Goal: Task Accomplishment & Management: Use online tool/utility

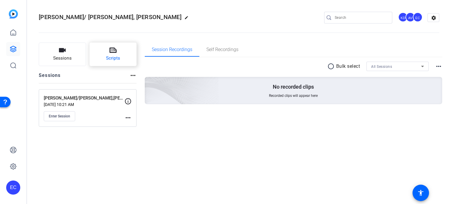
click at [104, 55] on button "Scripts" at bounding box center [112, 54] width 47 height 23
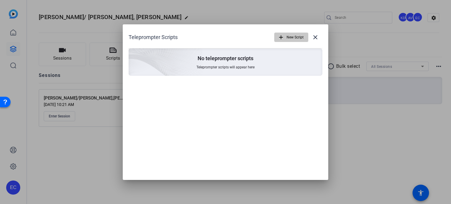
click at [287, 37] on span "New Script" at bounding box center [294, 37] width 17 height 11
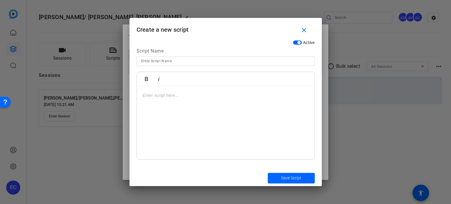
click at [218, 61] on input at bounding box center [225, 60] width 169 height 7
paste input "PI-META-001 – "Still Feeling Off After a Documented [MEDICAL_DATA]?""
type input "PI-META-001 – "Still Feeling Off After a Documented [MEDICAL_DATA]?""
click at [147, 108] on div at bounding box center [225, 122] width 177 height 73
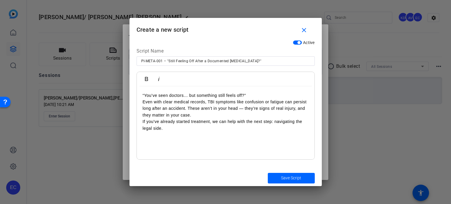
click at [253, 94] on p "“You’ve seen doctors… but something still feels off?” Even with clear medical r…" at bounding box center [226, 111] width 166 height 39
click at [146, 95] on p "“You’ve seen doctors… but something still feels off? Even with clear medical re…" at bounding box center [226, 111] width 166 height 39
click at [145, 95] on p "“You’ve seen doctors… but something still feels off? Even with clear medical re…" at bounding box center [226, 111] width 166 height 39
click at [253, 95] on p "You’ve seen doctors… but something still feels off? Even with clear medical rec…" at bounding box center [226, 111] width 166 height 39
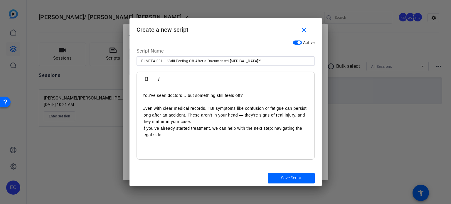
click at [187, 115] on p "Even with clear medical records, TBI symptoms like confusion or fatigue can per…" at bounding box center [226, 118] width 166 height 39
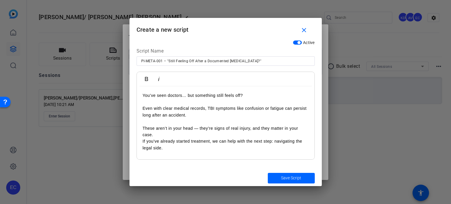
click at [185, 134] on p "These aren’t in your head — they’re signs of real injury, and they matter in yo…" at bounding box center [226, 138] width 166 height 26
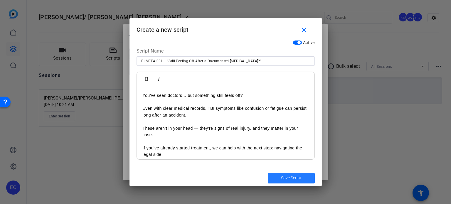
click at [296, 177] on span "Save Script" at bounding box center [291, 178] width 20 height 6
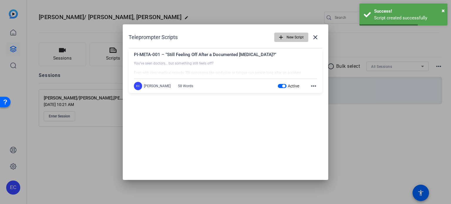
click at [277, 34] on span "button" at bounding box center [290, 37] width 33 height 14
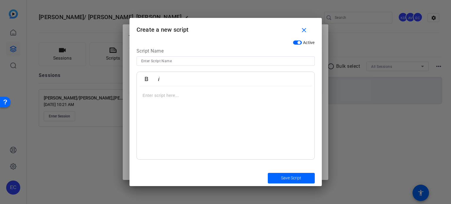
click at [156, 59] on input at bounding box center [225, 60] width 169 height 7
paste input "PI-META-002 – "You Took Action — Now It’s Time to Protect Yourself""
type input "PI-META-002 – "You Took Action — Now It’s Time to Protect Yourself""
click at [171, 117] on div at bounding box center [225, 122] width 177 height 73
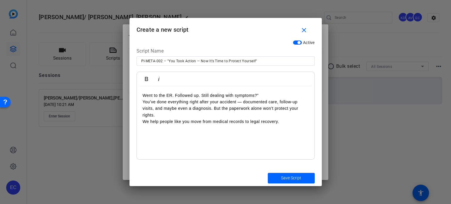
click at [265, 94] on p "Went to the ER. Followed up. Still dealing with symptoms?” You’ve done everythi…" at bounding box center [226, 108] width 166 height 33
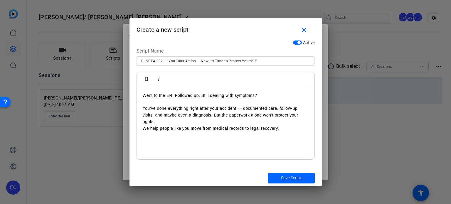
click at [213, 116] on p "You’ve done everything right after your accident — documented care, follow-up v…" at bounding box center [226, 115] width 166 height 33
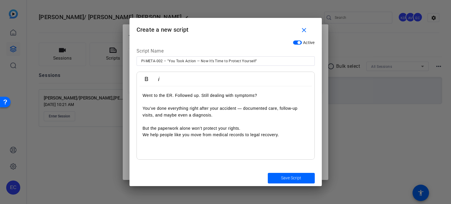
click at [252, 128] on p "But the paperwork alone won’t protect your rights. We help people like you move…" at bounding box center [226, 131] width 166 height 13
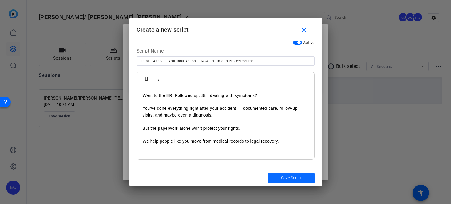
click at [300, 178] on span "Save Script" at bounding box center [291, 178] width 20 height 6
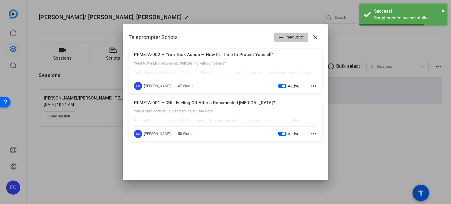
click at [292, 37] on span "New Script" at bounding box center [294, 37] width 17 height 11
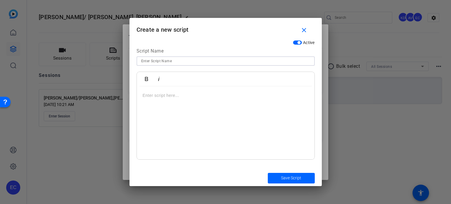
click at [156, 64] on input at bounding box center [225, 60] width 169 height 7
paste input "PI-META-003 – "Your Scan Was Normal. Your Symptoms Are Not.""
type input "PI-META-003 – "Your Scan Was Normal. Your Symptoms Are Not.""
click at [205, 104] on div at bounding box center [225, 122] width 177 height 73
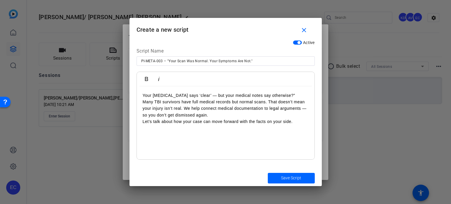
click at [272, 93] on p "Your MRI says ‘clear’ — but your medical notes say otherwise?” Many TBI survivo…" at bounding box center [226, 108] width 166 height 33
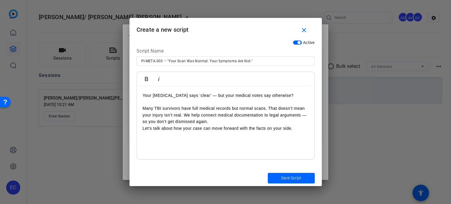
click at [185, 117] on p "Many TBI survivors have full medical records but normal scans. That doesn’t mea…" at bounding box center [226, 115] width 166 height 33
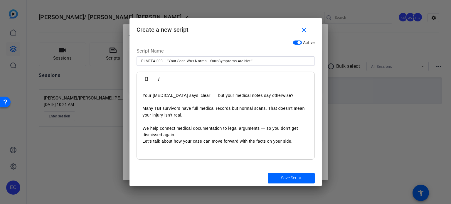
click at [183, 136] on p "We help connect medical documentation to legal arguments — so you don’t get dis…" at bounding box center [226, 135] width 166 height 20
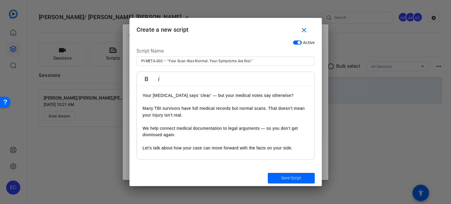
click at [144, 148] on p "Let’s talk about how your case can move forward with the facts on your side." at bounding box center [226, 144] width 166 height 13
click at [303, 180] on span "submit" at bounding box center [291, 178] width 47 height 14
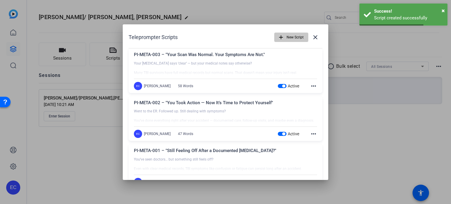
click at [282, 35] on span "button" at bounding box center [290, 37] width 33 height 14
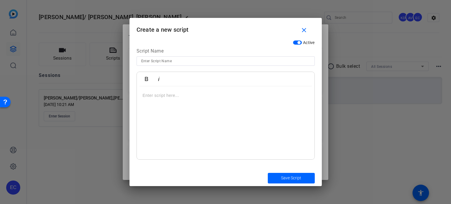
click at [172, 64] on div at bounding box center [225, 60] width 169 height 9
click at [176, 62] on input at bounding box center [225, 60] width 169 height 7
paste input "PI-META-010 – Rear-End Collision? Not Always “Minor”"
type input "PI-META-010 – Rear-End Collision? Not Always “Minor”"
click at [176, 95] on p at bounding box center [226, 95] width 166 height 6
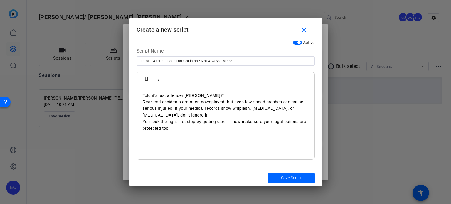
click at [214, 96] on p "Told it’s just a fender bender?” Rear-end accidents are often downplayed, but e…" at bounding box center [226, 111] width 166 height 39
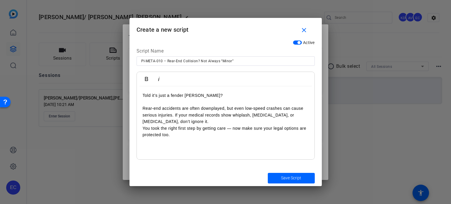
click at [175, 114] on p "Rear-end accidents are often downplayed, but even low-speed crashes can cause s…" at bounding box center [226, 118] width 166 height 39
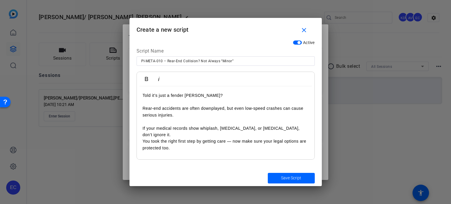
click at [306, 127] on p "If your medical records show whiplash, concussion, or back strain, don’t ignore…" at bounding box center [226, 138] width 166 height 26
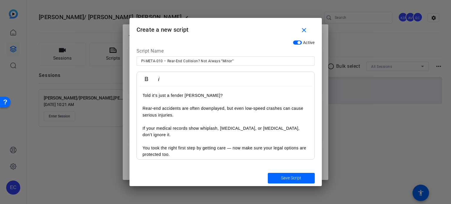
click at [145, 140] on p "You took the right first step by getting care — now make sure your legal option…" at bounding box center [226, 148] width 166 height 20
click at [293, 178] on span "Save Script" at bounding box center [291, 178] width 20 height 6
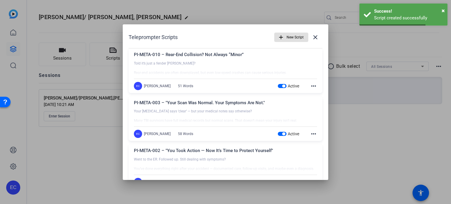
click at [286, 38] on span "New Script" at bounding box center [294, 37] width 17 height 11
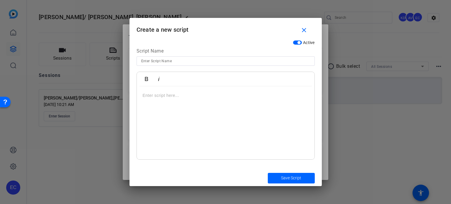
click at [221, 62] on input at bounding box center [225, 60] width 169 height 7
paste input "PI-META-011 – Rear-End = Clear Liability"
type input "PI-META-011 – Rear-End = Clear Liability"
click at [186, 116] on div at bounding box center [225, 122] width 177 height 73
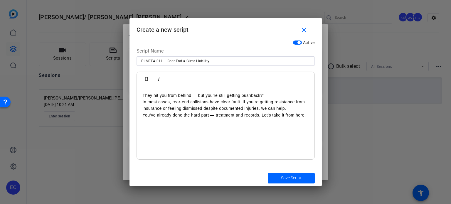
click at [269, 91] on div "They hit you from behind — but you’re still getting pushback?” In most cases, r…" at bounding box center [225, 122] width 177 height 73
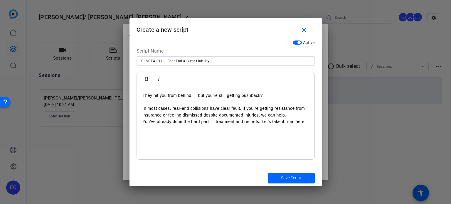
click at [143, 109] on p "In most cases, rear-end collisions have clear fault. If you’re getting resistan…" at bounding box center [226, 112] width 166 height 26
click at [242, 109] on p "In most cases, rear-end collisions have clear fault. If you’re getting resistan…" at bounding box center [226, 112] width 166 height 26
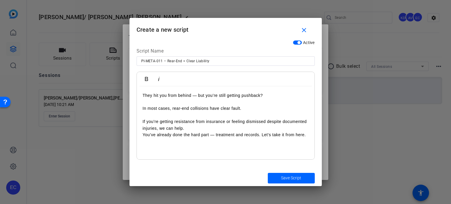
click at [201, 129] on p "If you’re getting resistance from insurance or feeling dismissed despite docume…" at bounding box center [226, 128] width 166 height 20
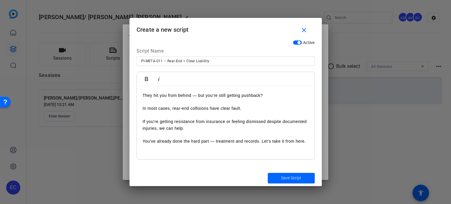
click at [144, 144] on p "You’ve already done the hard part — treatment and records. Let’s take it from h…" at bounding box center [226, 137] width 166 height 13
click at [284, 181] on span "submit" at bounding box center [291, 178] width 47 height 14
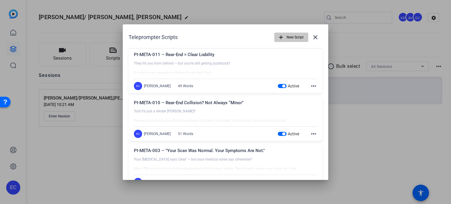
click at [286, 35] on span "New Script" at bounding box center [294, 37] width 17 height 11
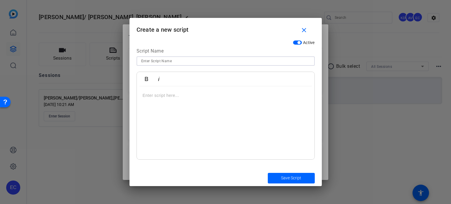
click at [173, 60] on input at bounding box center [225, 60] width 169 height 7
paste input "PI-META-012 – Documented Whiplash? You Have Options."
type input "PI-META-012 – Documented Whiplash? You Have Options."
click at [239, 121] on div at bounding box center [225, 122] width 177 height 73
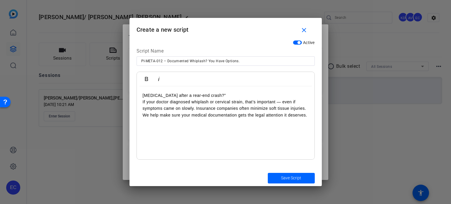
click at [234, 94] on p "Neck pain after a rear-end crash?” If your doctor diagnosed whiplash or cervica…" at bounding box center [226, 105] width 166 height 26
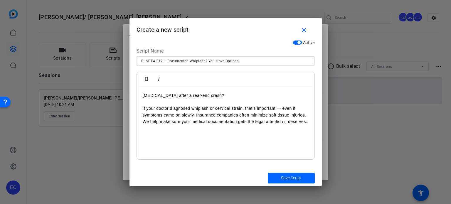
click at [143, 109] on p "If your doctor diagnosed whiplash or cervical strain, that’s important — even i…" at bounding box center [226, 112] width 166 height 26
click at [143, 108] on p "If your doctor diagnosed whiplash or cervical strain, that’s important — even i…" at bounding box center [226, 112] width 166 height 26
click at [196, 116] on p "If your doctor diagnosed whiplash or cervical strain, that’s important — even i…" at bounding box center [226, 112] width 166 height 26
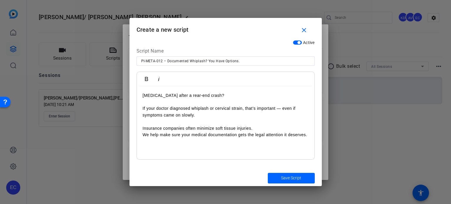
click at [253, 126] on p "Insurance companies often minimize soft tissue injuries. We help make sure your…" at bounding box center [226, 131] width 166 height 13
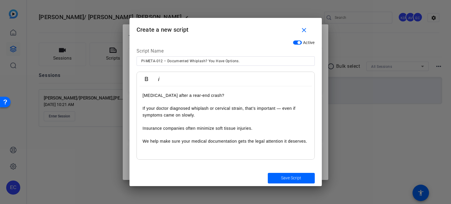
click at [143, 139] on p "We help make sure your medical documentation gets the legal attention it deserv…" at bounding box center [226, 137] width 166 height 13
click at [281, 178] on span "Save Script" at bounding box center [291, 178] width 20 height 6
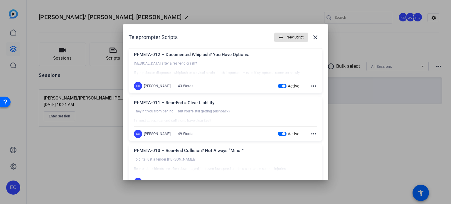
click at [278, 38] on mat-icon "add" at bounding box center [281, 37] width 6 height 6
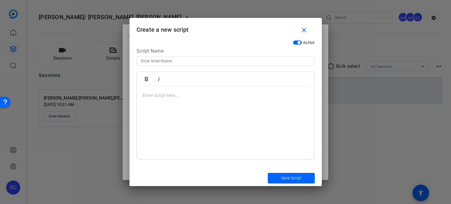
click at [204, 57] on input at bounding box center [225, 60] width 169 height 7
paste input "SSD-SMVID-01 How will workers' compensation affect my disability claim"
type input "SSD-SMVID-01 How will workers' compensation affect my disability claim"
click at [188, 108] on div at bounding box center [225, 122] width 177 height 73
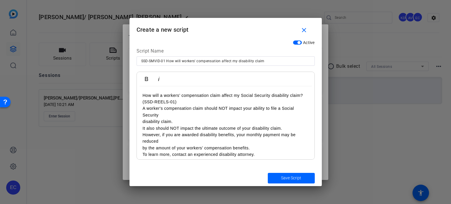
scroll to position [2450, 1]
drag, startPoint x: 181, startPoint y: 100, endPoint x: 142, endPoint y: 100, distance: 39.3
click at [142, 100] on div "How will a workers’ compensation claim affect my Social Security disability cla…" at bounding box center [225, 124] width 177 height 77
click at [138, 120] on div "How will a workers’ compensation claim affect my Social Security disability cla…" at bounding box center [225, 124] width 177 height 77
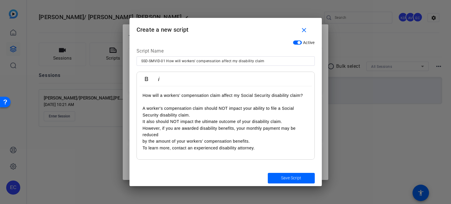
click at [202, 116] on p "A worker's compensation claim should NOT impact your ability to file a Social S…" at bounding box center [226, 111] width 166 height 13
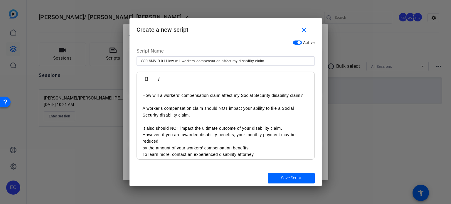
click at [289, 131] on p "It also should NOT impact the ultimate outcome of your disability claim." at bounding box center [226, 128] width 166 height 6
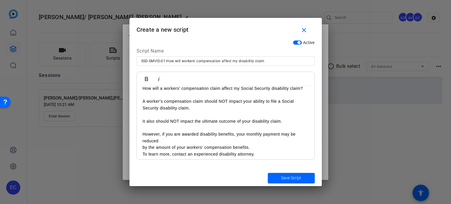
scroll to position [11, 0]
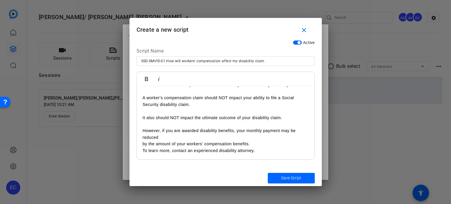
click at [143, 142] on p "by the amount of your workers’ compensation benefits." at bounding box center [226, 144] width 166 height 6
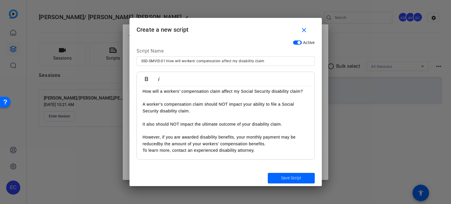
scroll to position [4, 0]
click at [283, 139] on p "However, if you are awarded disability benefits, your monthly payment may be re…" at bounding box center [226, 140] width 166 height 13
click at [279, 142] on p "However, if you are awarded disability benefits, your monthly payment may be re…" at bounding box center [226, 140] width 166 height 13
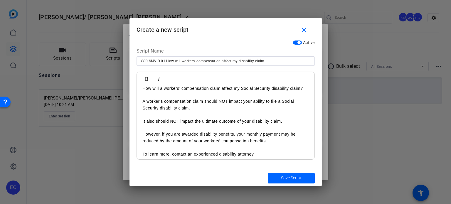
scroll to position [11, 0]
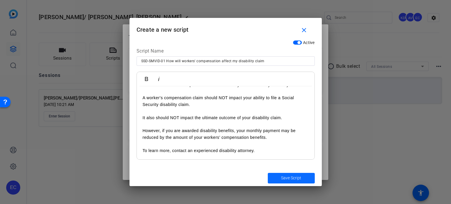
click at [279, 175] on span "submit" at bounding box center [291, 178] width 47 height 14
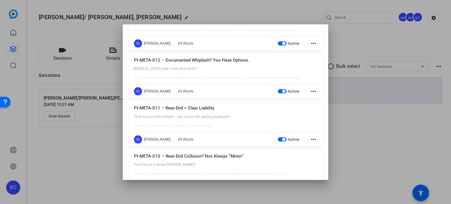
scroll to position [0, 0]
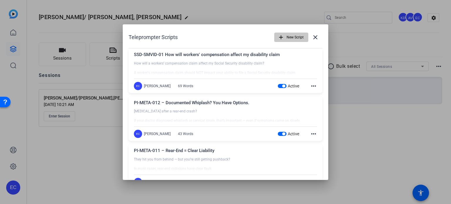
click at [286, 35] on span "New Script" at bounding box center [294, 37] width 17 height 11
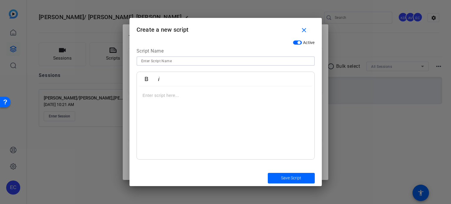
click at [187, 60] on input at bounding box center [225, 60] width 169 height 7
paste input "SSD-SMVID-03 Can't work but claim for disability benefits was denied"
type input "SSD-SMVID-03 Can't work but claim for disability benefits was denied"
click at [253, 124] on div at bounding box center [225, 122] width 177 height 73
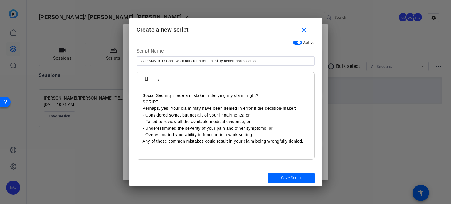
scroll to position [2339, 1]
drag, startPoint x: 169, startPoint y: 101, endPoint x: 141, endPoint y: 99, distance: 28.2
click at [141, 99] on div "Social Security made a mistake in denying my claim, right? SCRIPT Perhaps, yes.…" at bounding box center [225, 122] width 177 height 73
click at [303, 109] on p "Perhaps, yes. Your claim may have been denied in error if the decision-maker:" at bounding box center [226, 108] width 166 height 6
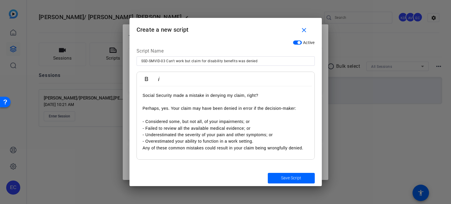
click at [258, 121] on p "- Considered some, but not all, of your impairments; or" at bounding box center [226, 121] width 166 height 6
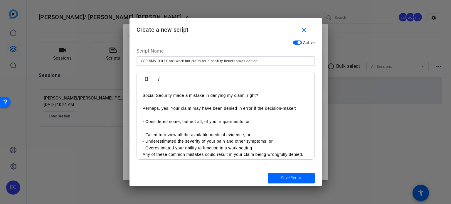
click at [257, 135] on p "- Failed to review all the available medical evidence; or" at bounding box center [226, 134] width 166 height 6
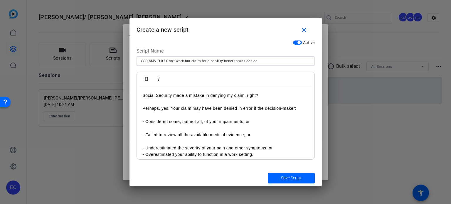
scroll to position [11, 0]
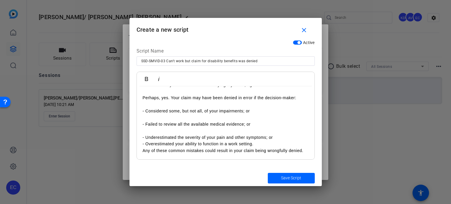
click at [294, 140] on p "- Underestimated the severity of your pain and other symptoms; or" at bounding box center [226, 137] width 166 height 6
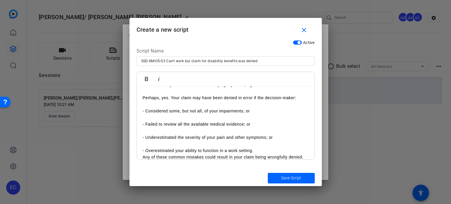
click at [277, 151] on p "- Overestimated your ability to function in a work setting." at bounding box center [226, 150] width 166 height 6
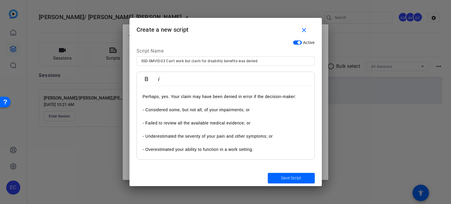
scroll to position [23, 0]
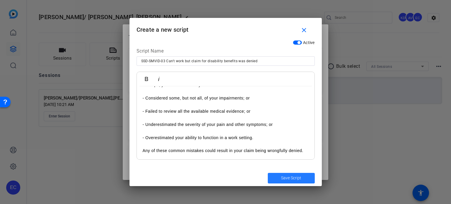
click at [290, 177] on span "Save Script" at bounding box center [291, 178] width 20 height 6
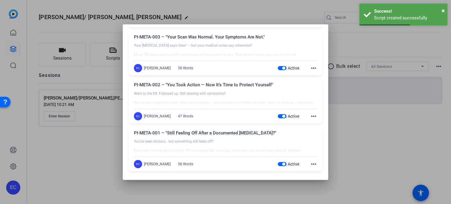
scroll to position [0, 0]
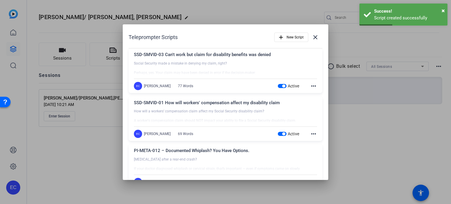
click at [345, 149] on div at bounding box center [225, 102] width 451 height 204
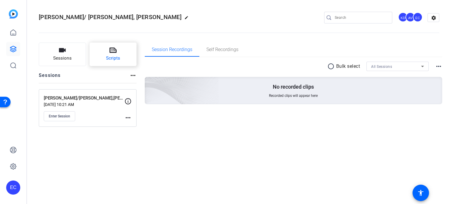
click at [103, 57] on button "Scripts" at bounding box center [112, 54] width 47 height 23
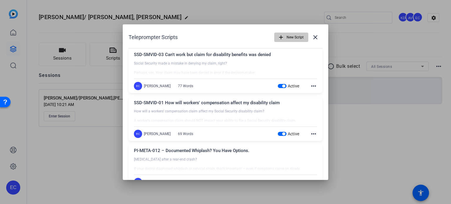
click at [283, 34] on span "button" at bounding box center [290, 37] width 33 height 14
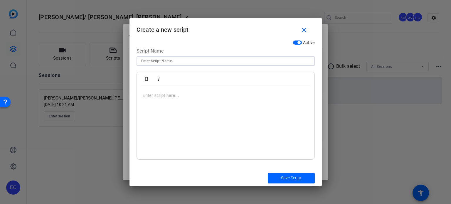
click at [204, 61] on input at bounding box center [225, 60] width 169 height 7
click at [200, 60] on input "USVID -" at bounding box center [225, 60] width 169 height 7
paste input "Did you know truck companies start building their defense before you even leave…"
type input "USVID - Did you know truck companies start building their defense before you ev…"
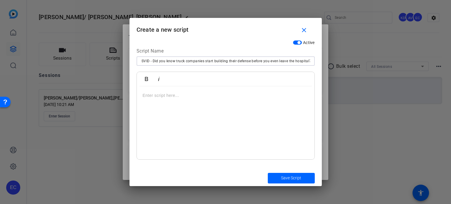
scroll to position [0, 0]
click at [167, 144] on div at bounding box center [225, 122] width 177 height 73
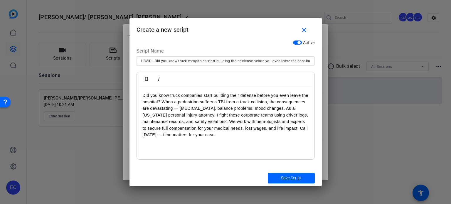
click at [162, 102] on p "Did you know truck companies start building their defense before you even leave…" at bounding box center [226, 115] width 166 height 46
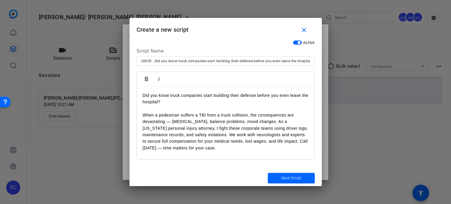
click at [268, 123] on p "When a pedestrian suffers a TBI from a truck collision, the consequences are de…" at bounding box center [226, 131] width 166 height 39
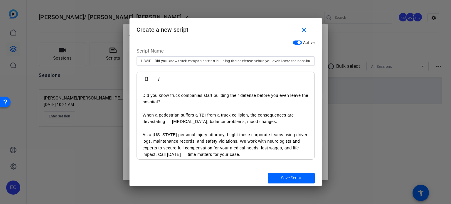
click at [252, 143] on p "As a Connecticut personal injury attorney, I fight these corporate teams using …" at bounding box center [226, 144] width 166 height 26
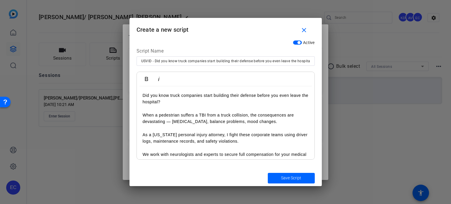
scroll to position [17, 0]
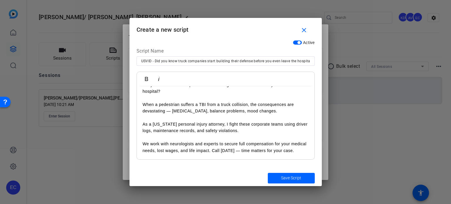
click at [229, 143] on p "We work with neurologists and experts to secure full compensation for your medi…" at bounding box center [226, 147] width 166 height 13
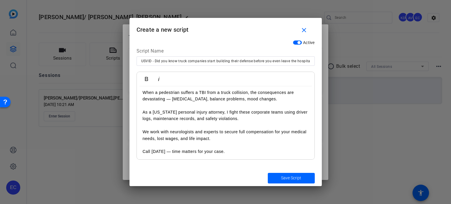
scroll to position [23, 0]
click at [289, 176] on span "Save Script" at bounding box center [291, 178] width 20 height 6
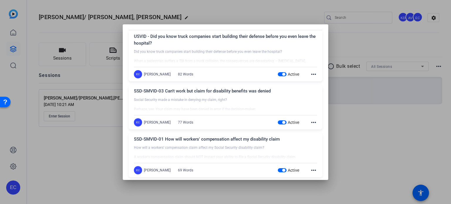
scroll to position [0, 0]
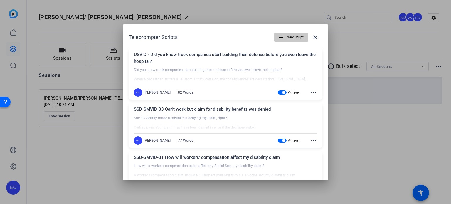
click at [286, 35] on span "New Script" at bounding box center [294, 37] width 17 height 11
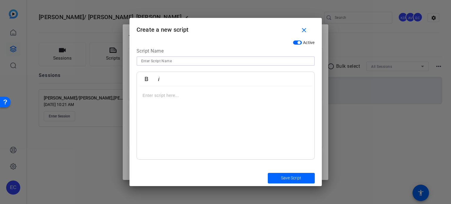
click at [208, 63] on input at bounding box center [225, 60] width 169 height 7
paste input "Heygen Consent"
type input "Heygen Consent"
click at [200, 99] on div at bounding box center [225, 122] width 177 height 73
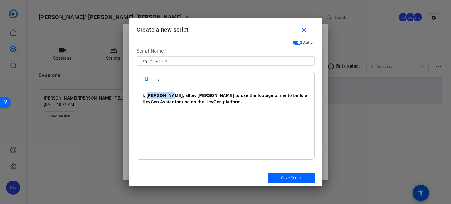
drag, startPoint x: 168, startPoint y: 94, endPoint x: 147, endPoint y: 94, distance: 21.1
click at [147, 94] on strong "I, Derek Hall, allow HeyGen to use the footage of me to build a HeyGen Avatar f…" at bounding box center [225, 98] width 165 height 11
click at [172, 97] on strong "I, Lauren Winter Beck, allow HeyGen to use the footage of me to build a HeyGen …" at bounding box center [218, 98] width 151 height 11
click at [290, 176] on span "Save Script" at bounding box center [291, 178] width 20 height 6
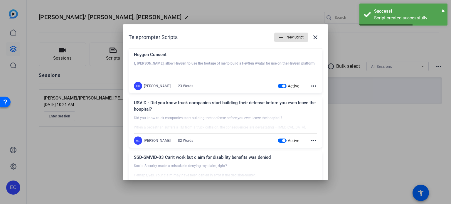
click at [286, 33] on span "New Script" at bounding box center [294, 37] width 17 height 11
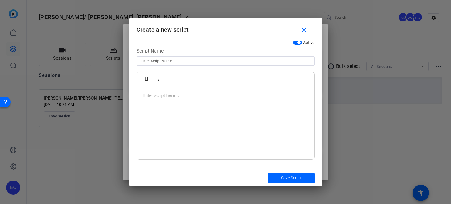
click at [216, 60] on input at bounding box center [225, 60] width 169 height 7
paste input "HeyGen Script - CATS"
type input "HeyGen Script - CATS"
click at [248, 104] on div at bounding box center [225, 122] width 177 height 73
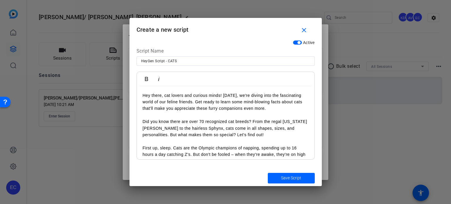
scroll to position [261, 0]
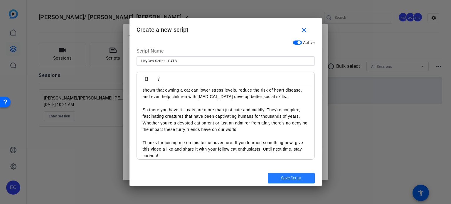
click at [270, 177] on span "submit" at bounding box center [291, 178] width 47 height 14
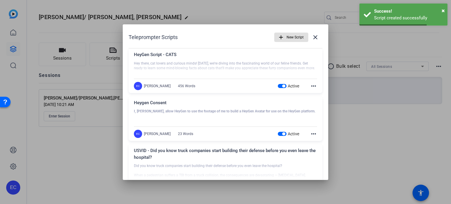
click at [290, 36] on span "New Script" at bounding box center [294, 37] width 17 height 11
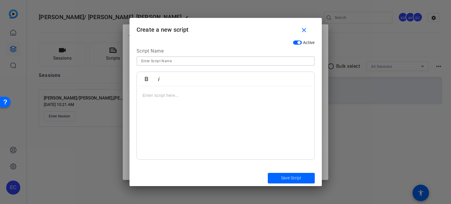
click at [170, 59] on input at bounding box center [225, 60] width 169 height 7
paste input "HeyGen Script - Dogs"
type input "HeyGen Script - Dogs"
click at [209, 107] on div at bounding box center [225, 122] width 177 height 73
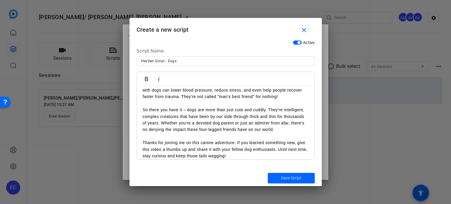
click at [281, 185] on div "Save Script" at bounding box center [225, 178] width 192 height 16
click at [285, 180] on span "Save Script" at bounding box center [291, 178] width 20 height 6
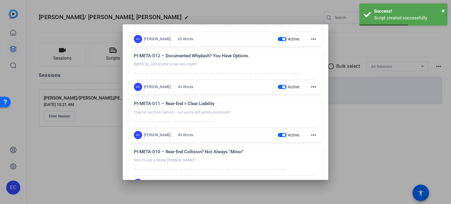
scroll to position [456, 0]
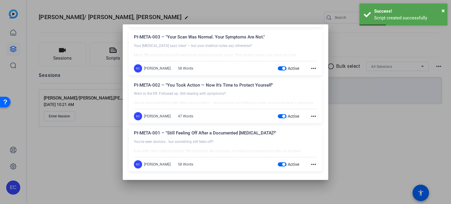
click at [354, 149] on div at bounding box center [225, 102] width 451 height 204
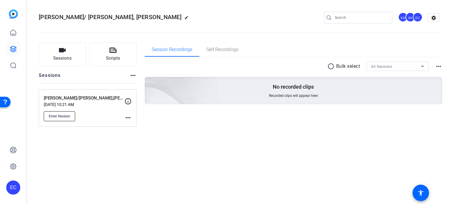
click at [66, 118] on button "Enter Session" at bounding box center [59, 116] width 31 height 10
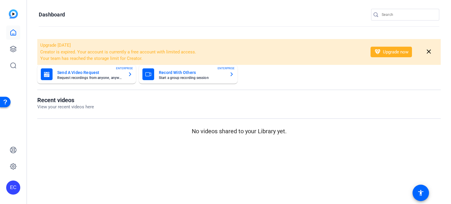
click at [393, 17] on input "Search" at bounding box center [407, 14] width 53 height 7
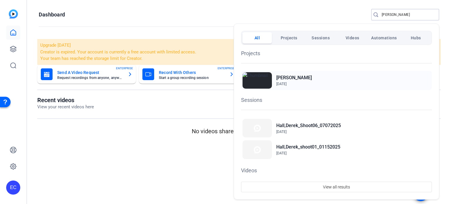
type input "derek"
click at [290, 77] on h2 "Hall, Derek" at bounding box center [293, 77] width 35 height 7
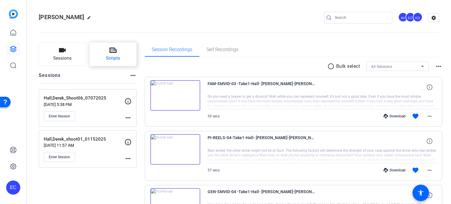
click at [114, 44] on button "Scripts" at bounding box center [112, 54] width 47 height 23
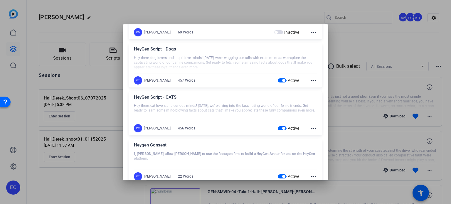
scroll to position [323, 0]
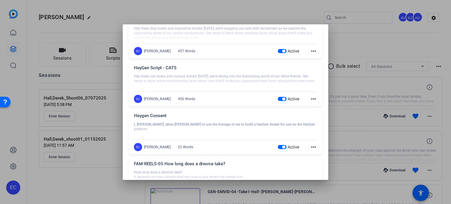
click at [310, 146] on mat-icon "more_horiz" at bounding box center [313, 146] width 7 height 7
click at [315, 155] on span "Edit" at bounding box center [323, 154] width 23 height 7
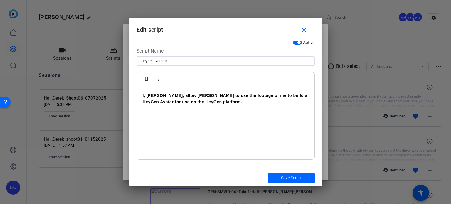
drag, startPoint x: 187, startPoint y: 59, endPoint x: 37, endPoint y: 26, distance: 154.2
click at [37, 26] on div "Teleprompter Scripts add New Script close FAM-META-006 Choosing a school can be…" at bounding box center [225, 102] width 451 height 204
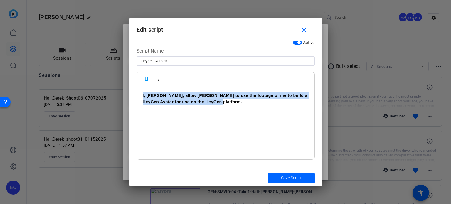
drag, startPoint x: 207, startPoint y: 103, endPoint x: 120, endPoint y: 81, distance: 89.9
click at [120, 81] on div "Teleprompter Scripts add New Script close FAM-META-006 Choosing a school can be…" at bounding box center [225, 102] width 451 height 204
copy strong "I, Derek Hall, allow HeyGen to use the footage of me to build a HeyGen Avatar f…"
click at [163, 105] on p "I, Derek Hall, allow HeyGen to use the footage of me to build a HeyGen Avatar f…" at bounding box center [226, 98] width 166 height 13
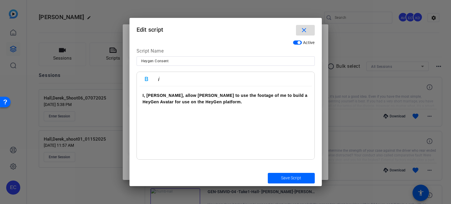
click at [302, 33] on mat-icon "close" at bounding box center [303, 30] width 7 height 7
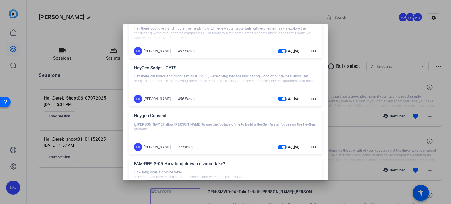
click at [312, 99] on mat-icon "more_horiz" at bounding box center [313, 98] width 7 height 7
click at [307, 106] on button "Edit" at bounding box center [323, 107] width 33 height 7
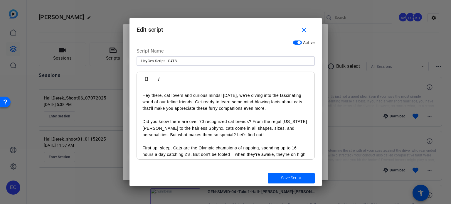
drag, startPoint x: 190, startPoint y: 59, endPoint x: 56, endPoint y: 39, distance: 134.7
click at [56, 39] on div "Teleprompter Scripts add New Script close FAM-META-006 Choosing a school can be…" at bounding box center [225, 102] width 451 height 204
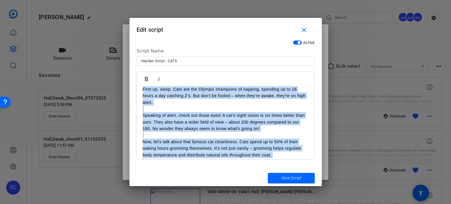
scroll to position [267, 0]
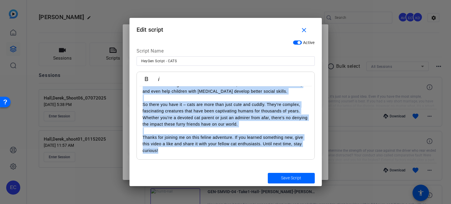
drag, startPoint x: 140, startPoint y: 94, endPoint x: 301, endPoint y: 207, distance: 196.6
click at [301, 204] on html "Accessibility Screen-Reader Guide, Feedback, and Issue Reporting | New window E…" at bounding box center [225, 102] width 451 height 204
copy div "Hey there, cat lovers and curious minds! Today, we're diving into the fascinati…"
click at [309, 33] on span "button" at bounding box center [305, 30] width 19 height 14
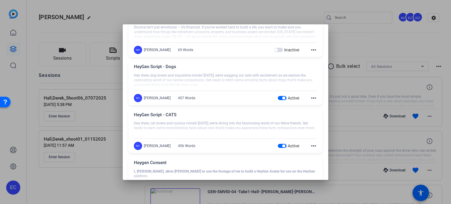
scroll to position [264, 0]
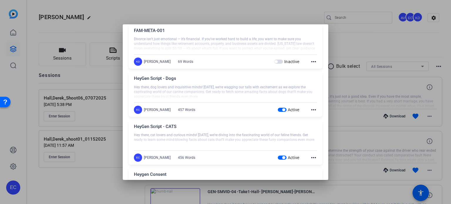
click at [311, 111] on mat-icon "more_horiz" at bounding box center [313, 109] width 7 height 7
click at [311, 117] on button "Edit" at bounding box center [323, 117] width 33 height 7
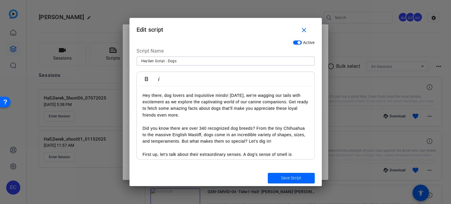
drag, startPoint x: 187, startPoint y: 62, endPoint x: 114, endPoint y: 47, distance: 74.9
click at [114, 47] on div "Teleprompter Scripts add New Script close FAM-META-006 Choosing a school can be…" at bounding box center [225, 102] width 451 height 204
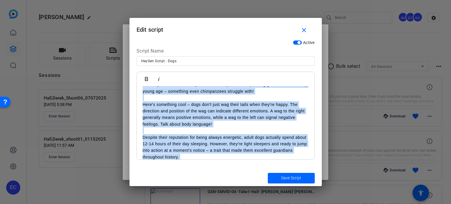
scroll to position [253, 0]
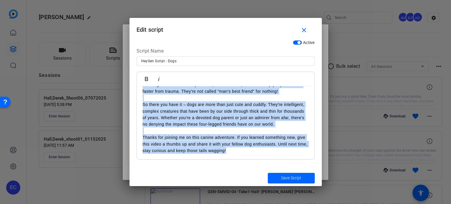
drag, startPoint x: 141, startPoint y: 94, endPoint x: 353, endPoint y: 217, distance: 245.4
click at [353, 204] on html "Accessibility Screen-Reader Guide, Feedback, and Issue Reporting | New window E…" at bounding box center [225, 102] width 451 height 204
copy div "Hey there, dog lovers and inquisitive minds! Today, we're wagging our tails wit…"
click at [305, 27] on mat-icon "close" at bounding box center [303, 30] width 7 height 7
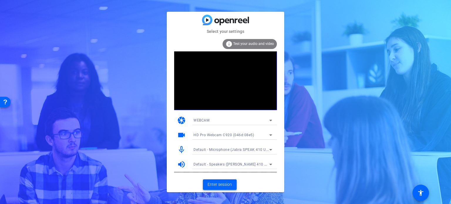
click at [222, 184] on span "Enter session" at bounding box center [219, 184] width 24 height 6
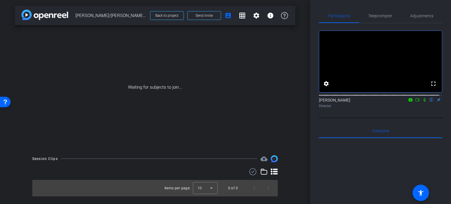
click at [422, 102] on icon at bounding box center [424, 100] width 5 height 4
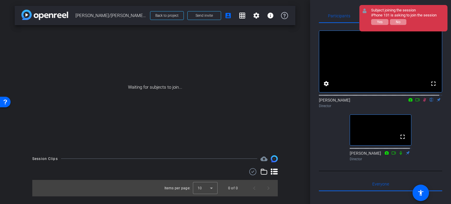
click at [423, 102] on icon at bounding box center [424, 100] width 3 height 4
click at [377, 24] on span "Yes" at bounding box center [380, 22] width 6 height 4
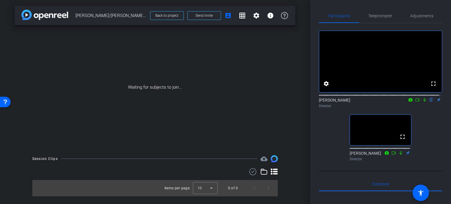
click at [294, 128] on div "Waiting for subjects to join..." at bounding box center [155, 87] width 280 height 124
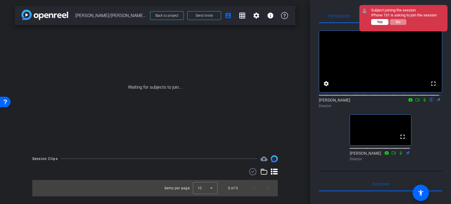
click at [379, 20] on span "Yes" at bounding box center [380, 22] width 6 height 4
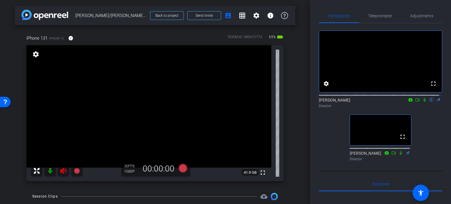
click at [64, 170] on icon at bounding box center [63, 170] width 7 height 7
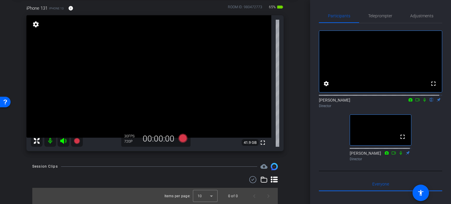
scroll to position [1, 0]
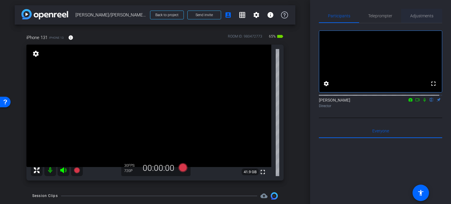
click at [423, 14] on span "Adjustments" at bounding box center [421, 16] width 23 height 4
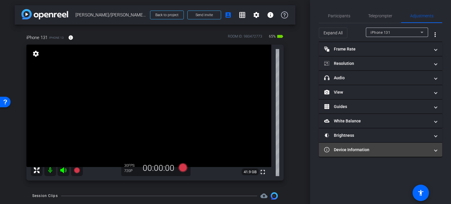
click at [360, 151] on mat-panel-title "Device Information" at bounding box center [377, 150] width 106 height 6
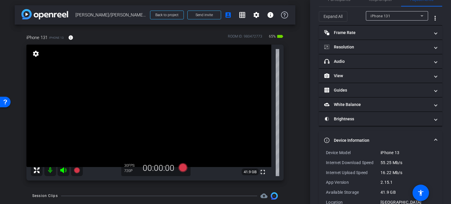
scroll to position [31, 0]
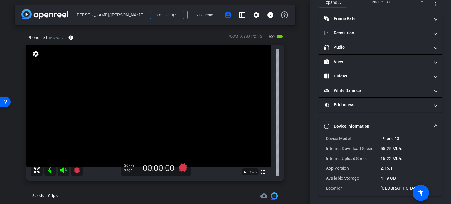
click at [434, 124] on mat-expansion-panel-header "Device Information" at bounding box center [380, 126] width 123 height 19
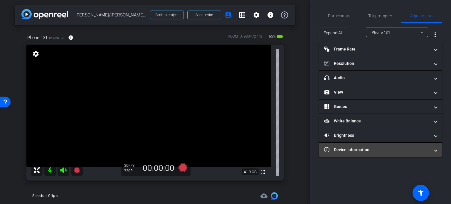
scroll to position [0, 0]
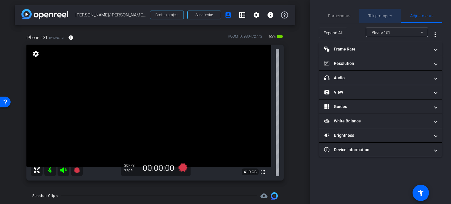
click at [386, 16] on span "Teleprompter" at bounding box center [380, 16] width 24 height 4
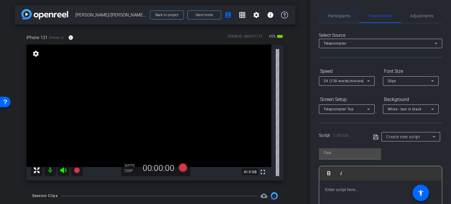
click at [343, 14] on span "Participants" at bounding box center [339, 16] width 22 height 4
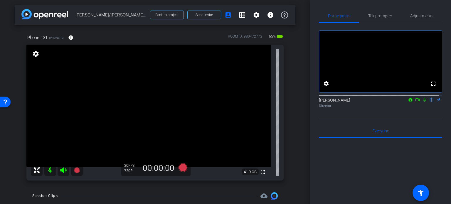
click at [293, 135] on div "arrow_back Beck/Jeff Beck,Lauren Winer_Shoot01_08152025 Back to project Send in…" at bounding box center [155, 101] width 310 height 204
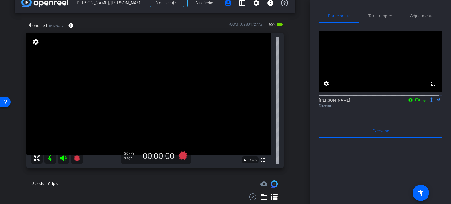
scroll to position [30, 0]
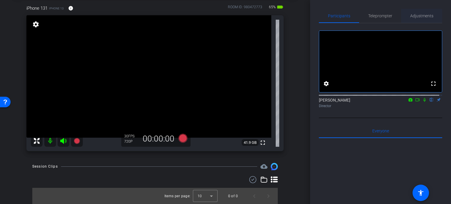
click at [414, 18] on span "Adjustments" at bounding box center [421, 16] width 23 height 14
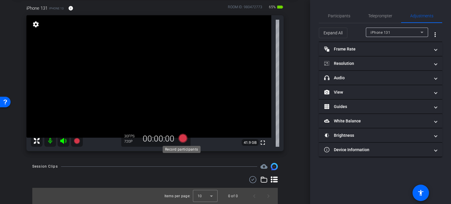
click at [187, 139] on icon at bounding box center [183, 138] width 14 height 11
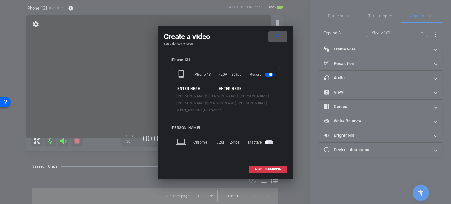
click at [198, 92] on input at bounding box center [196, 88] width 39 height 7
type input "test"
click at [241, 90] on input at bounding box center [238, 88] width 39 height 7
type input "1"
click at [262, 169] on span at bounding box center [268, 169] width 38 height 14
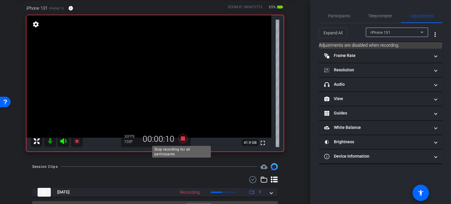
click at [182, 138] on icon at bounding box center [182, 138] width 9 height 9
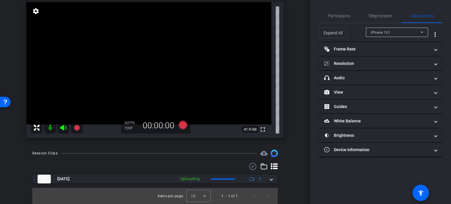
scroll to position [14, 0]
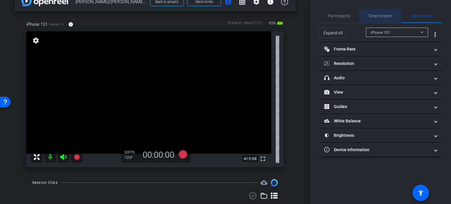
click at [380, 17] on span "Teleprompter" at bounding box center [380, 16] width 24 height 4
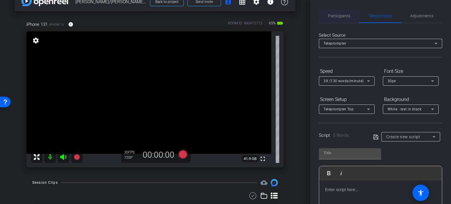
click at [336, 13] on span "Participants" at bounding box center [339, 16] width 22 height 14
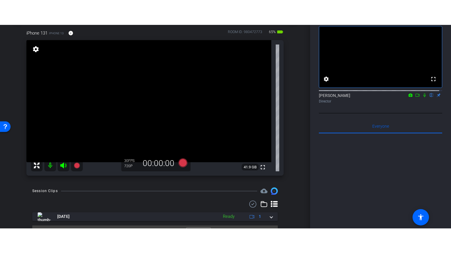
scroll to position [43, 0]
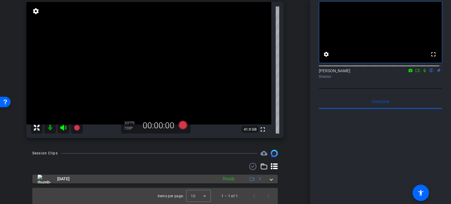
click at [269, 177] on mat-expansion-panel-header "Aug 15, 2025 Ready 1" at bounding box center [154, 179] width 245 height 9
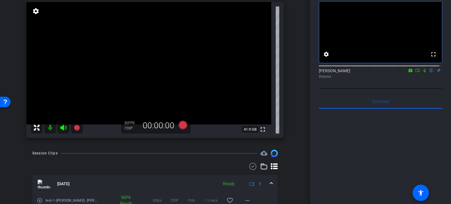
click at [38, 202] on mat-icon "play_circle_outline" at bounding box center [40, 200] width 6 height 6
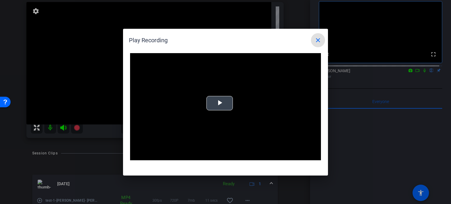
click at [219, 103] on span "Video Player" at bounding box center [219, 103] width 0 height 0
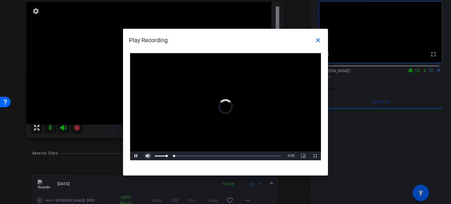
click at [145, 156] on span "Video Player" at bounding box center [148, 156] width 12 height 0
click at [317, 156] on span "Video Player" at bounding box center [315, 156] width 12 height 0
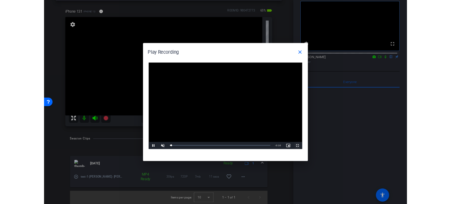
scroll to position [24, 0]
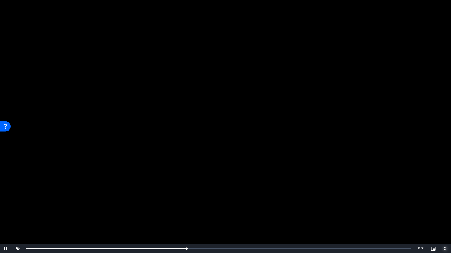
click at [444, 204] on span "Video Player" at bounding box center [445, 249] width 12 height 0
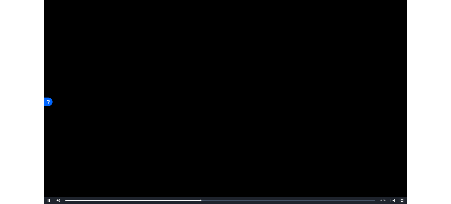
scroll to position [43, 0]
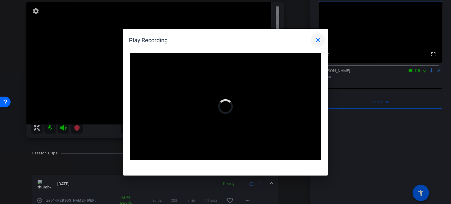
click at [317, 42] on mat-icon "close" at bounding box center [317, 40] width 7 height 7
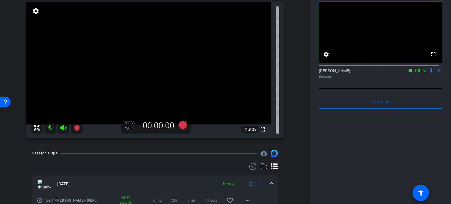
click at [270, 182] on span at bounding box center [271, 184] width 2 height 6
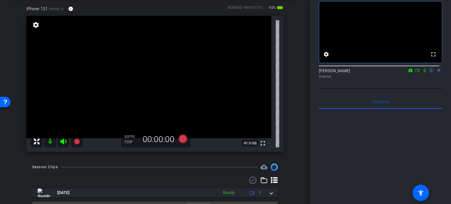
scroll to position [0, 0]
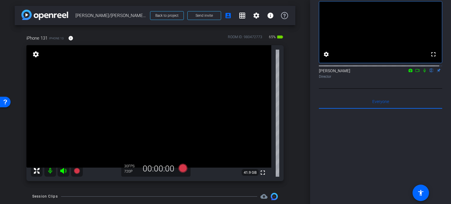
click at [289, 112] on div "iPhone 131 iPhone 13 info ROOM ID: 980472773 65% battery_std fullscreen setting…" at bounding box center [155, 106] width 280 height 162
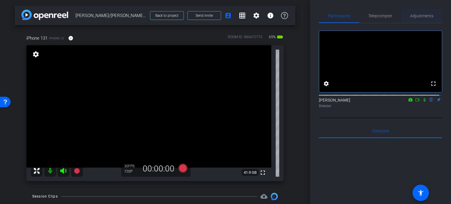
click at [422, 16] on span "Adjustments" at bounding box center [421, 16] width 23 height 4
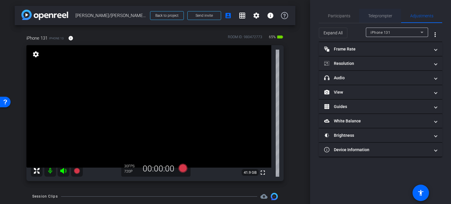
click at [380, 14] on span "Teleprompter" at bounding box center [380, 16] width 24 height 4
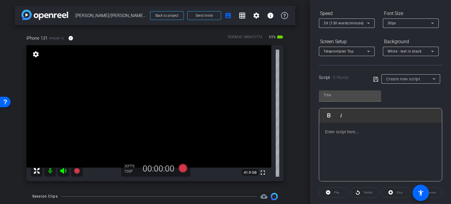
scroll to position [59, 0]
click at [397, 76] on span "Create new script" at bounding box center [403, 78] width 34 height 5
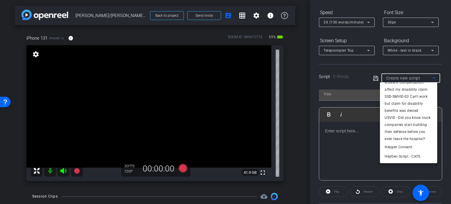
scroll to position [158, 0]
click at [400, 138] on span "Heygen Consent" at bounding box center [398, 137] width 28 height 7
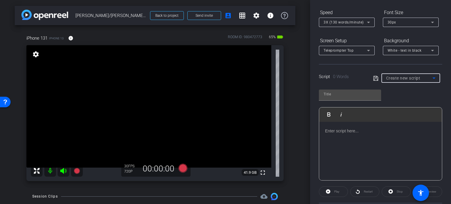
type input "Heygen Consent"
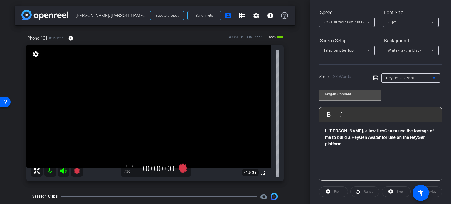
scroll to position [88, 0]
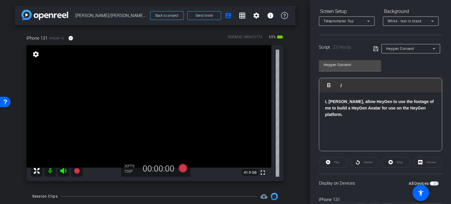
click at [431, 182] on span "button" at bounding box center [433, 183] width 9 height 4
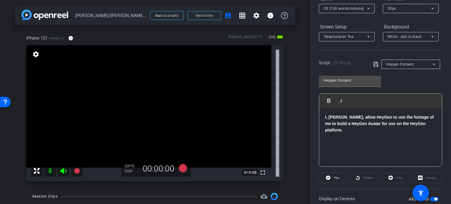
scroll to position [29, 0]
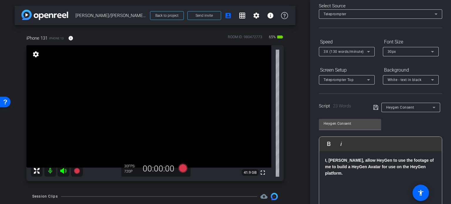
click at [413, 49] on div "30px" at bounding box center [408, 51] width 43 height 7
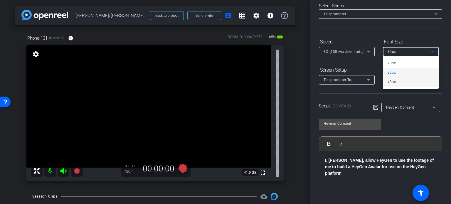
click at [407, 82] on mat-option "40px" at bounding box center [411, 81] width 56 height 9
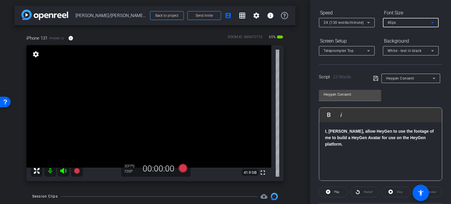
scroll to position [59, 0]
click at [184, 168] on icon at bounding box center [182, 168] width 9 height 9
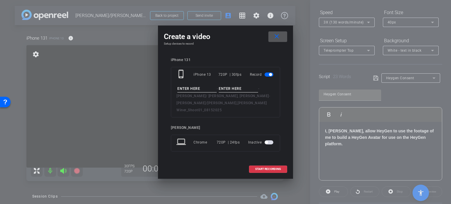
click at [201, 92] on input at bounding box center [196, 88] width 39 height 7
type input "Lauren Consent"
click at [227, 91] on input at bounding box center [238, 88] width 39 height 7
click at [236, 92] on input "Take1" at bounding box center [238, 88] width 39 height 7
type input "Take1"
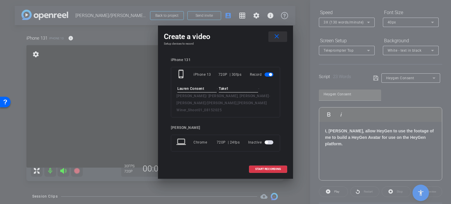
click at [276, 40] on mat-icon "close" at bounding box center [276, 36] width 7 height 7
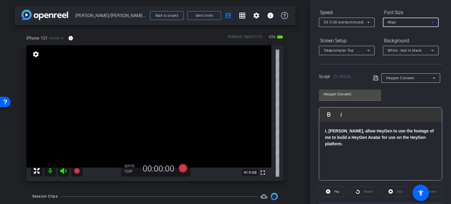
click at [427, 23] on div "40px" at bounding box center [408, 21] width 43 height 7
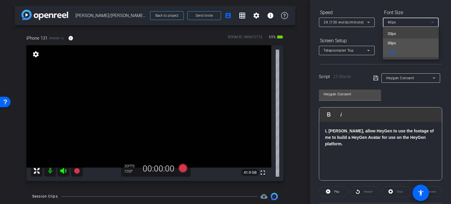
click at [409, 45] on mat-option "30px" at bounding box center [411, 42] width 56 height 9
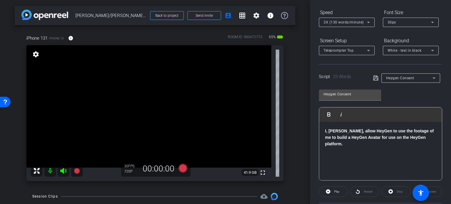
click at [291, 80] on div "iPhone 131 iPhone 13 info ROOM ID: 980472773 65% battery_std fullscreen setting…" at bounding box center [155, 106] width 280 height 162
click at [182, 171] on icon at bounding box center [182, 168] width 9 height 9
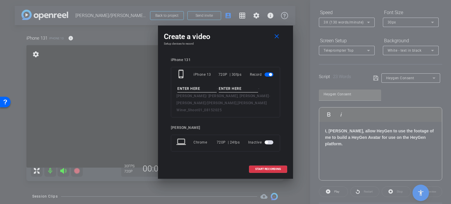
click at [198, 92] on input at bounding box center [196, 88] width 39 height 7
click at [280, 36] on span at bounding box center [277, 37] width 19 height 14
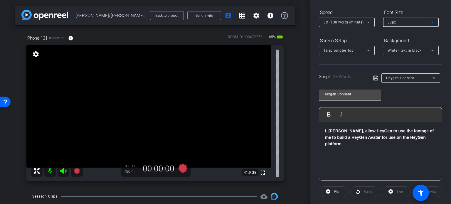
click at [402, 19] on div "30px" at bounding box center [408, 21] width 43 height 7
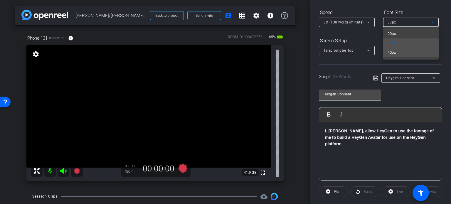
click at [403, 54] on mat-option "40px" at bounding box center [411, 52] width 56 height 9
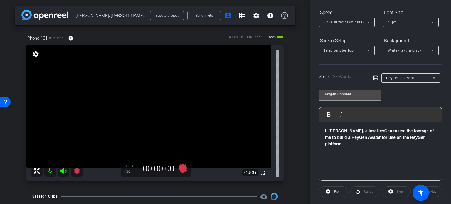
click at [303, 117] on div "arrow_back Beck/Jeff Beck,Lauren Winer_Shoot01_08152025 Back to project Send in…" at bounding box center [155, 102] width 310 height 204
click at [183, 167] on icon at bounding box center [182, 168] width 9 height 9
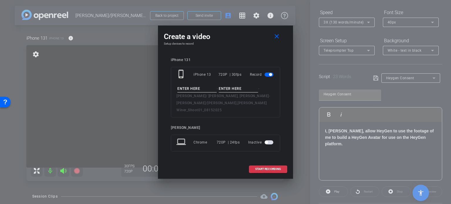
click at [194, 89] on input at bounding box center [196, 88] width 39 height 7
click at [181, 92] on input "Laren Consent" at bounding box center [196, 88] width 39 height 7
type input "Lauren Consent"
click at [236, 90] on input at bounding box center [238, 88] width 39 height 7
type input "Take1"
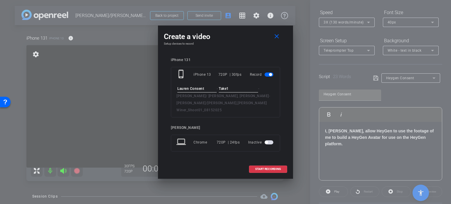
click at [194, 89] on input "Lauren Consent" at bounding box center [196, 88] width 39 height 7
click at [235, 92] on input "Take1" at bounding box center [238, 88] width 39 height 7
click at [244, 108] on div "Lauren Consent - Take1 - Beck/ Jeff Beck, Lauren Winer - Beck/Jeff Beck,Lauren …" at bounding box center [225, 99] width 98 height 28
click at [263, 168] on span "START RECORDING" at bounding box center [268, 169] width 26 height 3
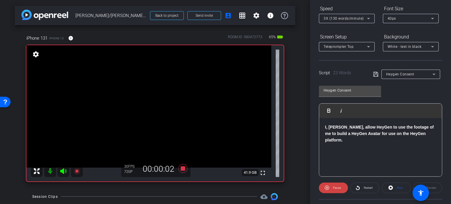
scroll to position [116, 0]
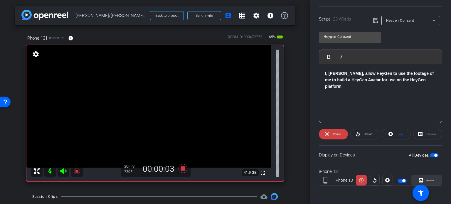
click at [426, 178] on span "Preview" at bounding box center [429, 179] width 10 height 3
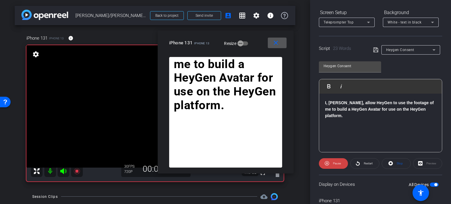
scroll to position [87, 0]
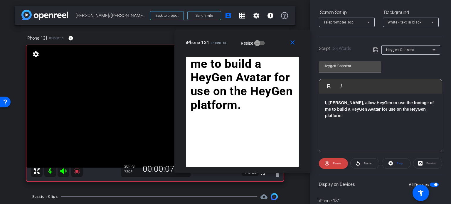
drag, startPoint x: 252, startPoint y: 49, endPoint x: 269, endPoint y: 49, distance: 16.7
click at [269, 49] on div "close iPhone 131 iPhone 13 Resize" at bounding box center [242, 43] width 136 height 26
click at [293, 41] on mat-icon "close" at bounding box center [292, 42] width 7 height 7
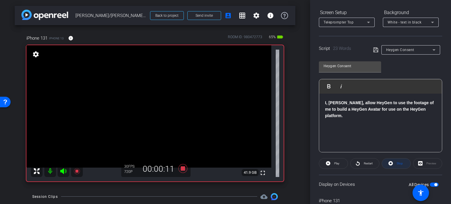
click at [401, 163] on span at bounding box center [396, 163] width 28 height 14
click at [181, 168] on icon at bounding box center [182, 168] width 9 height 9
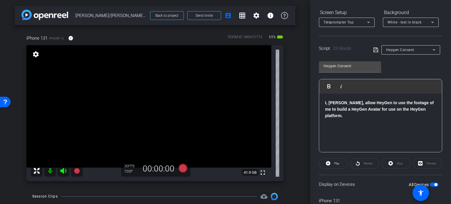
scroll to position [56, 0]
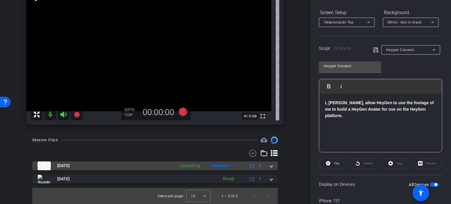
click at [269, 168] on mat-expansion-panel-header "Aug 15, 2025 Uploading 1" at bounding box center [154, 165] width 245 height 9
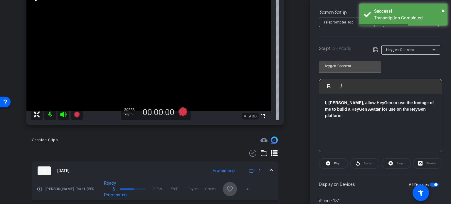
click at [226, 190] on mat-icon "favorite_border" at bounding box center [229, 188] width 7 height 7
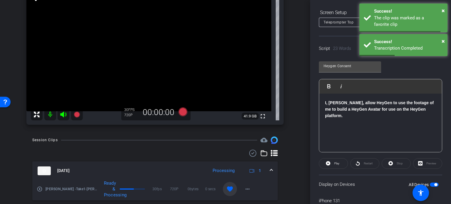
click at [270, 169] on span at bounding box center [271, 171] width 2 height 6
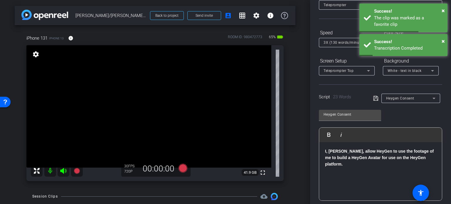
scroll to position [28, 0]
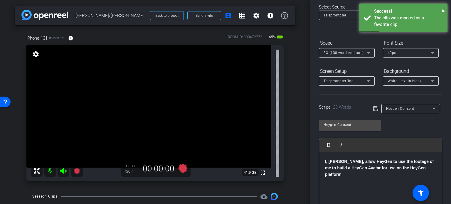
click at [405, 109] on span "Heygen Consent" at bounding box center [400, 108] width 28 height 4
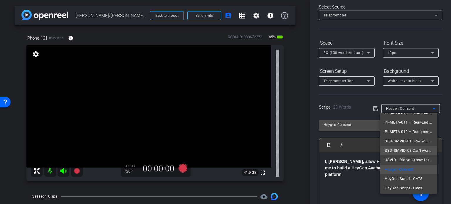
scroll to position [46, 0]
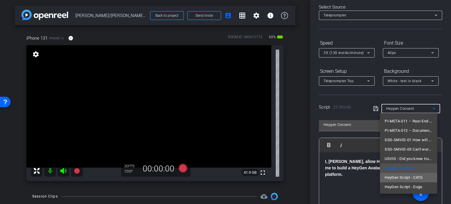
click at [410, 177] on span "HeyGen Script - CATS" at bounding box center [403, 177] width 38 height 7
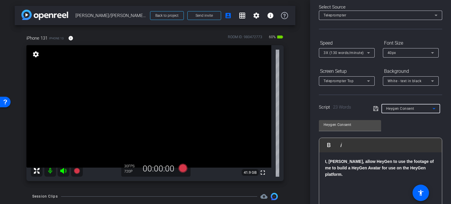
type input "HeyGen Script - CATS"
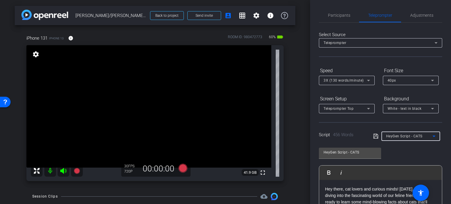
scroll to position [0, 0]
click at [338, 13] on span "Participants" at bounding box center [339, 16] width 22 height 14
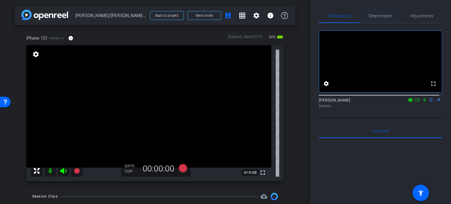
click at [372, 14] on span "Teleprompter" at bounding box center [380, 16] width 24 height 4
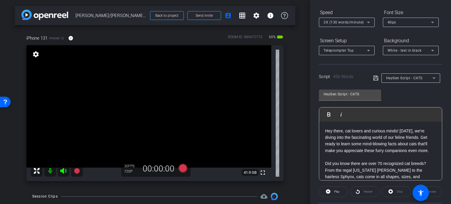
scroll to position [88, 0]
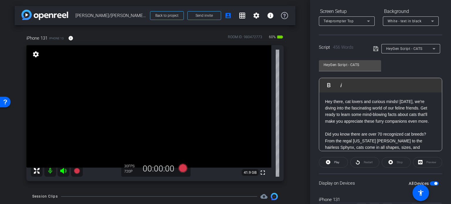
click at [397, 67] on div "HeyGen Script - CATS Play Play from this location Play Selected Play and displa…" at bounding box center [380, 103] width 123 height 95
click at [183, 167] on icon at bounding box center [182, 168] width 9 height 9
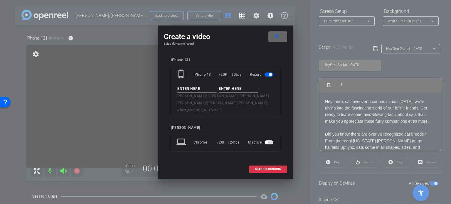
click at [276, 37] on mat-icon "close" at bounding box center [276, 36] width 7 height 7
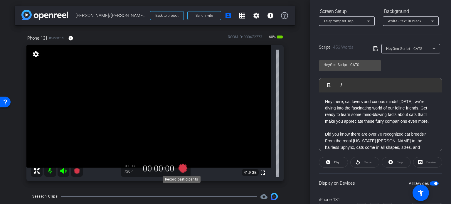
click at [184, 170] on icon at bounding box center [182, 168] width 9 height 9
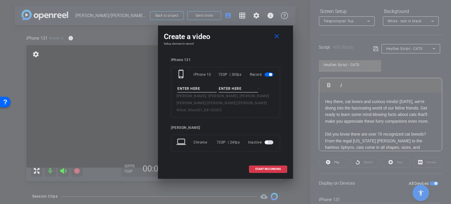
click at [196, 92] on input at bounding box center [196, 88] width 39 height 7
type input "Lauren Avatar 1"
click at [241, 90] on input at bounding box center [238, 88] width 39 height 7
type input "Take1"
click at [231, 58] on div "iPhone 131 phone_iphone iPhone 13 720P | 30fps Record Lauren Avatar 1 - Take1 -…" at bounding box center [225, 109] width 123 height 114
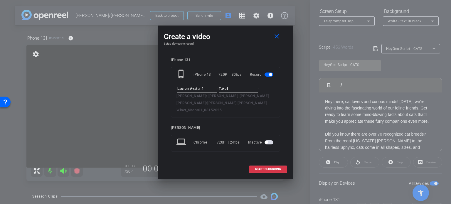
click at [237, 90] on input "Take1" at bounding box center [238, 88] width 39 height 7
click at [231, 89] on input "Take1" at bounding box center [238, 88] width 39 height 7
click at [276, 163] on span at bounding box center [268, 169] width 38 height 14
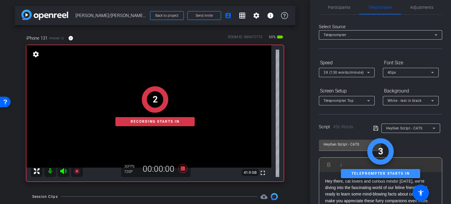
scroll to position [0, 0]
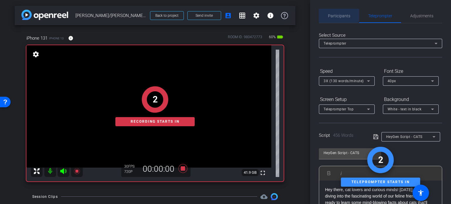
click at [337, 12] on span "Participants" at bounding box center [339, 16] width 22 height 14
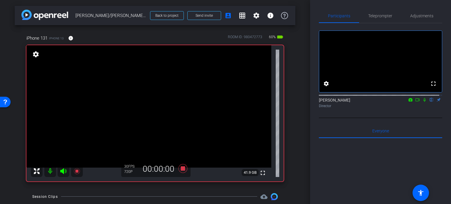
click at [422, 102] on icon at bounding box center [424, 100] width 5 height 4
click at [385, 18] on span "Teleprompter" at bounding box center [380, 16] width 24 height 14
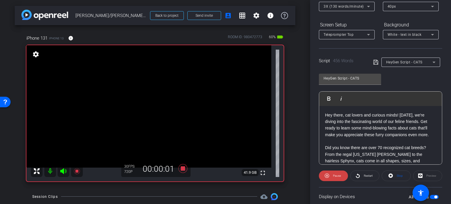
scroll to position [116, 0]
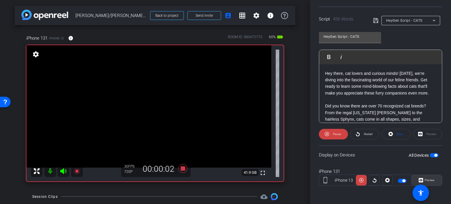
click at [432, 177] on span at bounding box center [426, 180] width 30 height 14
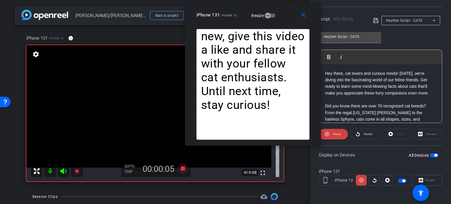
drag, startPoint x: 260, startPoint y: 44, endPoint x: 285, endPoint y: 16, distance: 37.6
click at [285, 16] on div "iPhone 131 iPhone 13 Resize" at bounding box center [254, 15] width 117 height 11
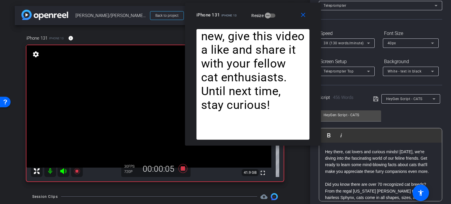
scroll to position [28, 0]
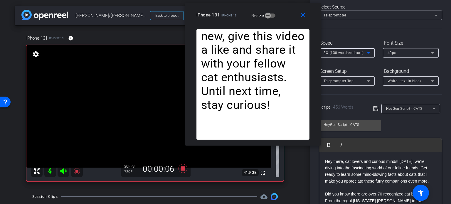
click at [347, 49] on div "3X (130 words/minute)" at bounding box center [344, 52] width 43 height 7
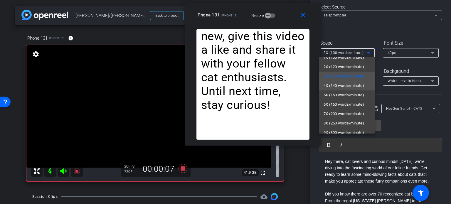
scroll to position [13, 0]
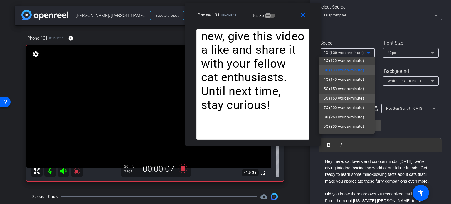
click at [340, 95] on span "6X (160 words/minute)" at bounding box center [343, 98] width 40 height 7
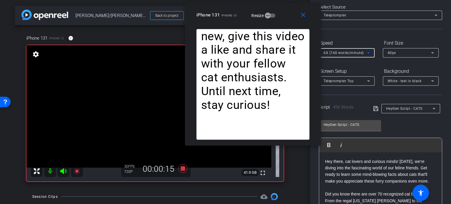
click at [342, 54] on span "6X (160 words/minute)" at bounding box center [343, 53] width 40 height 4
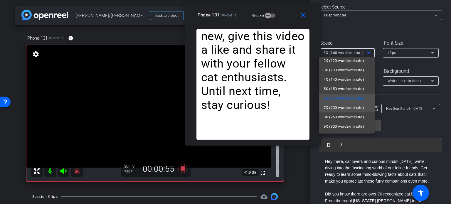
click at [346, 107] on span "7X (200 words/minute)" at bounding box center [343, 107] width 40 height 7
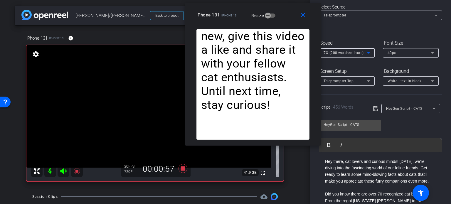
click at [341, 54] on span "7X (200 words/minute)" at bounding box center [343, 53] width 40 height 4
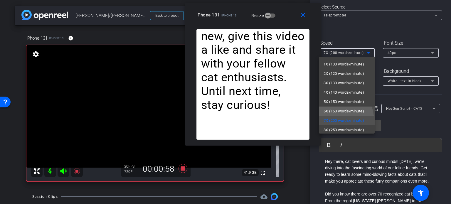
click at [331, 108] on span "6X (160 words/minute)" at bounding box center [343, 111] width 40 height 7
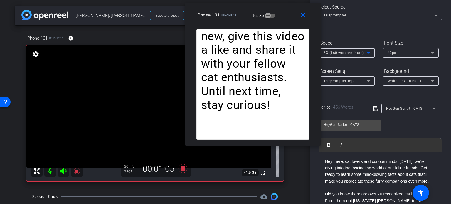
click at [342, 53] on span "6X (160 words/minute)" at bounding box center [343, 53] width 40 height 4
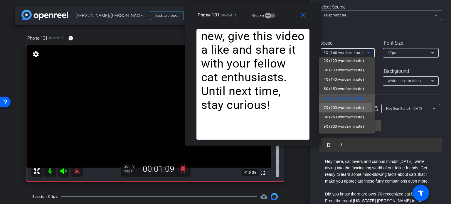
click at [338, 107] on span "7X (200 words/minute)" at bounding box center [343, 107] width 40 height 7
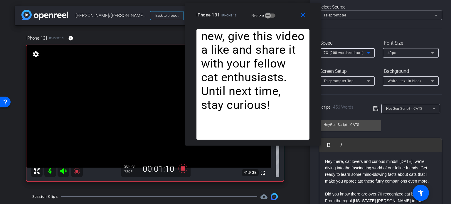
click at [340, 51] on span "7X (200 words/minute)" at bounding box center [343, 53] width 40 height 4
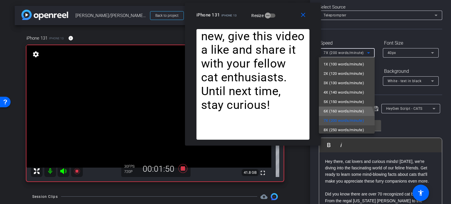
click at [336, 110] on span "6X (160 words/minute)" at bounding box center [343, 111] width 40 height 7
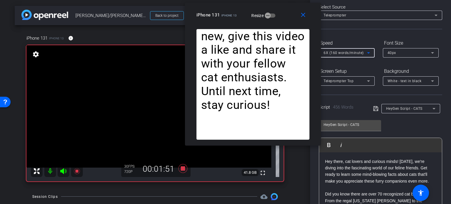
click at [341, 51] on span "6X (160 words/minute)" at bounding box center [343, 53] width 40 height 4
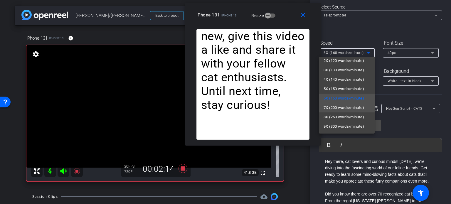
click at [338, 105] on span "7X (200 words/minute)" at bounding box center [343, 107] width 40 height 7
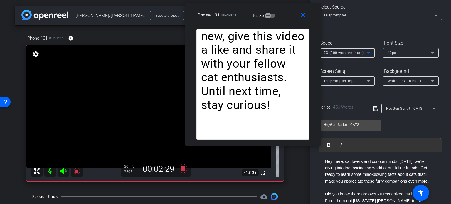
click at [336, 55] on div "7X (200 words/minute)" at bounding box center [344, 52] width 43 height 7
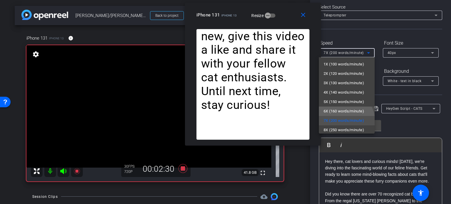
click at [339, 109] on span "6X (160 words/minute)" at bounding box center [343, 111] width 40 height 7
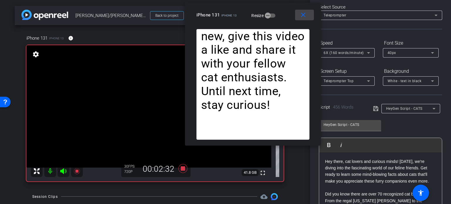
click at [304, 16] on mat-icon "close" at bounding box center [302, 14] width 7 height 7
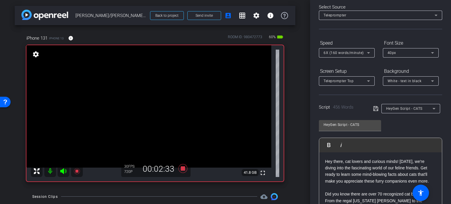
scroll to position [0, 0]
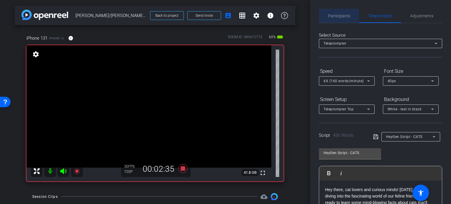
click at [341, 19] on span "Participants" at bounding box center [339, 16] width 22 height 14
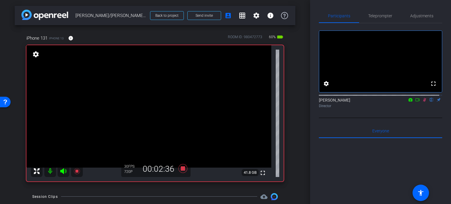
click at [423, 102] on icon at bounding box center [424, 100] width 3 height 4
click at [179, 170] on icon at bounding box center [183, 168] width 14 height 11
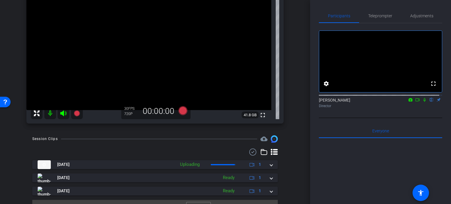
scroll to position [59, 0]
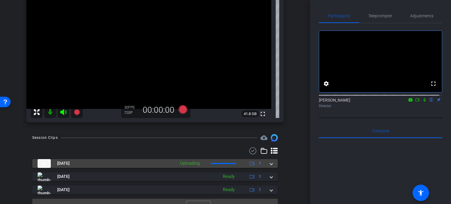
click at [270, 162] on mat-expansion-panel-header "Aug 15, 2025 Uploading 1" at bounding box center [154, 163] width 245 height 9
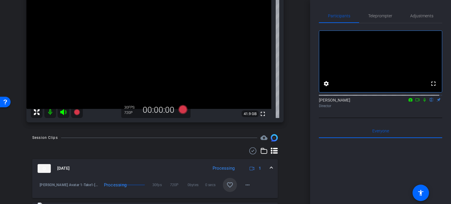
click at [227, 184] on mat-icon "favorite_border" at bounding box center [229, 184] width 7 height 7
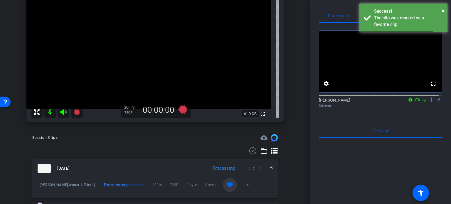
click at [269, 166] on mat-expansion-panel-header "Aug 15, 2025 Processing 1" at bounding box center [154, 168] width 245 height 19
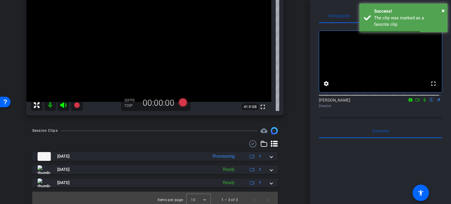
scroll to position [70, 0]
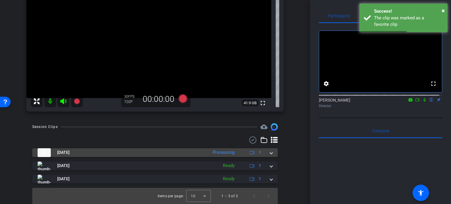
click at [269, 155] on mat-expansion-panel-header "Aug 15, 2025 Processing 1" at bounding box center [154, 152] width 245 height 9
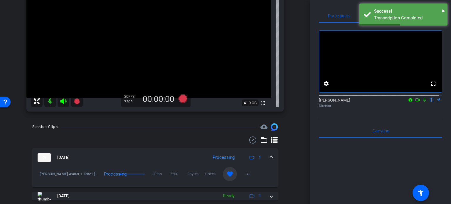
click at [270, 155] on span at bounding box center [271, 157] width 2 height 6
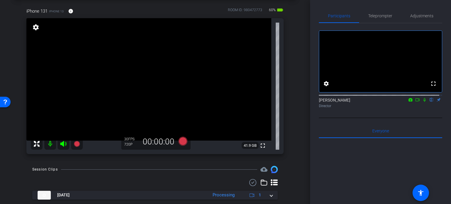
scroll to position [40, 0]
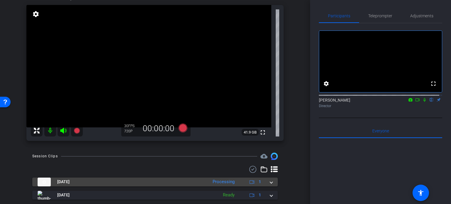
click at [270, 185] on span at bounding box center [271, 182] width 2 height 6
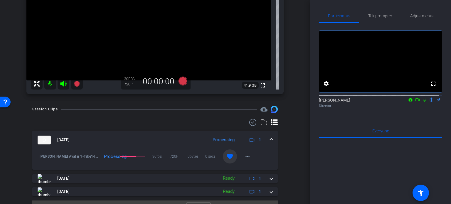
scroll to position [99, 0]
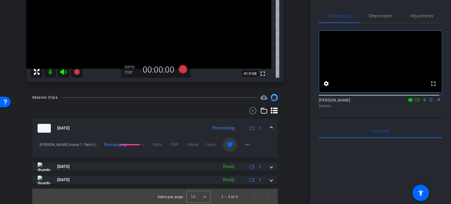
click at [271, 126] on mat-expansion-panel-header "Aug 15, 2025 Processing 1" at bounding box center [154, 128] width 245 height 19
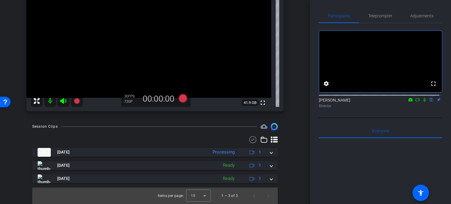
scroll to position [70, 0]
click at [389, 16] on span "Teleprompter" at bounding box center [380, 16] width 24 height 4
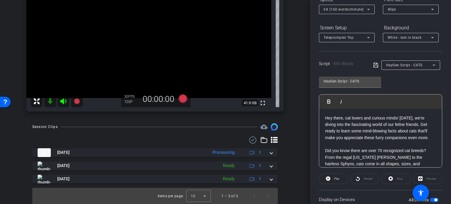
scroll to position [88, 0]
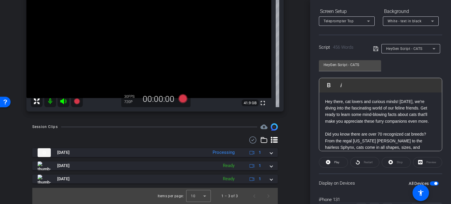
click at [415, 51] on div "HeyGen Script - CATS" at bounding box center [409, 48] width 46 height 7
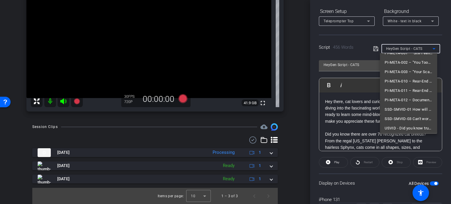
scroll to position [0, 0]
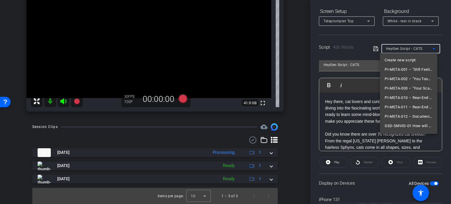
click at [300, 133] on div at bounding box center [225, 102] width 451 height 204
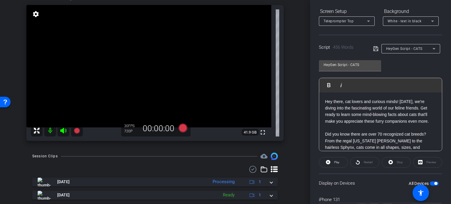
scroll to position [11, 0]
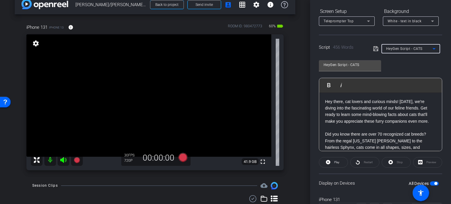
click at [417, 49] on span "HeyGen Script - CATS" at bounding box center [404, 49] width 36 height 4
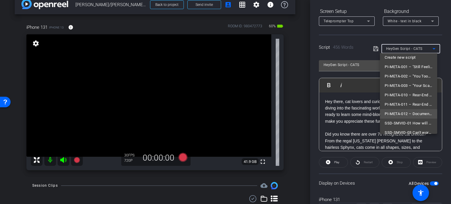
scroll to position [0, 0]
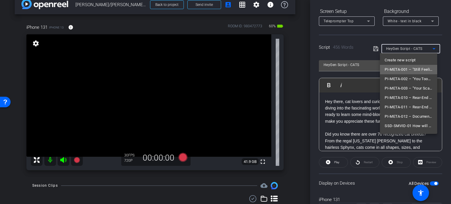
click at [408, 68] on span "PI-META-001 – "Still Feeling Off After a Documented [MEDICAL_DATA]?"" at bounding box center [408, 69] width 48 height 7
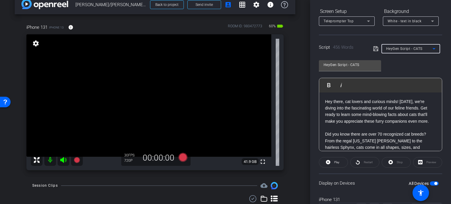
type input "PI-META-001 – "Still Feeling Off After a Documented [MEDICAL_DATA]?""
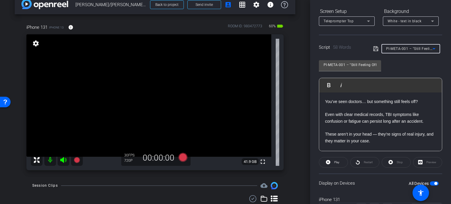
click at [408, 68] on div "PI-META-001 – "Still Feeling Off After a Documented Head Injury?" Play Play fro…" at bounding box center [380, 103] width 123 height 95
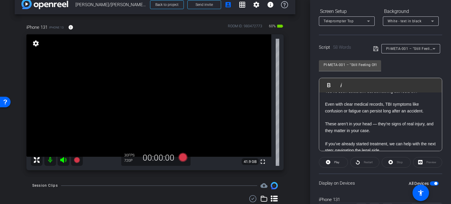
scroll to position [19, 0]
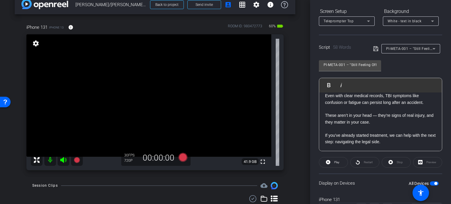
click at [411, 50] on span "PI-META-001 – "Still Feeling Off After a Documented [MEDICAL_DATA]?"" at bounding box center [447, 48] width 123 height 5
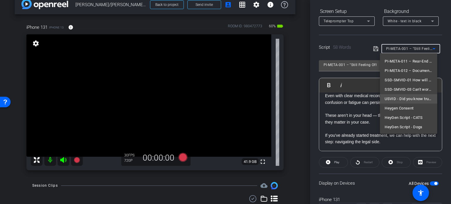
scroll to position [0, 0]
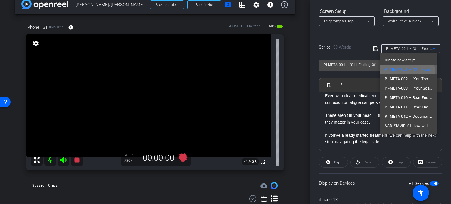
click at [399, 72] on span "PI-META-001 – "Still Feeling Off After a Documented [MEDICAL_DATA]?"" at bounding box center [408, 69] width 48 height 7
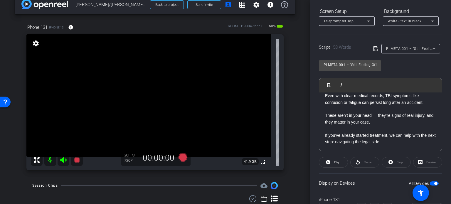
click at [356, 124] on p "These aren’t in your head — they’re signs of real injury, and they matter in yo…" at bounding box center [380, 118] width 111 height 13
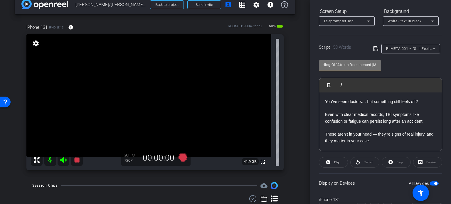
scroll to position [0, 57]
drag, startPoint x: 364, startPoint y: 64, endPoint x: 373, endPoint y: 66, distance: 9.3
click at [373, 66] on input "PI-META-001 – "Still Feeling Off After a Documented [MEDICAL_DATA]?"" at bounding box center [349, 64] width 53 height 7
click at [359, 62] on input "PI-META-001 – "Still Feeling Off After a Documented [MEDICAL_DATA]?"" at bounding box center [349, 64] width 53 height 7
drag, startPoint x: 358, startPoint y: 64, endPoint x: 370, endPoint y: 68, distance: 11.7
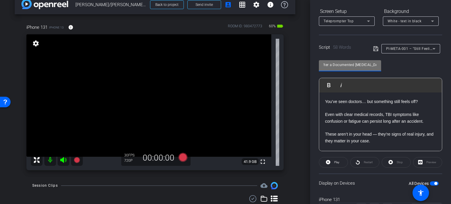
click at [370, 68] on div "PI-META-001 – "Still Feeling Off After a Documented [MEDICAL_DATA]?"" at bounding box center [349, 64] width 53 height 9
drag, startPoint x: 344, startPoint y: 65, endPoint x: 297, endPoint y: 57, distance: 47.8
click at [297, 57] on div "arrow_back Beck/Jeff Beck,Lauren Winer_Shoot01_08152025 Back to project Send in…" at bounding box center [225, 102] width 451 height 204
click at [356, 67] on input "PI-META-001 – "Still Feeling Off After a Documented [MEDICAL_DATA]?"" at bounding box center [349, 64] width 53 height 7
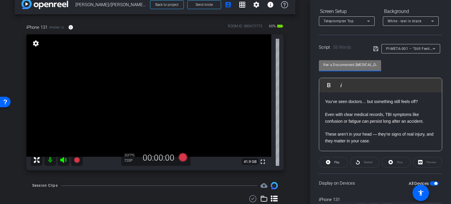
scroll to position [0, 57]
drag, startPoint x: 366, startPoint y: 68, endPoint x: 383, endPoint y: 70, distance: 17.1
click at [383, 70] on div "PI-META-001 – "Still Feeling Off After a Documented Head Injury?" Play Play fro…" at bounding box center [380, 103] width 123 height 95
click at [351, 63] on input "PI-META-001 – "Still Feeling Off After a Documented [MEDICAL_DATA]?"" at bounding box center [349, 64] width 53 height 7
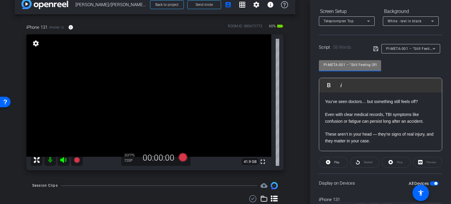
click at [399, 47] on span "PI-META-001 – "Still Feeling Off After a Documented [MEDICAL_DATA]?"" at bounding box center [447, 48] width 123 height 5
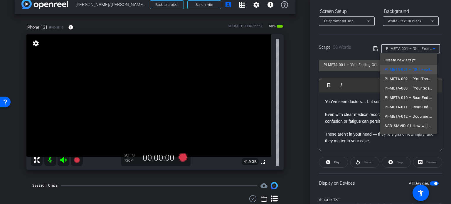
click at [358, 111] on div at bounding box center [225, 102] width 451 height 204
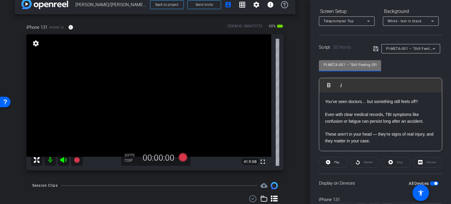
drag, startPoint x: 346, startPoint y: 65, endPoint x: 293, endPoint y: 55, distance: 53.8
click at [293, 55] on div "arrow_back Beck/Jeff Beck,Lauren Winer_Shoot01_08152025 Back to project Send in…" at bounding box center [225, 102] width 451 height 204
click at [292, 99] on div "iPhone 131 iPhone 13 info ROOM ID: 980472773 60% battery_std fullscreen setting…" at bounding box center [155, 95] width 280 height 162
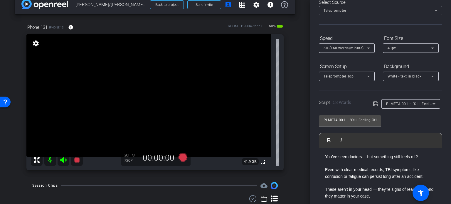
scroll to position [29, 0]
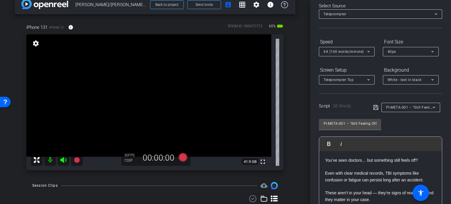
click at [296, 98] on div "arrow_back Beck/Jeff Beck,Lauren Winer_Shoot01_08152025 Back to project Send in…" at bounding box center [155, 91] width 310 height 204
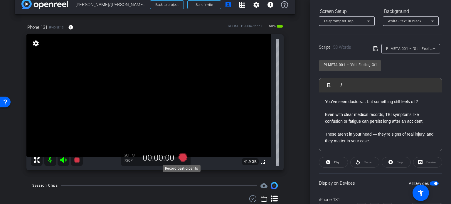
click at [183, 156] on icon at bounding box center [182, 157] width 9 height 9
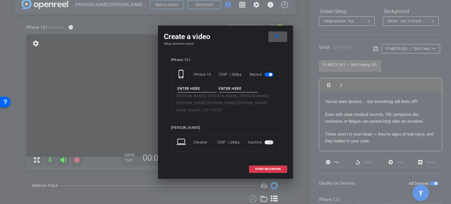
click at [198, 92] on input at bounding box center [196, 88] width 39 height 7
paste input "PI-META-001"
type input "PI-META-001"
click at [229, 92] on input at bounding box center [238, 88] width 39 height 7
type input "Take1"
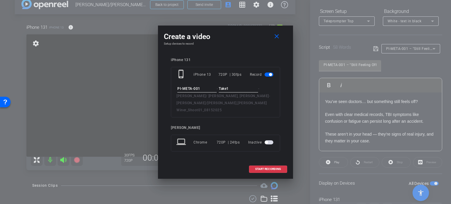
click at [248, 61] on div "iPhone 131 phone_iphone iPhone 13 720P | 30fps Record PI-META-001 - Take1 - Bec…" at bounding box center [225, 109] width 123 height 114
click at [231, 89] on input "Take1" at bounding box center [238, 88] width 39 height 7
click at [206, 85] on div "phone_iphone iPhone 13 720P | 30fps Record PI-META-001 - Take1 - Beck/ Jeff Bec…" at bounding box center [225, 92] width 109 height 50
click at [206, 90] on input "PI-META-001" at bounding box center [196, 88] width 39 height 7
click at [243, 91] on input "Take1" at bounding box center [238, 88] width 39 height 7
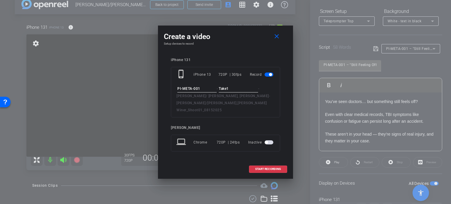
click at [243, 90] on input "Take1" at bounding box center [238, 88] width 39 height 7
click at [199, 96] on div "PI-META-001 - Take1 - Beck/ Jeff Beck, Lauren Winer - Beck/Jeff Beck,Lauren Win…" at bounding box center [225, 99] width 98 height 28
click at [238, 92] on input "Take1" at bounding box center [238, 88] width 39 height 7
click at [283, 152] on div "iPhone 131 phone_iphone iPhone 13 720P | 30fps Record PI-META-001 - Take1 - Bec…" at bounding box center [225, 109] width 123 height 114
click at [278, 168] on span "START RECORDING" at bounding box center [268, 169] width 26 height 3
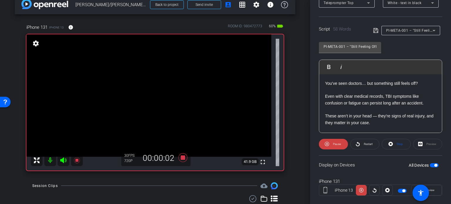
scroll to position [116, 0]
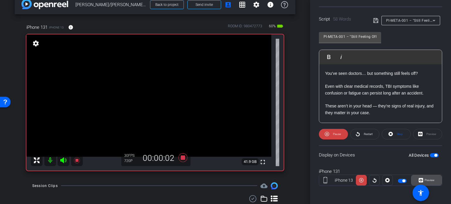
click at [433, 177] on span at bounding box center [426, 180] width 30 height 14
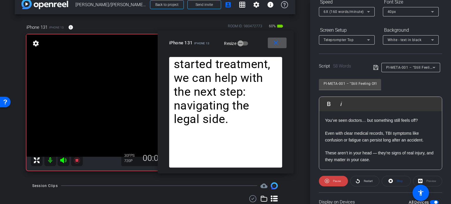
scroll to position [57, 0]
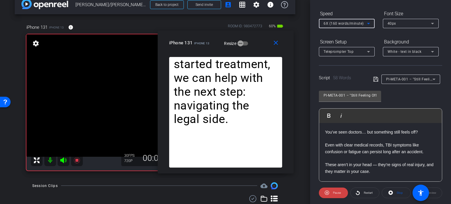
click at [340, 23] on span "6X (160 words/minute)" at bounding box center [343, 23] width 40 height 4
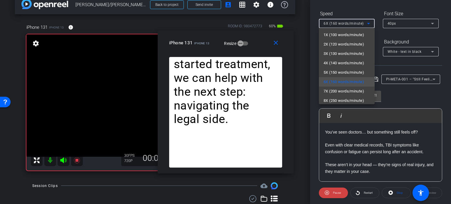
drag, startPoint x: 252, startPoint y: 45, endPoint x: 261, endPoint y: 38, distance: 11.2
click at [261, 38] on div at bounding box center [225, 102] width 451 height 204
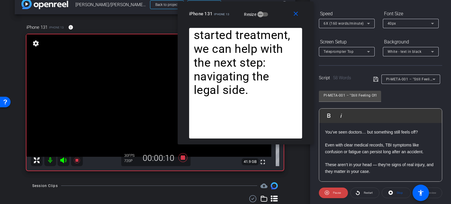
drag, startPoint x: 260, startPoint y: 41, endPoint x: 280, endPoint y: 12, distance: 35.2
click at [280, 12] on div "iPhone 131 iPhone 13 Resize" at bounding box center [247, 14] width 117 height 11
click at [399, 191] on span "Stop" at bounding box center [399, 192] width 6 height 3
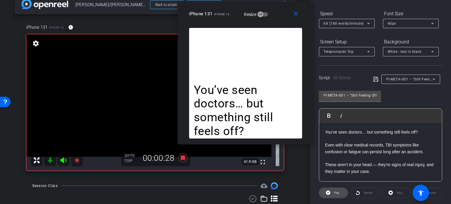
click at [337, 192] on span "Play" at bounding box center [336, 192] width 5 height 3
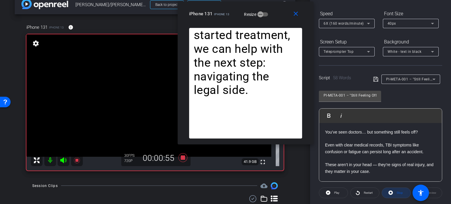
click at [388, 196] on icon at bounding box center [390, 192] width 4 height 7
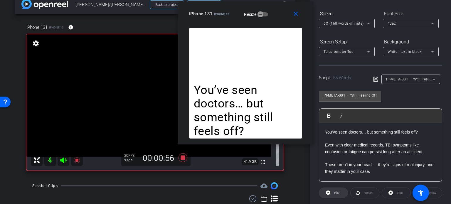
click at [338, 193] on span "Play" at bounding box center [336, 192] width 5 height 3
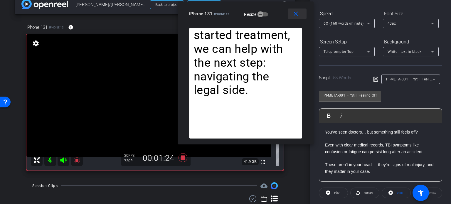
click at [293, 11] on mat-icon "close" at bounding box center [295, 13] width 7 height 7
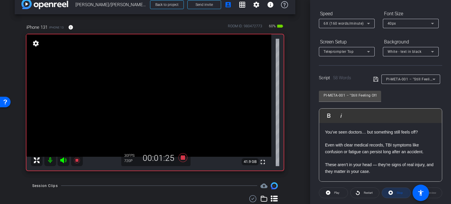
click at [400, 190] on span at bounding box center [396, 193] width 28 height 14
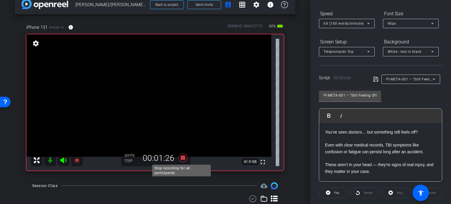
click at [180, 157] on icon at bounding box center [182, 157] width 9 height 9
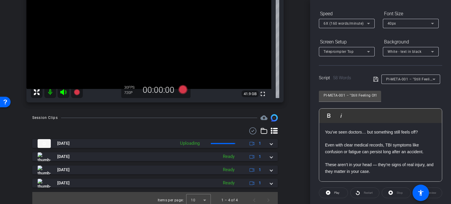
scroll to position [83, 0]
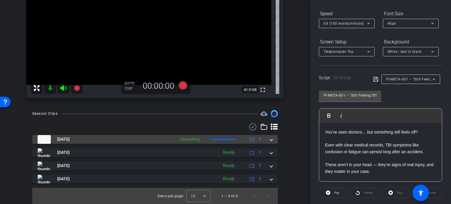
click at [263, 139] on div "Aug 15, 2025 Uploading 1" at bounding box center [154, 139] width 232 height 9
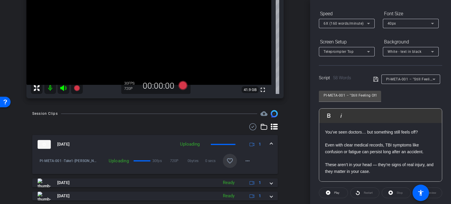
click at [227, 159] on mat-icon "favorite_border" at bounding box center [229, 160] width 7 height 7
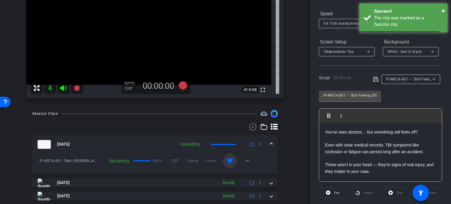
click at [271, 145] on mat-expansion-panel-header "Aug 15, 2025 Uploading 1" at bounding box center [154, 144] width 245 height 19
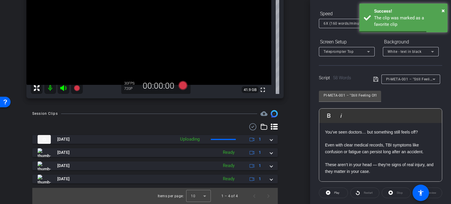
scroll to position [28, 0]
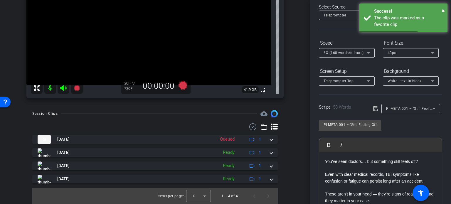
click at [406, 107] on span "PI-META-001 – "Still Feeling Off After a Documented [MEDICAL_DATA]?"" at bounding box center [447, 108] width 123 height 5
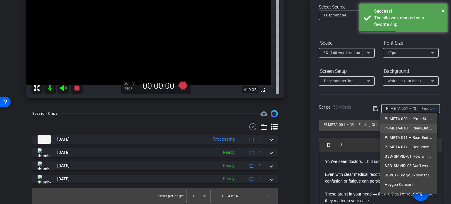
scroll to position [0, 0]
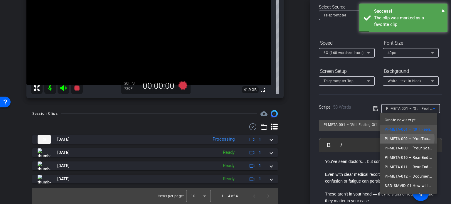
click at [403, 138] on span "PI-META-002 – "You Took Action — Now It’s Time to Protect Yourself"" at bounding box center [408, 138] width 48 height 7
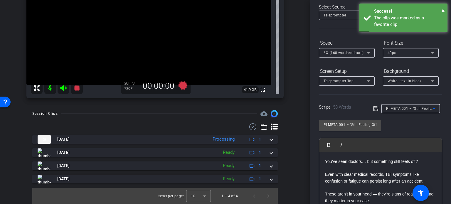
type input "PI-META-002 – "You Took Action — Now It’s Time to Protect Yourself""
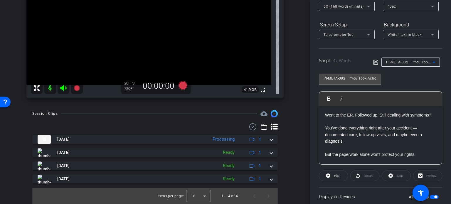
scroll to position [87, 0]
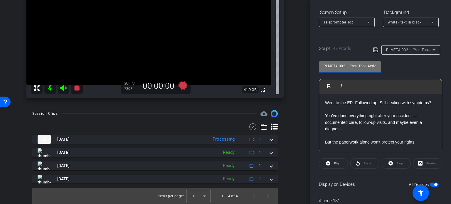
drag, startPoint x: 344, startPoint y: 63, endPoint x: 285, endPoint y: 58, distance: 59.8
click at [285, 58] on div "arrow_back Beck/Jeff Beck,Lauren Winer_Shoot01_08152025 Back to project Send in…" at bounding box center [225, 102] width 451 height 204
drag, startPoint x: 285, startPoint y: 58, endPoint x: 326, endPoint y: 60, distance: 41.7
click at [285, 58] on div "iPhone 131 iPhone 13 info ROOM ID: 980472773 60% battery_std fullscreen setting…" at bounding box center [155, 24] width 280 height 162
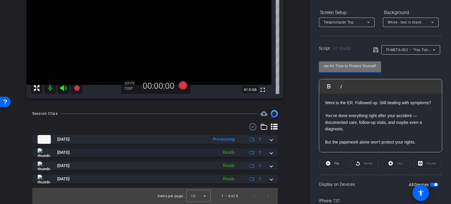
drag, startPoint x: 360, startPoint y: 66, endPoint x: 374, endPoint y: 67, distance: 13.5
click at [374, 67] on input "PI-META-002 – "You Took Action — Now It’s Time to Protect Yourself"" at bounding box center [349, 65] width 53 height 7
click at [363, 65] on input "PI-META-002 – "You Took Action — Now It’s Time to Protect Yourself"" at bounding box center [349, 65] width 53 height 7
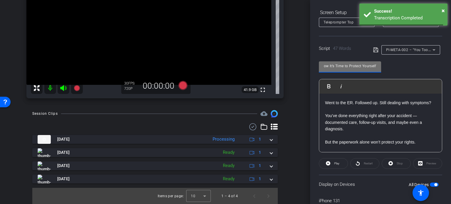
click at [359, 65] on input "PI-META-002 – "You Took Action — Now It’s Time to Protect Yourself"" at bounding box center [349, 65] width 53 height 7
drag, startPoint x: 359, startPoint y: 65, endPoint x: 290, endPoint y: 64, distance: 68.9
click at [290, 64] on div "arrow_back Beck/Jeff Beck,Lauren Winer_Shoot01_08152025 Back to project Send in…" at bounding box center [225, 102] width 451 height 204
click at [334, 64] on input "PI-META-002 – "You Took Action — Now It’s Time to Protect Yourself"" at bounding box center [349, 65] width 53 height 7
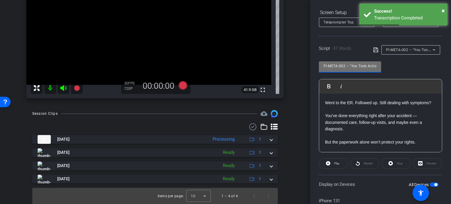
drag, startPoint x: 344, startPoint y: 67, endPoint x: 292, endPoint y: 63, distance: 52.0
click at [292, 63] on div "arrow_back Beck/Jeff Beck,Lauren Winer_Shoot01_08152025 Back to project Send in…" at bounding box center [225, 102] width 451 height 204
click at [292, 63] on div "arrow_back Beck/Jeff Beck,Lauren Winer_Shoot01_08152025 Back to project Send in…" at bounding box center [155, 19] width 310 height 204
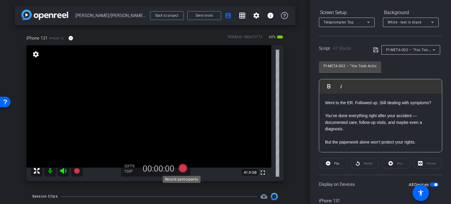
click at [181, 166] on icon at bounding box center [182, 168] width 9 height 9
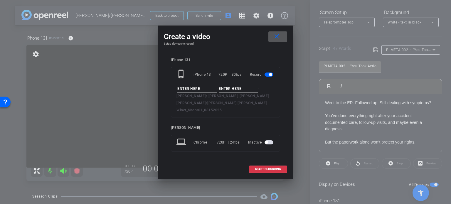
click at [195, 89] on input at bounding box center [196, 88] width 39 height 7
paste input "PI-META-002"
type input "PI-META-002"
click at [224, 89] on input at bounding box center [238, 88] width 39 height 7
type input "Take1"
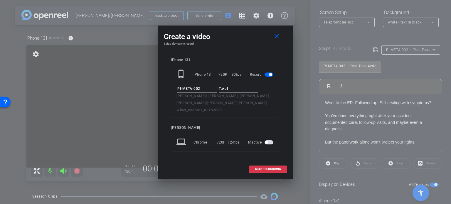
click at [233, 58] on div "iPhone 131 phone_iphone iPhone 13 720P | 30fps Record PI-META-002 - Take1 - Bec…" at bounding box center [225, 109] width 123 height 114
click at [267, 168] on span "START RECORDING" at bounding box center [268, 169] width 26 height 3
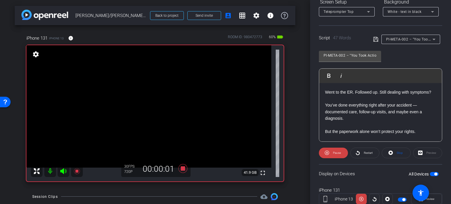
scroll to position [116, 0]
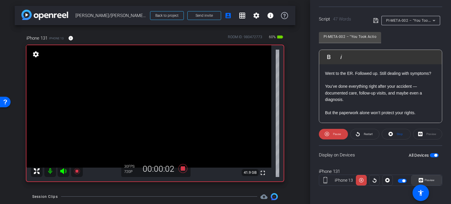
click at [424, 180] on span "Preview" at bounding box center [429, 179] width 10 height 3
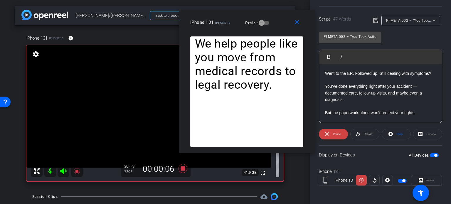
drag, startPoint x: 258, startPoint y: 44, endPoint x: 280, endPoint y: 23, distance: 29.5
click at [280, 23] on div "iPhone 131 iPhone 13 Resize" at bounding box center [248, 22] width 117 height 11
click at [393, 133] on span at bounding box center [396, 134] width 28 height 14
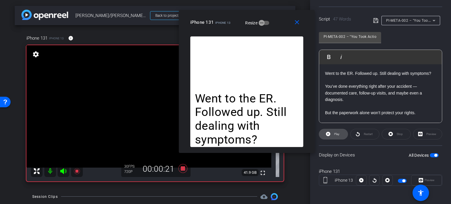
click at [337, 133] on span "Play" at bounding box center [336, 133] width 5 height 3
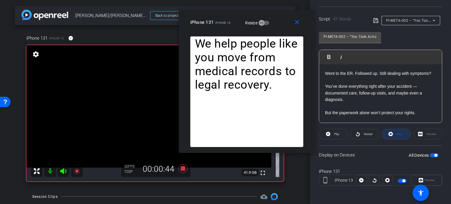
click at [400, 137] on span "Stop" at bounding box center [399, 134] width 8 height 8
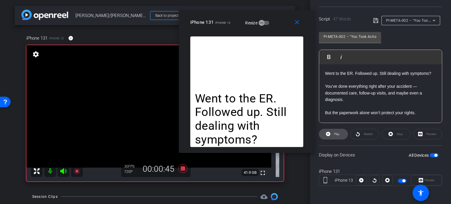
click at [333, 133] on span "Play" at bounding box center [335, 134] width 7 height 8
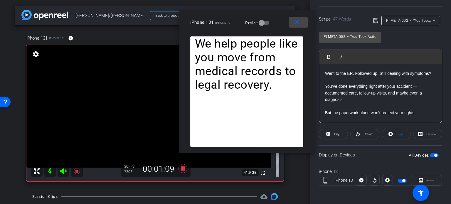
click at [293, 19] on mat-icon "close" at bounding box center [296, 22] width 7 height 7
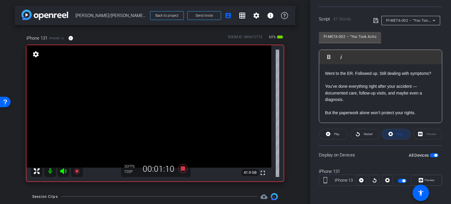
click at [400, 132] on span "Stop" at bounding box center [399, 133] width 6 height 3
click at [181, 167] on icon at bounding box center [182, 168] width 9 height 9
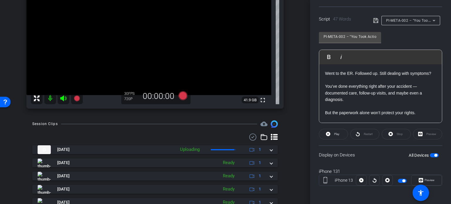
scroll to position [88, 0]
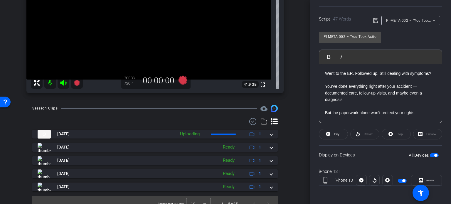
click at [268, 138] on div "Aug 15, 2025 Uploading 1 PI-META-002-Take1-Beck- Jeff Beck- Lauren Winer-Beck-J…" at bounding box center [154, 161] width 245 height 62
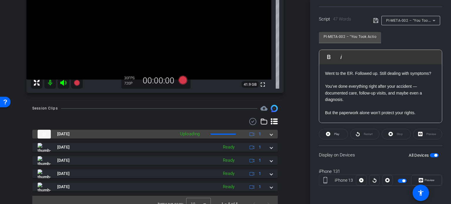
click at [270, 137] on span at bounding box center [271, 134] width 2 height 6
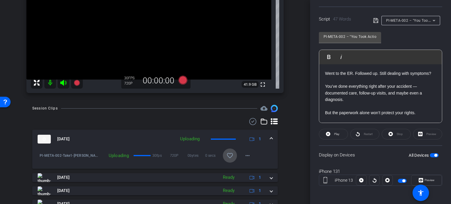
click at [228, 158] on mat-icon "favorite_border" at bounding box center [229, 155] width 7 height 7
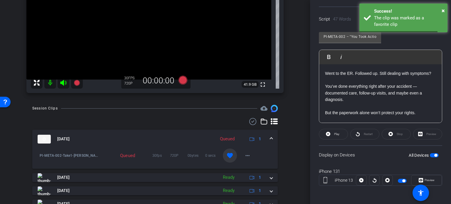
drag, startPoint x: 270, startPoint y: 139, endPoint x: 381, endPoint y: 83, distance: 124.6
click at [271, 139] on mat-expansion-panel-header "Aug 15, 2025 Queued 1" at bounding box center [154, 139] width 245 height 19
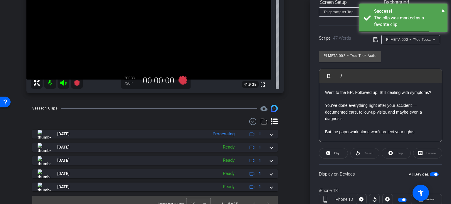
scroll to position [87, 0]
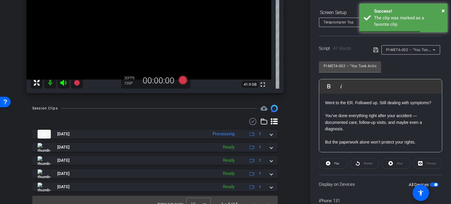
click at [412, 51] on span "PI-META-002 – "You Took Action — Now It’s Time to Protect Yourself"" at bounding box center [445, 49] width 119 height 5
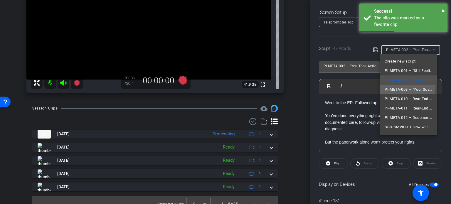
click at [406, 86] on span "PI-META-003 – "Your Scan Was Normal. Your Symptoms Are Not."" at bounding box center [408, 89] width 48 height 7
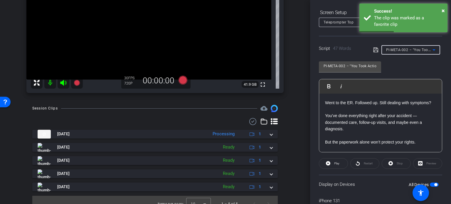
type input "PI-META-003 – "Your Scan Was Normal. Your Symptoms Are Not.""
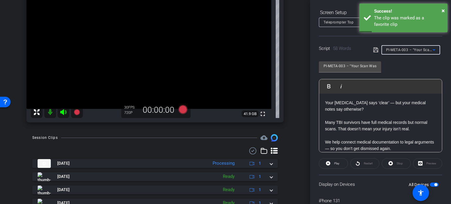
scroll to position [29, 0]
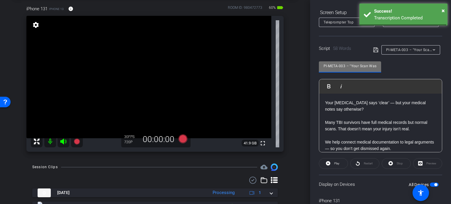
drag, startPoint x: 344, startPoint y: 67, endPoint x: 282, endPoint y: 55, distance: 63.3
click at [282, 55] on div "arrow_back Beck/Jeff Beck,Lauren Winer_Shoot01_08152025 Back to project Send in…" at bounding box center [225, 102] width 451 height 204
click at [282, 75] on div "iPhone 131 iPhone 13 info ROOM ID: 980472773 60% battery_std fullscreen setting…" at bounding box center [155, 77] width 280 height 162
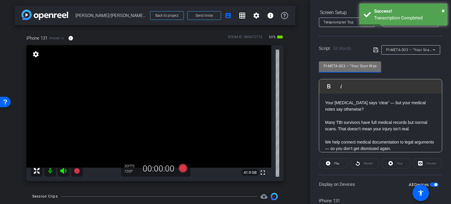
scroll to position [0, 56]
drag, startPoint x: 371, startPoint y: 67, endPoint x: 353, endPoint y: 61, distance: 19.3
click at [395, 69] on div "PI-META-003 – "Your Scan Was Normal. Your Symptoms Are Not." Play Play from thi…" at bounding box center [380, 104] width 123 height 95
click at [350, 65] on input "PI-META-003 – "Your Scan Was Normal. Your Symptoms Are Not."" at bounding box center [349, 65] width 53 height 7
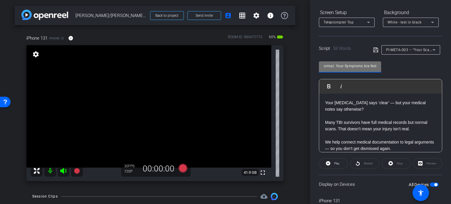
scroll to position [0, 0]
drag, startPoint x: 349, startPoint y: 65, endPoint x: 283, endPoint y: 62, distance: 66.7
click at [283, 62] on div "arrow_back Beck/Jeff Beck,Lauren Winer_Shoot01_08152025 Back to project Send in…" at bounding box center [225, 102] width 451 height 204
click at [334, 63] on input "PI-META-003 – "Your Scan Was Normal. Your Symptoms Are Not."" at bounding box center [349, 65] width 53 height 7
click at [182, 168] on icon at bounding box center [182, 168] width 9 height 9
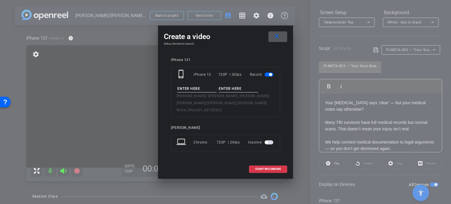
click at [199, 92] on input at bounding box center [196, 88] width 39 height 7
paste input "PI-META-003"
type input "PI-META-003"
click at [230, 91] on input at bounding box center [238, 88] width 39 height 7
type input "Take1"
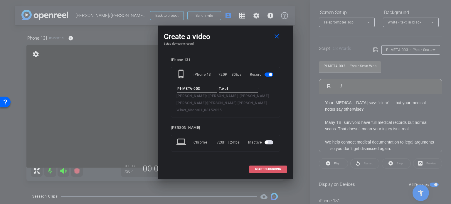
click at [258, 168] on span "START RECORDING" at bounding box center [268, 169] width 26 height 3
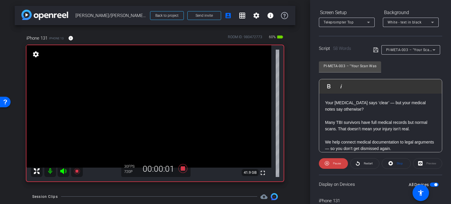
scroll to position [116, 0]
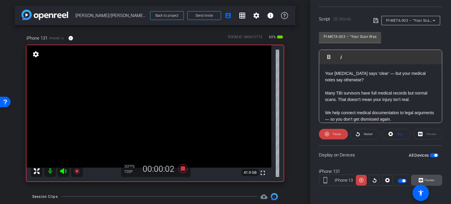
click at [429, 181] on span "Preview" at bounding box center [429, 179] width 10 height 3
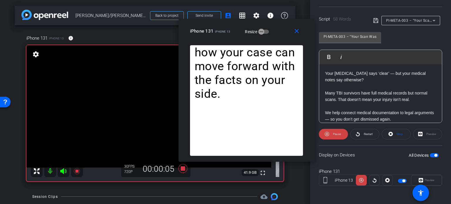
drag, startPoint x: 254, startPoint y: 44, endPoint x: 275, endPoint y: 33, distance: 23.9
click at [275, 33] on div "iPhone 131 iPhone 13 Resize" at bounding box center [248, 31] width 117 height 11
click at [399, 135] on span "Stop" at bounding box center [399, 134] width 8 height 8
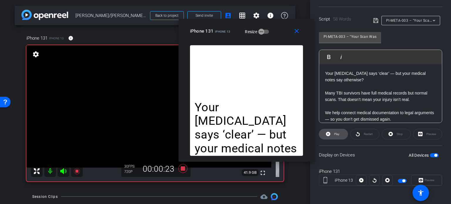
click at [329, 132] on icon at bounding box center [328, 134] width 4 height 4
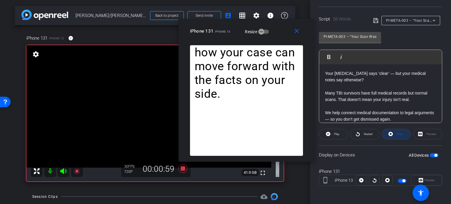
click at [396, 133] on span "Stop" at bounding box center [399, 133] width 6 height 3
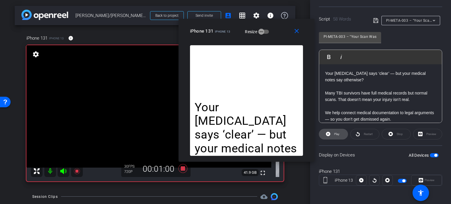
click at [339, 131] on span "Play" at bounding box center [335, 134] width 7 height 8
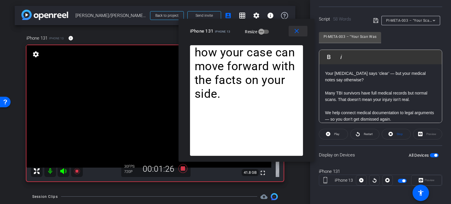
drag, startPoint x: 300, startPoint y: 27, endPoint x: 312, endPoint y: 31, distance: 13.7
click at [300, 27] on span at bounding box center [297, 31] width 19 height 14
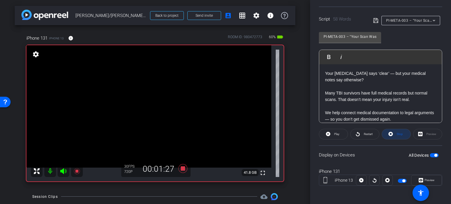
click at [395, 131] on span "Stop" at bounding box center [399, 134] width 8 height 8
click at [184, 165] on icon at bounding box center [183, 168] width 14 height 11
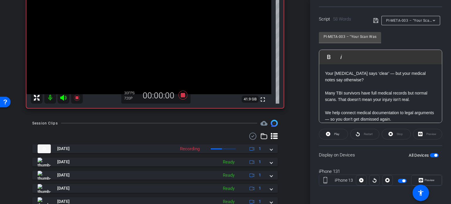
scroll to position [88, 0]
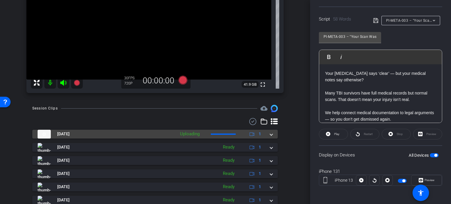
click at [266, 135] on div "Aug 15, 2025 Uploading 1" at bounding box center [154, 134] width 232 height 9
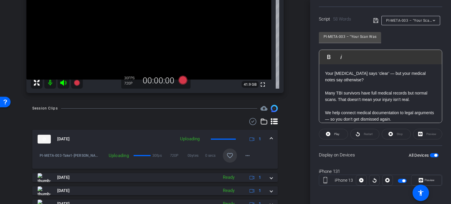
click at [228, 153] on mat-icon "favorite_border" at bounding box center [229, 155] width 7 height 7
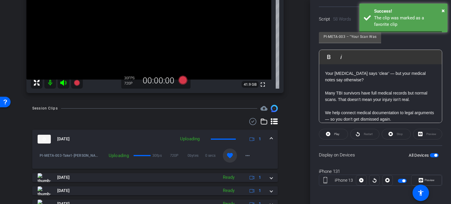
click at [270, 140] on mat-expansion-panel-header "Aug 15, 2025 Uploading 1" at bounding box center [154, 139] width 245 height 19
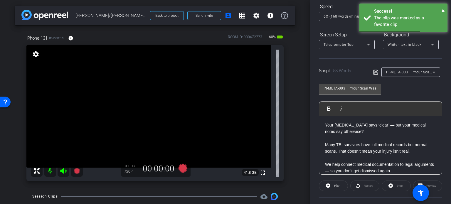
scroll to position [57, 0]
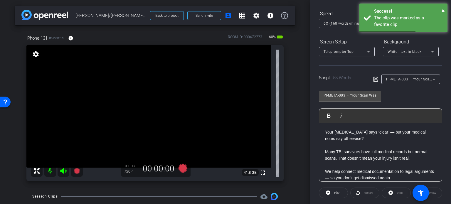
click at [400, 78] on span "PI-META-003 – "Your Scan Was Normal. Your Symptoms Are Not."" at bounding box center [443, 79] width 114 height 5
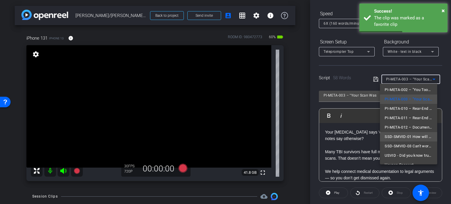
scroll to position [29, 0]
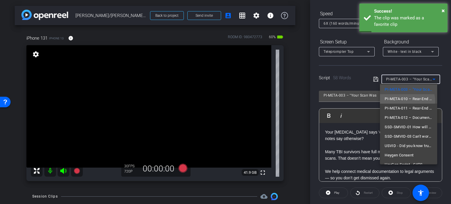
click at [407, 101] on span "PI-META-010 – Rear-End Collision? Not Always “Minor”" at bounding box center [408, 98] width 48 height 7
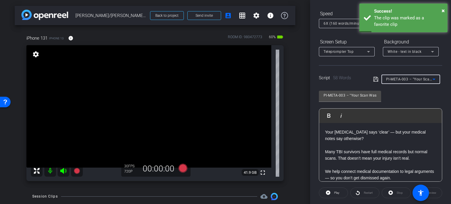
type input "PI-META-010 – Rear-End Collision? Not Always “Minor”"
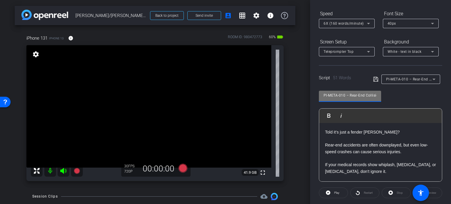
drag, startPoint x: 345, startPoint y: 93, endPoint x: 287, endPoint y: 88, distance: 57.4
click at [287, 88] on div "arrow_back Beck/Jeff Beck,Lauren Winer_Shoot01_08152025 Back to project Send in…" at bounding box center [225, 102] width 451 height 204
click at [287, 88] on div "iPhone 131 iPhone 13 info ROOM ID: 980472773 60% battery_std fullscreen setting…" at bounding box center [155, 106] width 280 height 162
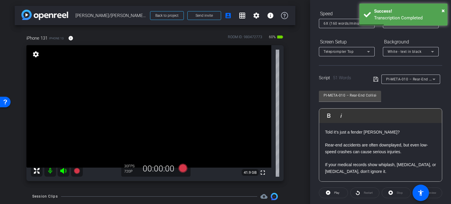
click at [287, 88] on div "iPhone 131 iPhone 13 info ROOM ID: 980472773 60% battery_std fullscreen setting…" at bounding box center [155, 106] width 280 height 162
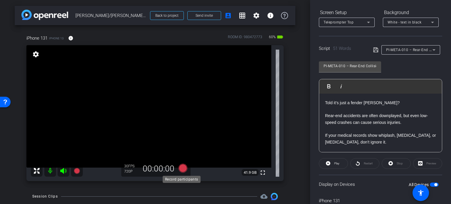
click at [183, 168] on icon at bounding box center [182, 168] width 9 height 9
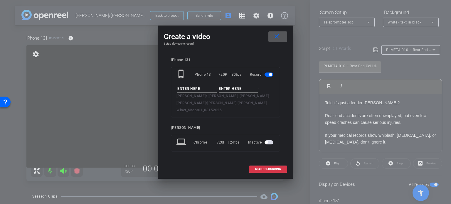
click at [211, 89] on input at bounding box center [196, 88] width 39 height 7
paste input "PI-META-010"
type input "PI-META-010"
click at [224, 92] on input at bounding box center [238, 88] width 39 height 7
type input "Take1"
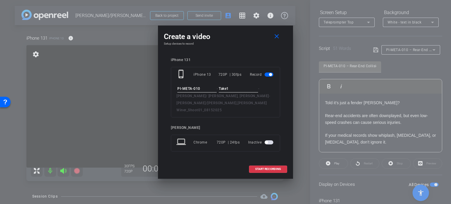
drag, startPoint x: 201, startPoint y: 91, endPoint x: 224, endPoint y: 89, distance: 23.3
click at [204, 91] on input "PI-META-010" at bounding box center [196, 88] width 39 height 7
click at [232, 92] on input "Take1" at bounding box center [238, 88] width 39 height 7
click at [271, 168] on span "START RECORDING" at bounding box center [268, 169] width 26 height 3
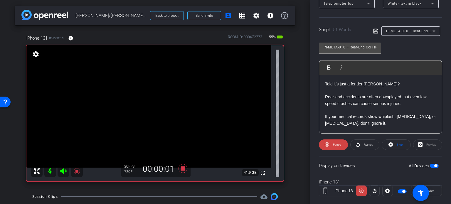
scroll to position [116, 0]
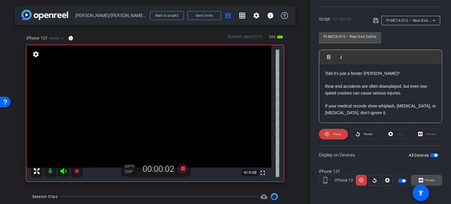
click at [436, 180] on span at bounding box center [426, 180] width 30 height 14
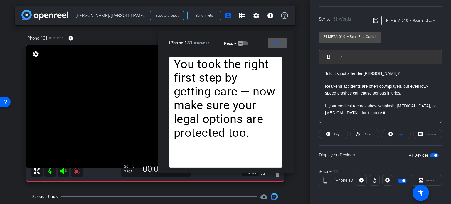
click at [278, 43] on mat-icon "close" at bounding box center [275, 42] width 7 height 7
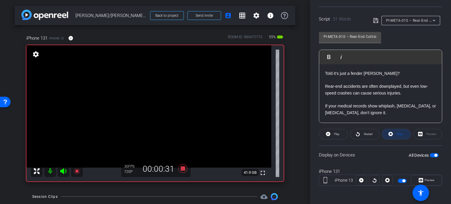
click at [396, 133] on span "Stop" at bounding box center [399, 133] width 6 height 3
click at [368, 103] on p "If your medical records show whiplash, [MEDICAL_DATA], or [MEDICAL_DATA], don’t…" at bounding box center [380, 109] width 111 height 13
click at [339, 134] on span at bounding box center [333, 134] width 28 height 14
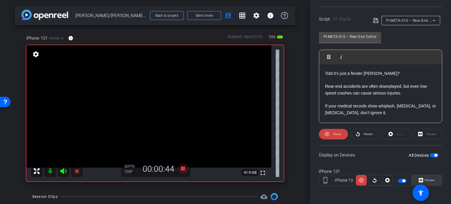
click at [429, 179] on span "Preview" at bounding box center [429, 179] width 10 height 3
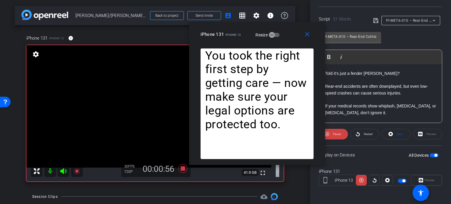
drag, startPoint x: 253, startPoint y: 48, endPoint x: 285, endPoint y: 39, distance: 32.5
click at [285, 39] on div "iPhone 131 iPhone 13 Resize" at bounding box center [258, 34] width 117 height 11
click at [400, 134] on span "Stop" at bounding box center [399, 133] width 6 height 3
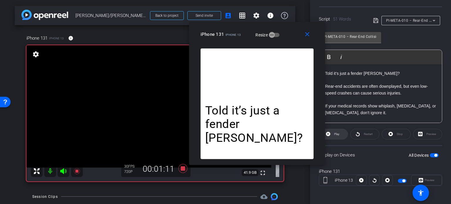
click at [341, 130] on span at bounding box center [333, 134] width 28 height 14
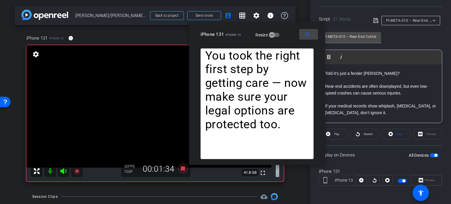
click at [309, 38] on mat-icon "close" at bounding box center [306, 34] width 7 height 7
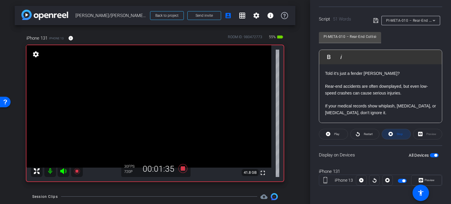
click at [396, 135] on span "Stop" at bounding box center [399, 133] width 6 height 3
click at [184, 166] on icon at bounding box center [183, 168] width 14 height 11
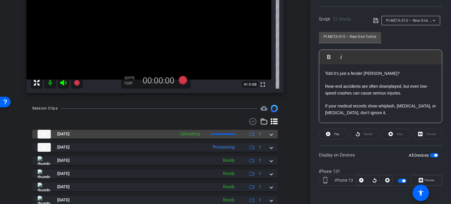
click at [271, 133] on mat-expansion-panel-header "Aug 15, 2025 Uploading 1" at bounding box center [154, 134] width 245 height 9
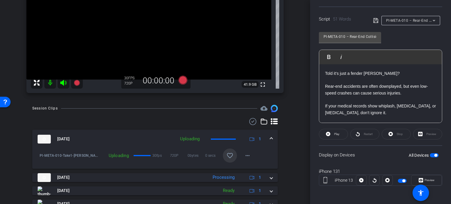
click at [229, 153] on mat-icon "favorite_border" at bounding box center [229, 155] width 7 height 7
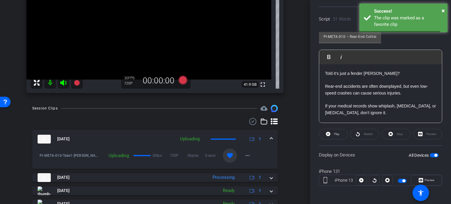
click at [270, 136] on span at bounding box center [271, 139] width 2 height 6
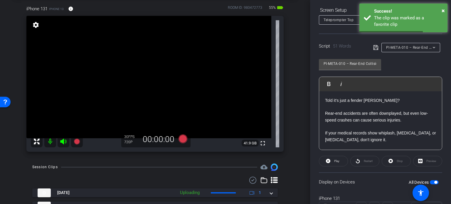
scroll to position [57, 0]
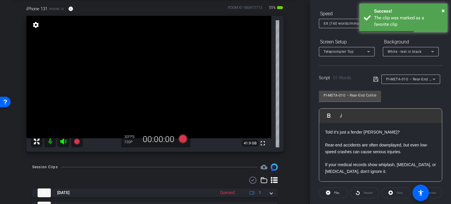
click at [407, 81] on span "PI-META-010 – Rear-End Collision? Not Always “Minor”" at bounding box center [433, 79] width 94 height 5
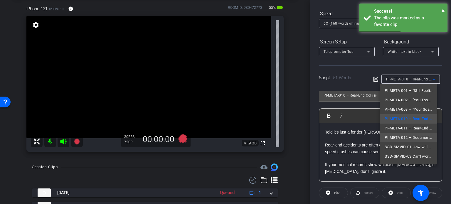
scroll to position [29, 0]
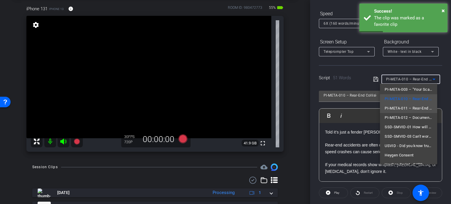
click at [407, 107] on span "PI-META-011 – Rear-End = Clear Liability" at bounding box center [408, 108] width 48 height 7
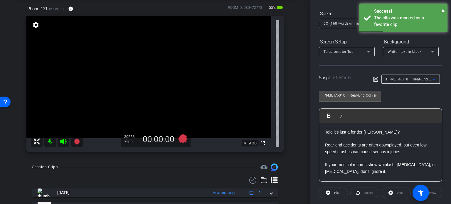
type input "PI-META-011 – Rear-End = Clear Liability"
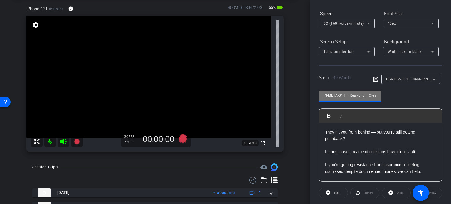
drag, startPoint x: 345, startPoint y: 94, endPoint x: 287, endPoint y: 81, distance: 59.6
click at [287, 81] on div "arrow_back Beck/Jeff Beck,Lauren Winer_Shoot01_08152025 Back to project Send in…" at bounding box center [225, 102] width 451 height 204
click at [287, 99] on div "iPhone 131 iPhone 13 info ROOM ID: 980472773 55% battery_std fullscreen setting…" at bounding box center [155, 77] width 280 height 162
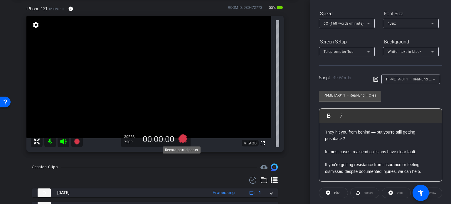
click at [179, 141] on icon at bounding box center [182, 138] width 9 height 9
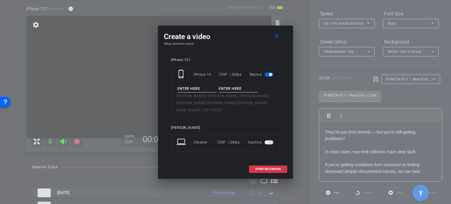
click at [186, 92] on input at bounding box center [196, 88] width 39 height 7
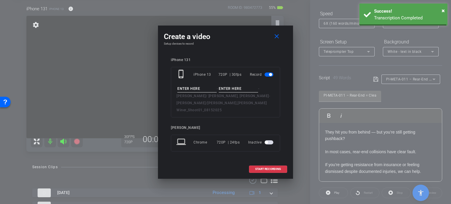
paste input "PI-META-011"
type input "PI-META-011"
click at [238, 92] on input at bounding box center [238, 88] width 39 height 7
type input "Take1"
click at [243, 57] on div "iPhone 131 phone_iphone iPhone 13 720P | 30fps Record PI-META-011 - Take1 - Bec…" at bounding box center [225, 109] width 123 height 114
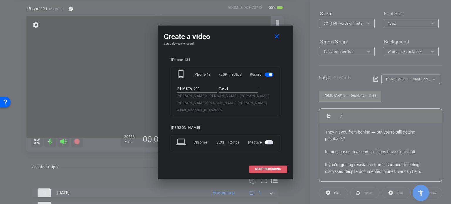
click at [270, 168] on span "START RECORDING" at bounding box center [268, 169] width 26 height 3
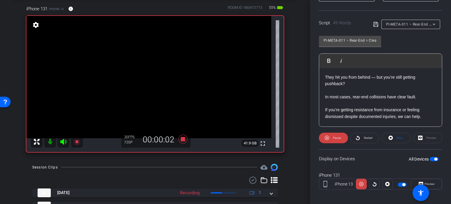
scroll to position [116, 0]
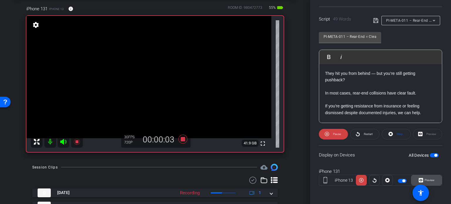
click at [431, 178] on span "Preview" at bounding box center [429, 179] width 10 height 3
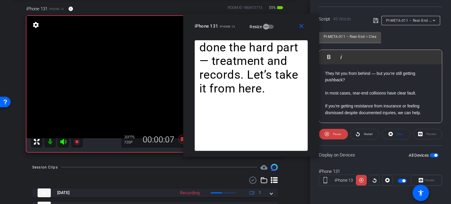
drag, startPoint x: 254, startPoint y: 50, endPoint x: 278, endPoint y: 33, distance: 28.8
click at [278, 33] on div "close iPhone 131 iPhone 13 Resize" at bounding box center [251, 27] width 136 height 26
click at [305, 30] on span at bounding box center [302, 26] width 19 height 14
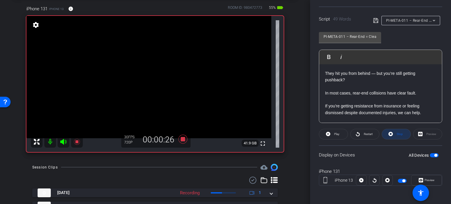
click at [399, 133] on span "Stop" at bounding box center [399, 133] width 6 height 3
click at [330, 133] on span at bounding box center [333, 134] width 28 height 14
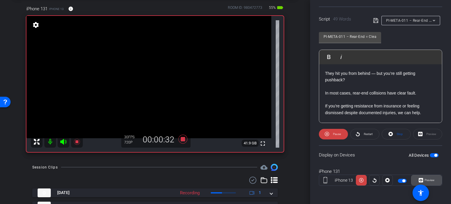
click at [426, 178] on span "Preview" at bounding box center [429, 179] width 10 height 3
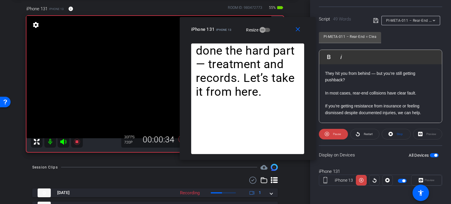
drag, startPoint x: 256, startPoint y: 47, endPoint x: 278, endPoint y: 34, distance: 25.8
click at [278, 34] on div "iPhone 131 iPhone 13 Resize" at bounding box center [249, 29] width 117 height 11
click at [390, 134] on icon at bounding box center [390, 134] width 4 height 4
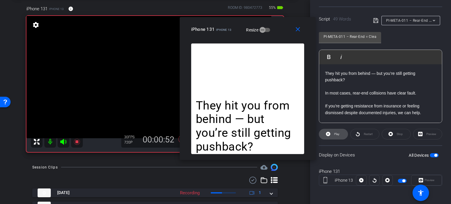
click at [338, 135] on span "Play" at bounding box center [336, 133] width 5 height 3
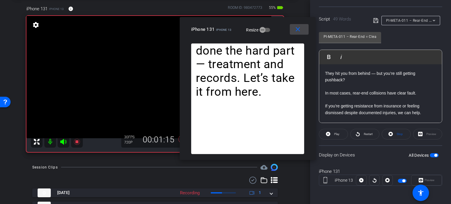
click at [299, 32] on mat-icon "close" at bounding box center [297, 29] width 7 height 7
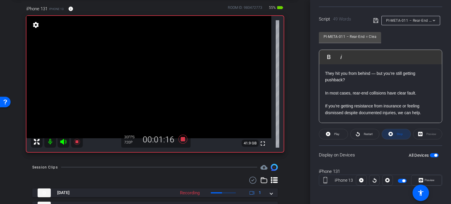
click at [402, 132] on span at bounding box center [396, 134] width 28 height 14
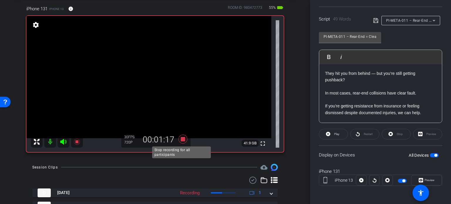
click at [181, 138] on icon at bounding box center [182, 139] width 9 height 9
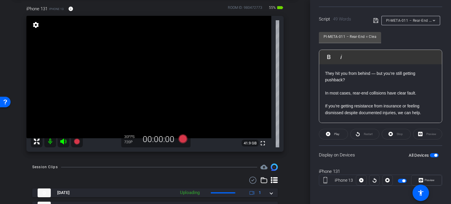
click at [418, 21] on span "PI-META-011 – Rear-End = Clear Liability" at bounding box center [421, 20] width 70 height 5
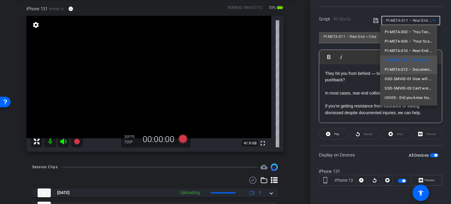
scroll to position [29, 0]
click at [408, 60] on span "PI-META-012 – Documented Whiplash? You Have Options." at bounding box center [408, 58] width 48 height 7
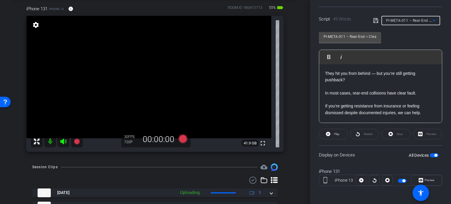
type input "PI-META-012 – Documented Whiplash? You Have Options."
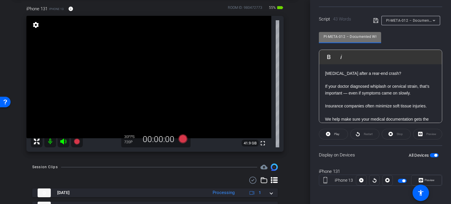
drag, startPoint x: 346, startPoint y: 37, endPoint x: 263, endPoint y: 32, distance: 82.9
click at [263, 32] on div "arrow_back Beck/Jeff Beck,Lauren Winer_Shoot01_08152025 Back to project Send in…" at bounding box center [225, 102] width 451 height 204
click at [297, 79] on div "arrow_back Beck/Jeff Beck,Lauren Winer_Shoot01_08152025 Back to project Send in…" at bounding box center [155, 73] width 310 height 204
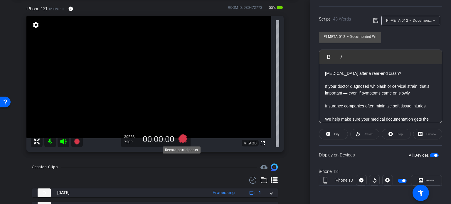
click at [183, 141] on icon at bounding box center [182, 138] width 9 height 9
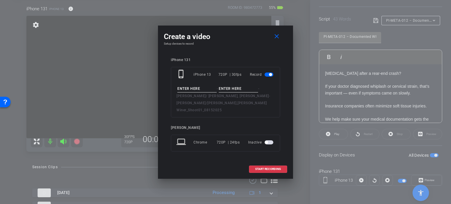
click at [187, 91] on input at bounding box center [196, 88] width 39 height 7
paste input "PI-META-012"
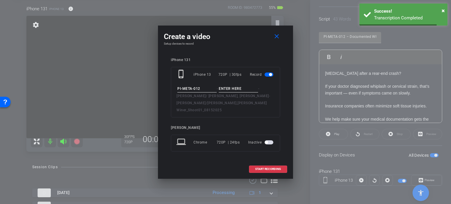
type input "PI-META-012"
click at [224, 91] on input at bounding box center [238, 88] width 39 height 7
type input "Take1"
click at [247, 51] on div "Create a video close Setup devices to record iPhone 131 phone_iphone iPhone 13 …" at bounding box center [225, 102] width 135 height 153
click at [276, 168] on span "START RECORDING" at bounding box center [268, 169] width 26 height 3
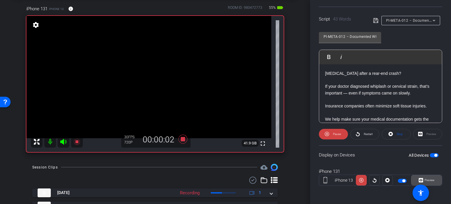
click at [429, 179] on span "Preview" at bounding box center [429, 179] width 10 height 3
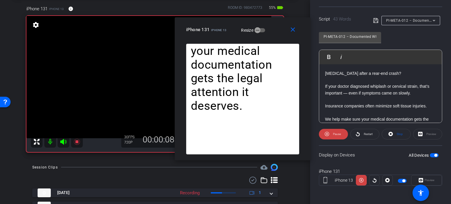
drag, startPoint x: 255, startPoint y: 45, endPoint x: 272, endPoint y: 32, distance: 21.5
click at [272, 32] on div "iPhone 131 iPhone 13 Resize" at bounding box center [244, 29] width 117 height 11
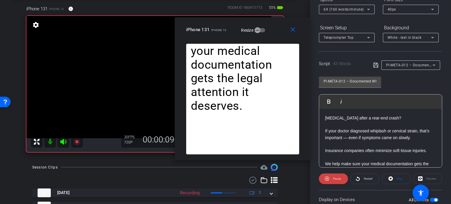
scroll to position [57, 0]
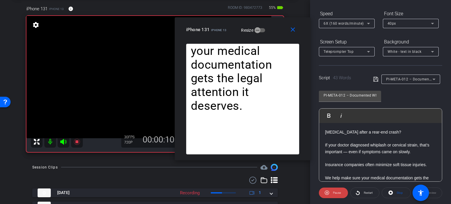
click at [342, 26] on div "6X (160 words/minute)" at bounding box center [344, 23] width 43 height 7
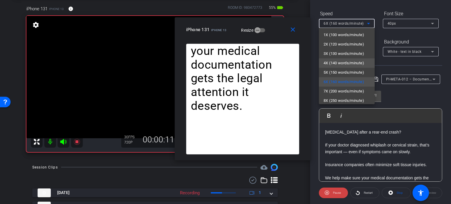
click at [339, 65] on span "4X (140 words/minute)" at bounding box center [343, 63] width 40 height 7
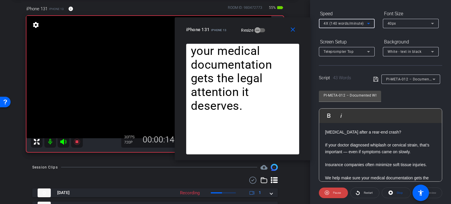
click at [333, 22] on span "4X (140 words/minute)" at bounding box center [343, 23] width 40 height 4
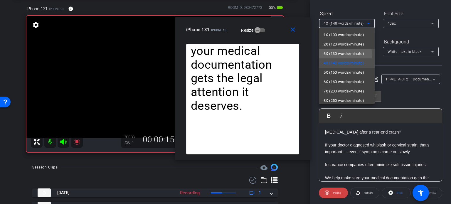
click at [339, 55] on span "3X (130 words/minute)" at bounding box center [343, 53] width 40 height 7
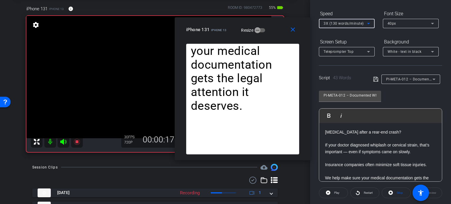
scroll to position [116, 0]
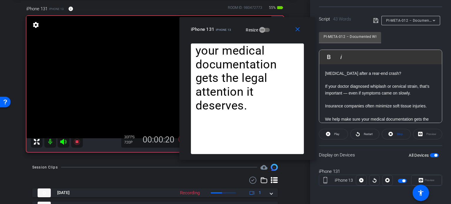
drag, startPoint x: 274, startPoint y: 32, endPoint x: 279, endPoint y: 32, distance: 4.7
click at [279, 32] on div "iPhone 131 iPhone 13 Resize" at bounding box center [249, 29] width 117 height 11
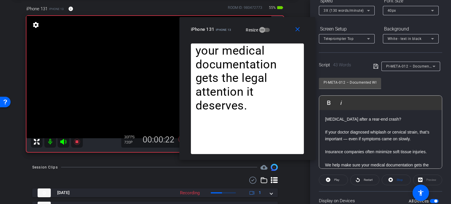
scroll to position [57, 0]
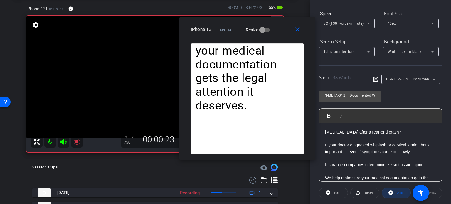
click at [391, 196] on span at bounding box center [396, 193] width 28 height 14
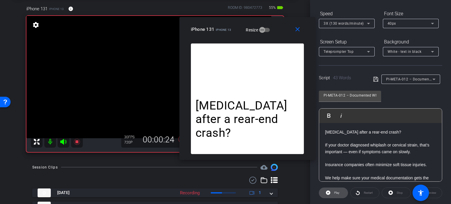
click at [331, 194] on span at bounding box center [333, 193] width 28 height 14
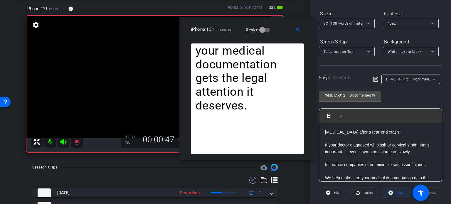
click at [388, 194] on icon at bounding box center [390, 192] width 4 height 4
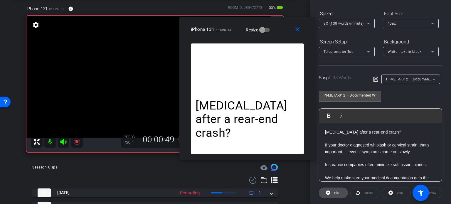
click at [332, 194] on span "Play" at bounding box center [335, 193] width 7 height 8
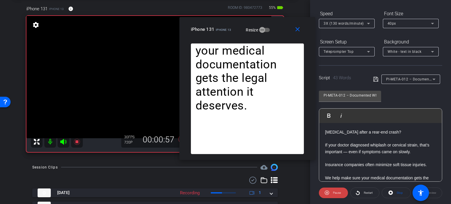
click at [357, 21] on span "3X (130 words/minute)" at bounding box center [343, 23] width 40 height 4
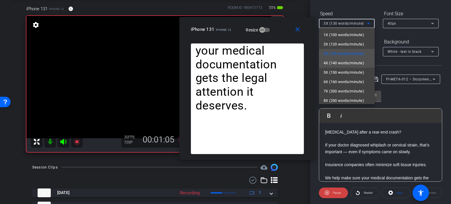
click at [341, 65] on span "4X (140 words/minute)" at bounding box center [343, 63] width 40 height 7
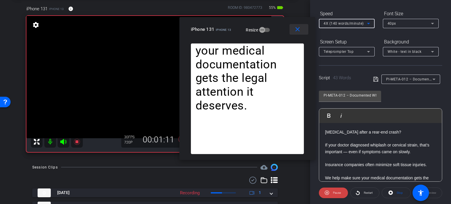
drag, startPoint x: 296, startPoint y: 30, endPoint x: 302, endPoint y: 35, distance: 7.1
click at [296, 30] on mat-icon "close" at bounding box center [297, 29] width 7 height 7
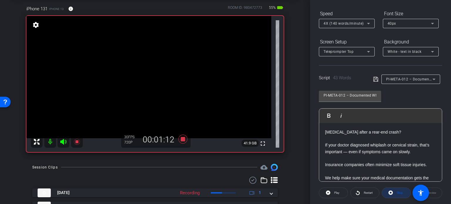
click at [395, 192] on span "Stop" at bounding box center [399, 193] width 8 height 8
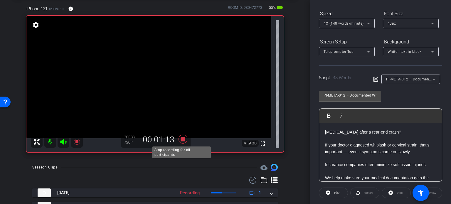
click at [179, 139] on icon at bounding box center [183, 139] width 14 height 11
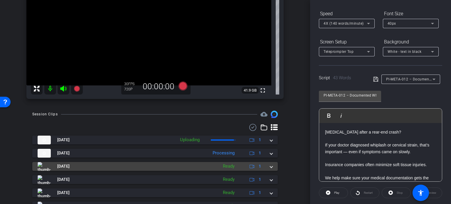
scroll to position [117, 0]
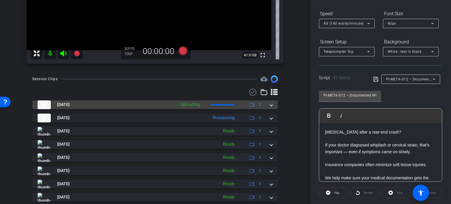
click at [270, 105] on span at bounding box center [271, 105] width 2 height 6
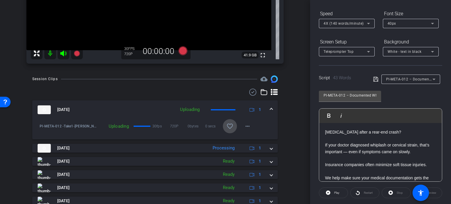
click at [228, 127] on mat-icon "favorite_border" at bounding box center [229, 126] width 7 height 7
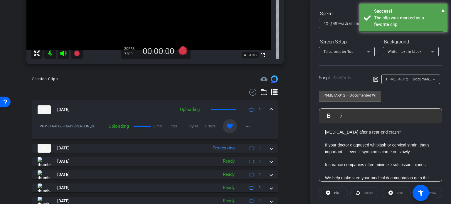
click at [270, 108] on mat-expansion-panel-header "Aug 15, 2025 Uploading 1" at bounding box center [154, 109] width 245 height 19
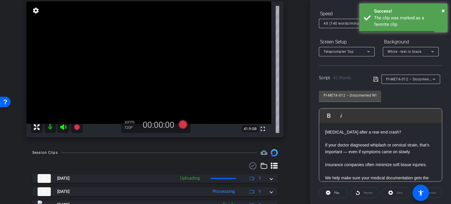
scroll to position [29, 0]
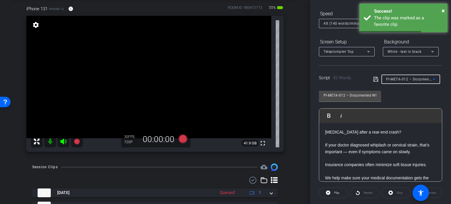
click at [415, 81] on div "PI-META-012 – Documented Whiplash? You Have Options." at bounding box center [409, 78] width 46 height 7
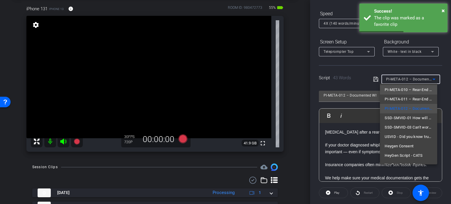
scroll to position [46, 0]
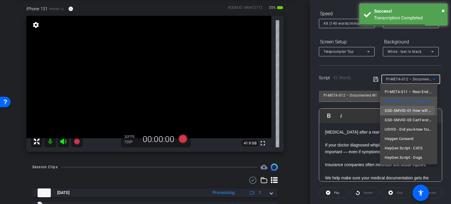
click at [407, 111] on span "SSD-SMVID-01 How will workers' compensation affect my disability claim" at bounding box center [408, 110] width 48 height 7
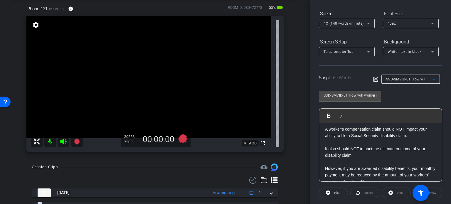
scroll to position [0, 0]
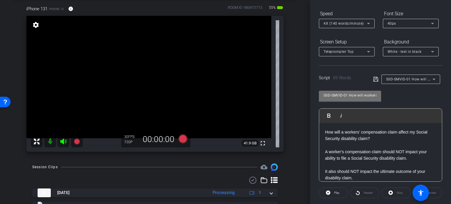
drag, startPoint x: 347, startPoint y: 95, endPoint x: 285, endPoint y: 86, distance: 62.5
click at [285, 86] on div "arrow_back Beck/Jeff Beck,Lauren Winer_Shoot01_08152025 Back to project Send in…" at bounding box center [225, 102] width 451 height 204
click at [287, 141] on div "iPhone 131 iPhone 13 info ROOM ID: 980472773 55% battery_std fullscreen setting…" at bounding box center [155, 77] width 280 height 162
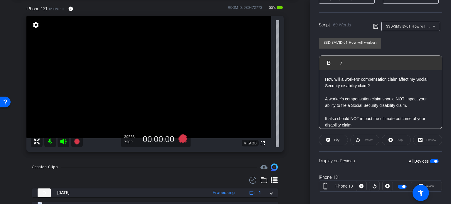
scroll to position [116, 0]
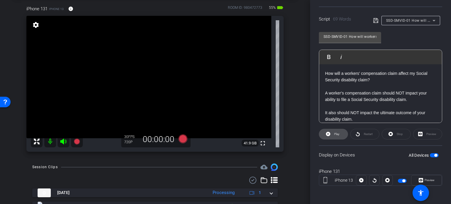
click at [337, 133] on span "Play" at bounding box center [336, 133] width 5 height 3
click at [429, 182] on span "Preview" at bounding box center [428, 180] width 11 height 8
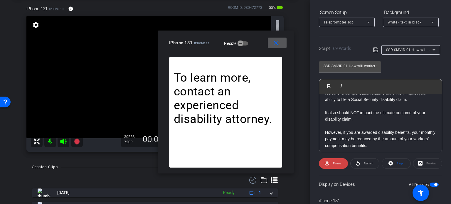
scroll to position [45, 0]
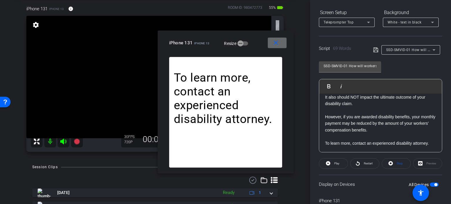
click at [275, 44] on mat-icon "close" at bounding box center [275, 42] width 7 height 7
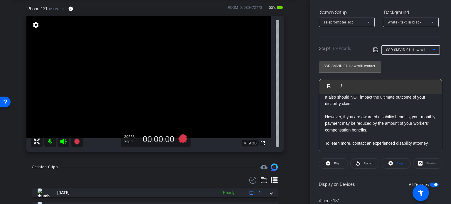
click at [402, 48] on span "SSD-SMVID-01 How will workers' compensation affect my disability claim" at bounding box center [449, 49] width 126 height 5
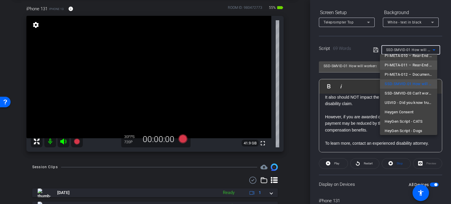
scroll to position [46, 0]
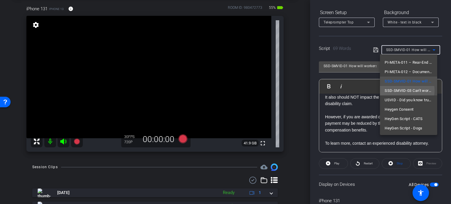
click at [399, 90] on span "SSD-SMVID-03 Can't work but claim for disability benefits was denied" at bounding box center [408, 90] width 48 height 7
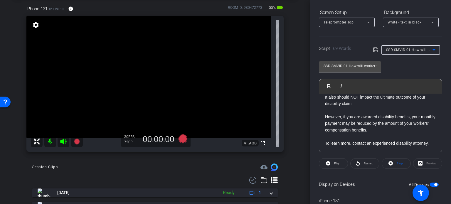
type input "SSD-SMVID-03 Can't work but claim for disability benefits was denied"
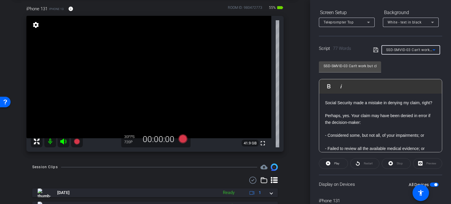
scroll to position [29, 0]
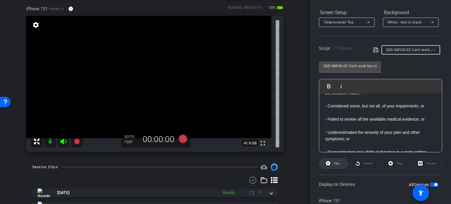
click at [334, 164] on span "Play" at bounding box center [336, 163] width 5 height 3
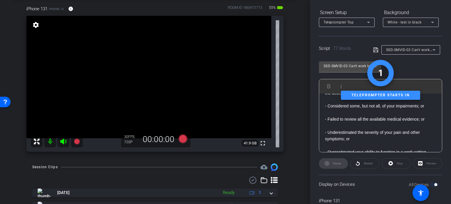
scroll to position [116, 0]
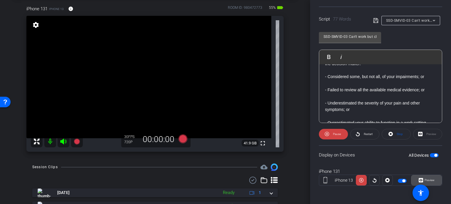
click at [431, 178] on span "Preview" at bounding box center [429, 179] width 10 height 3
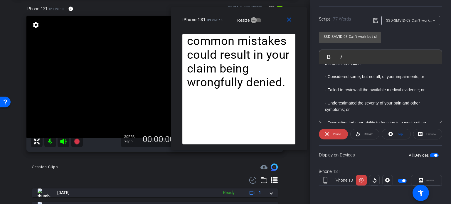
drag, startPoint x: 257, startPoint y: 50, endPoint x: 270, endPoint y: 27, distance: 26.7
click at [270, 27] on div "close iPhone 131 iPhone 13 Resize" at bounding box center [239, 20] width 136 height 26
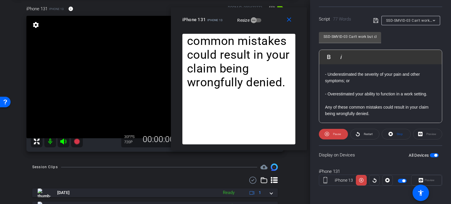
scroll to position [65, 0]
click at [290, 23] on mat-icon "close" at bounding box center [288, 19] width 7 height 7
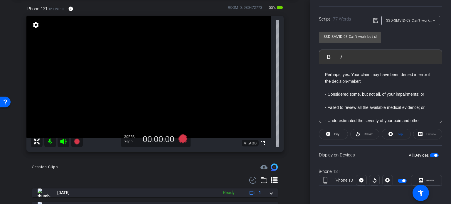
scroll to position [0, 0]
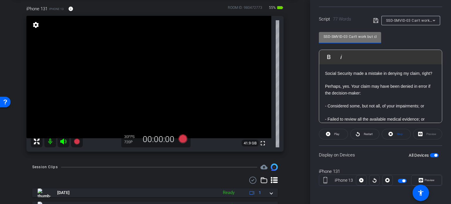
click at [276, 26] on div "arrow_back Beck/Jeff Beck,Lauren Winer_Shoot01_08152025 Back to project Send in…" at bounding box center [225, 102] width 451 height 204
click at [286, 80] on div "iPhone 131 iPhone 13 info ROOM ID: 980472773 55% battery_std fullscreen setting…" at bounding box center [155, 77] width 280 height 162
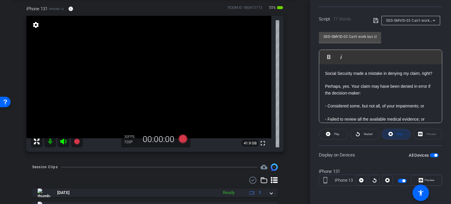
click at [396, 134] on span "Stop" at bounding box center [399, 133] width 6 height 3
click at [181, 141] on icon at bounding box center [182, 138] width 9 height 9
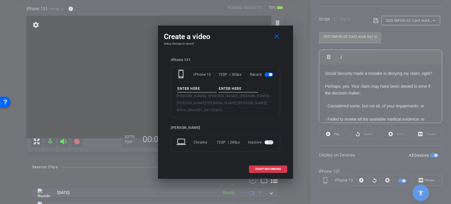
click at [200, 92] on input at bounding box center [196, 88] width 39 height 7
paste input "SSD-SMVID-03"
type input "SSD-SMVID-03"
click at [224, 90] on input at bounding box center [238, 88] width 39 height 7
type input "Take1"
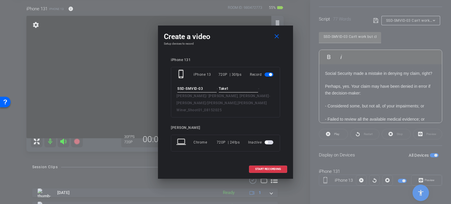
click at [260, 50] on div "Create a video close Setup devices to record iPhone 131 phone_iphone iPhone 13 …" at bounding box center [225, 102] width 135 height 153
click at [268, 168] on span "START RECORDING" at bounding box center [268, 169] width 26 height 3
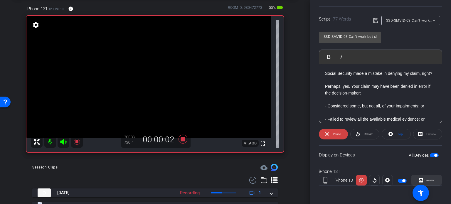
click at [433, 180] on span at bounding box center [426, 180] width 30 height 14
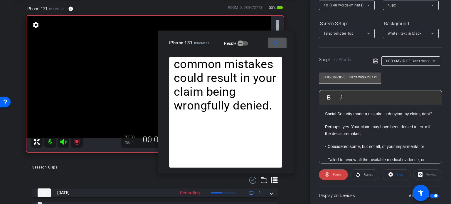
scroll to position [57, 0]
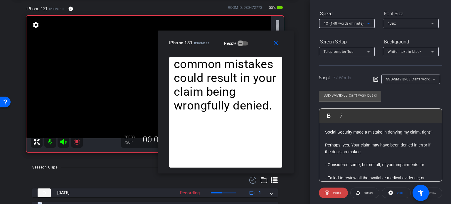
click at [356, 26] on span "4X (140 words/minute)" at bounding box center [343, 23] width 40 height 4
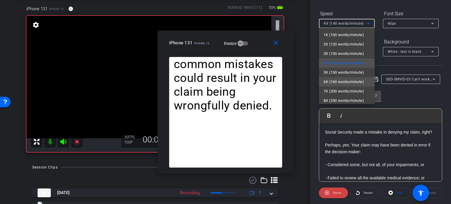
click at [344, 81] on span "6X (160 words/minute)" at bounding box center [343, 81] width 40 height 7
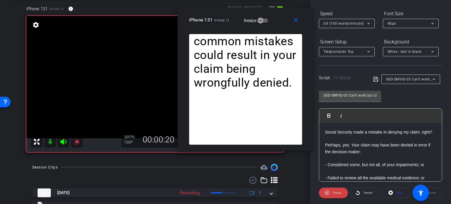
drag, startPoint x: 257, startPoint y: 44, endPoint x: 277, endPoint y: 21, distance: 30.4
click at [277, 21] on div "iPhone 131 iPhone 13 Resize" at bounding box center [247, 20] width 117 height 11
click at [340, 24] on span "6X (160 words/minute)" at bounding box center [343, 23] width 40 height 4
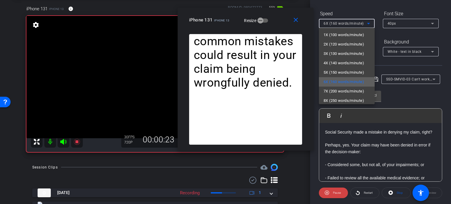
scroll to position [13, 0]
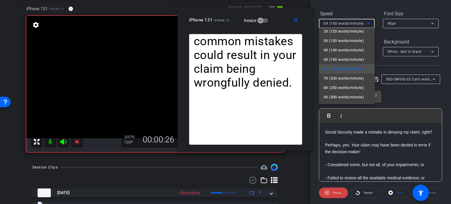
click at [278, 22] on div at bounding box center [225, 102] width 451 height 204
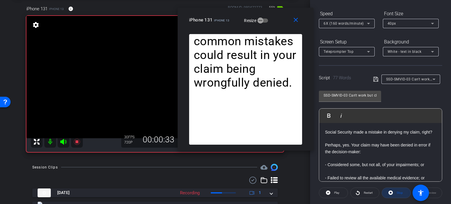
click at [391, 192] on span at bounding box center [396, 193] width 28 height 14
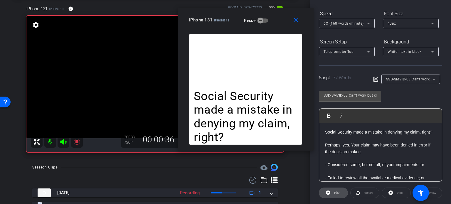
click at [334, 191] on span "Play" at bounding box center [336, 192] width 5 height 3
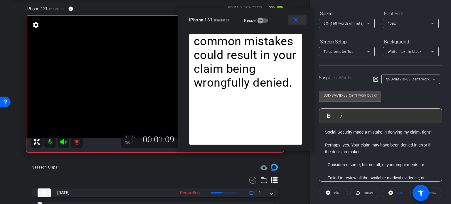
click at [299, 21] on span at bounding box center [296, 20] width 19 height 14
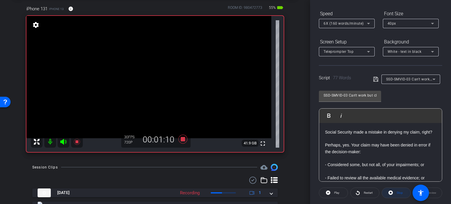
click at [388, 192] on icon at bounding box center [390, 192] width 4 height 4
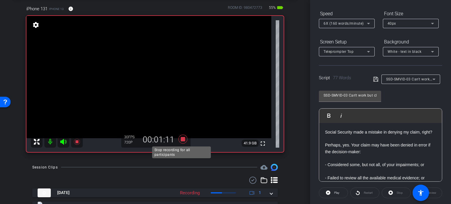
click at [182, 138] on icon at bounding box center [182, 139] width 9 height 9
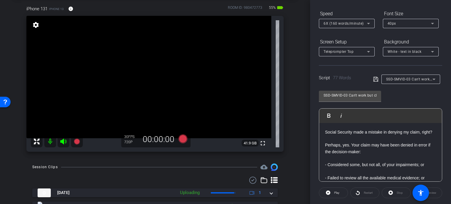
scroll to position [88, 0]
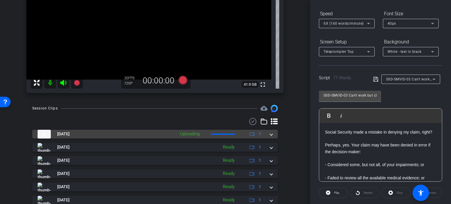
click at [270, 134] on span at bounding box center [271, 134] width 2 height 6
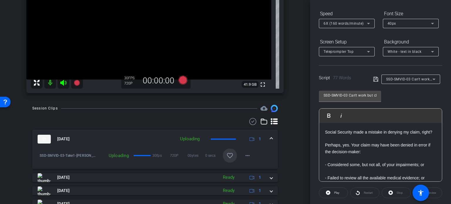
click at [230, 154] on span at bounding box center [230, 155] width 14 height 14
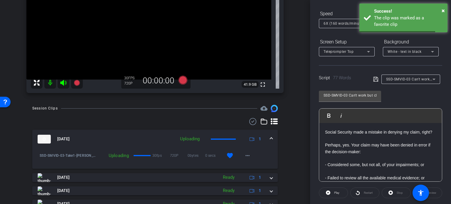
click at [269, 140] on mat-expansion-panel-header "Aug 15, 2025 Uploading 1" at bounding box center [154, 139] width 245 height 19
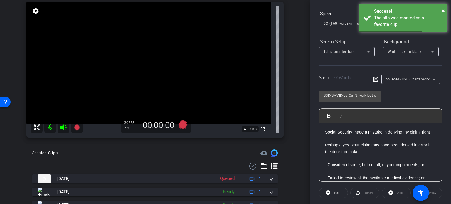
scroll to position [29, 0]
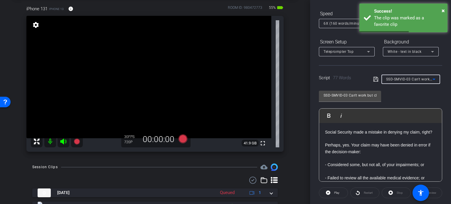
click at [406, 81] on div "SSD-SMVID-03 Can't work but claim for disability benefits was denied" at bounding box center [409, 78] width 46 height 7
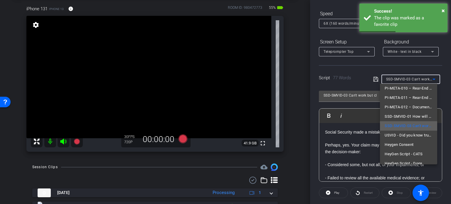
scroll to position [46, 0]
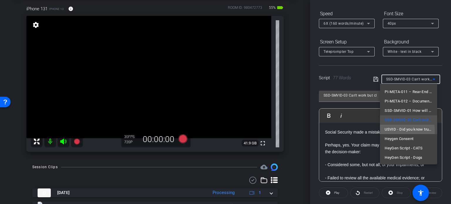
click at [404, 130] on span "USVID - Did you know truck companies start building their defense before you ev…" at bounding box center [408, 129] width 48 height 7
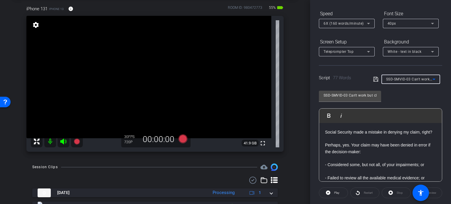
type input "USVID - Did you know truck companies start building their defense before you ev…"
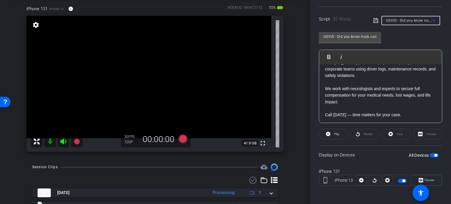
scroll to position [58, 0]
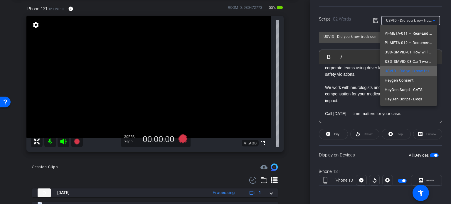
scroll to position [46, 0]
click at [305, 94] on div at bounding box center [225, 102] width 451 height 204
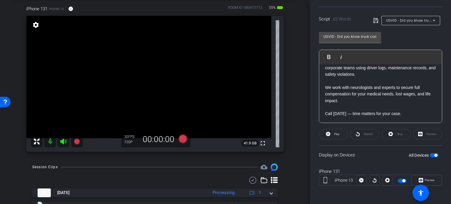
scroll to position [0, 0]
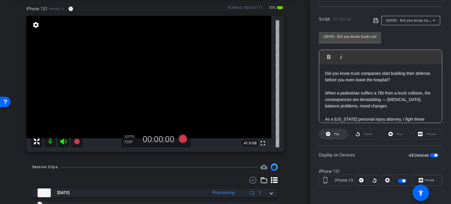
click at [339, 135] on span "Play" at bounding box center [335, 134] width 7 height 8
click at [427, 181] on span "Preview" at bounding box center [428, 180] width 11 height 8
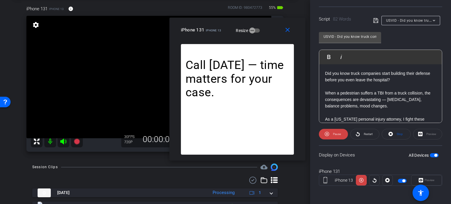
drag, startPoint x: 261, startPoint y: 52, endPoint x: 272, endPoint y: 39, distance: 17.4
click at [272, 39] on div "close iPhone 131 iPhone 13 Resize" at bounding box center [237, 31] width 136 height 26
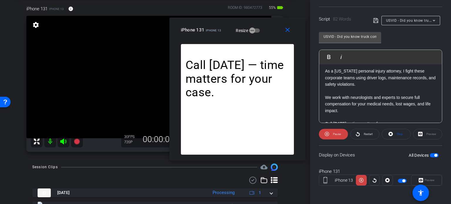
scroll to position [58, 0]
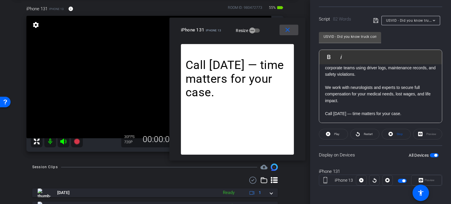
click at [290, 31] on mat-icon "close" at bounding box center [287, 29] width 7 height 7
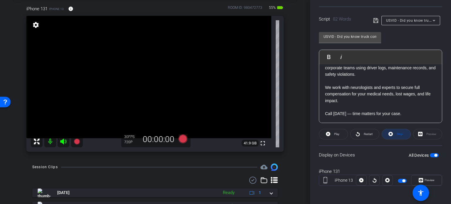
click at [400, 132] on span at bounding box center [396, 134] width 28 height 14
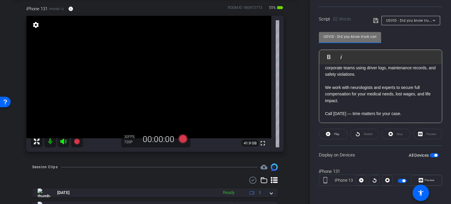
scroll to position [0, 118]
drag, startPoint x: 324, startPoint y: 36, endPoint x: 418, endPoint y: 57, distance: 96.3
click at [418, 57] on div "USVID - Did you know truck companies start building their defense before you ev…" at bounding box center [380, 75] width 123 height 95
click at [285, 113] on div "iPhone 131 iPhone 13 info ROOM ID: 980472773 55% battery_std fullscreen setting…" at bounding box center [155, 77] width 280 height 162
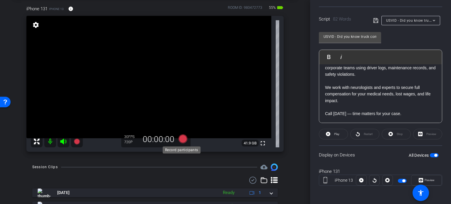
click at [180, 140] on icon at bounding box center [182, 138] width 9 height 9
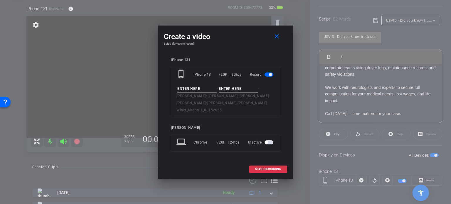
click at [197, 88] on input at bounding box center [196, 88] width 39 height 7
paste input "USVID - Did you know truck companies start building their defense before you ev…"
type input "USVID - Did you know truck companies start building their defense before you ev…"
click at [225, 92] on input at bounding box center [238, 88] width 39 height 7
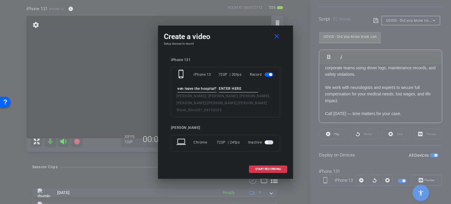
scroll to position [0, 0]
type input "Take1"
click at [244, 54] on div "Create a video close Setup devices to record iPhone 131 phone_iphone iPhone 13 …" at bounding box center [225, 102] width 135 height 153
click at [275, 168] on span "START RECORDING" at bounding box center [268, 169] width 26 height 3
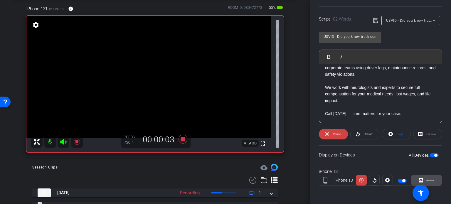
click at [431, 178] on span "Preview" at bounding box center [429, 179] width 10 height 3
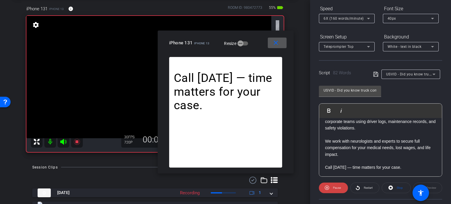
scroll to position [57, 0]
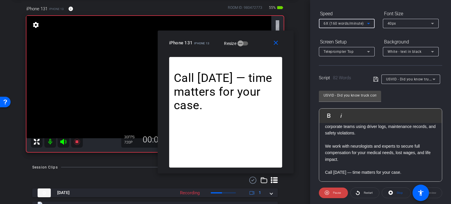
click at [340, 26] on div "6X (160 words/minute)" at bounding box center [344, 23] width 43 height 7
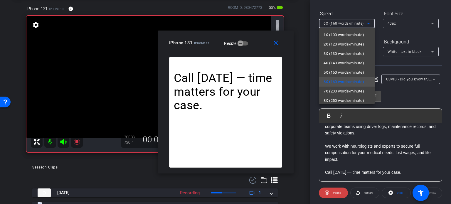
click at [262, 47] on div at bounding box center [225, 102] width 451 height 204
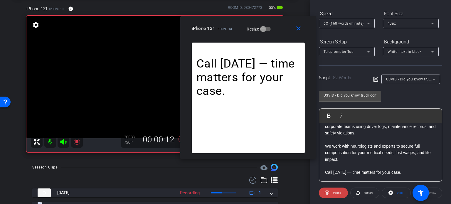
drag, startPoint x: 258, startPoint y: 46, endPoint x: 281, endPoint y: 31, distance: 26.8
click at [281, 31] on div "iPhone 131 iPhone 13 Resize" at bounding box center [250, 28] width 117 height 11
click at [333, 24] on span "6X (160 words/minute)" at bounding box center [343, 23] width 40 height 4
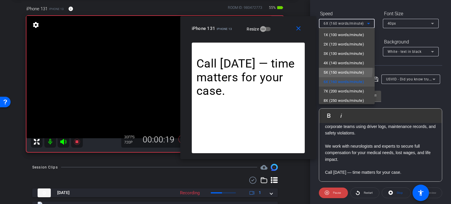
click at [336, 69] on span "5X (150 words/minute)" at bounding box center [343, 72] width 40 height 7
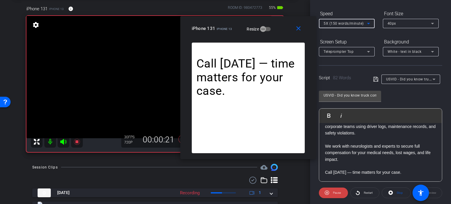
click at [339, 24] on span "5X (150 words/minute)" at bounding box center [343, 23] width 40 height 4
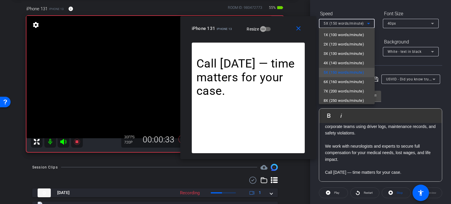
click at [276, 30] on div at bounding box center [225, 102] width 451 height 204
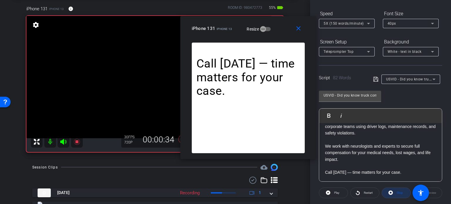
click at [400, 194] on span at bounding box center [396, 193] width 28 height 14
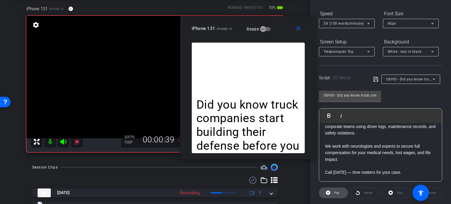
click at [335, 189] on span "Play" at bounding box center [335, 193] width 7 height 8
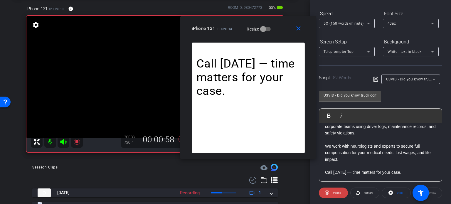
click at [342, 21] on div "5X (150 words/minute)" at bounding box center [344, 23] width 43 height 7
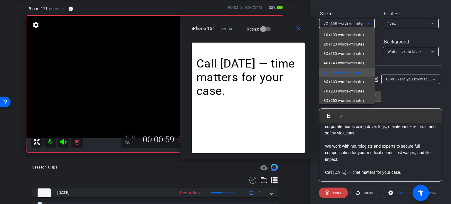
click at [341, 55] on span "3X (130 words/minute)" at bounding box center [343, 53] width 40 height 7
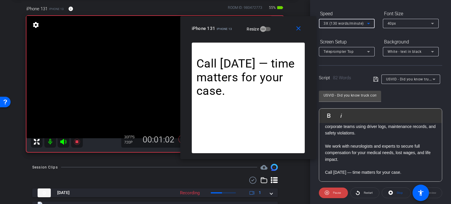
click at [343, 25] on span "3X (130 words/minute)" at bounding box center [343, 23] width 40 height 4
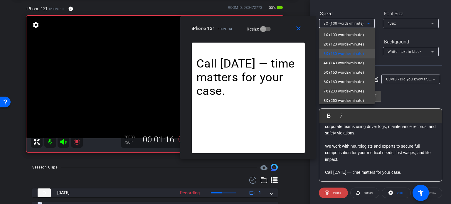
click at [280, 31] on div at bounding box center [225, 102] width 451 height 204
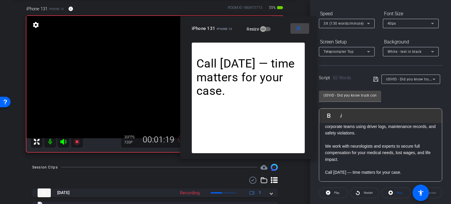
click at [303, 29] on span at bounding box center [299, 28] width 19 height 14
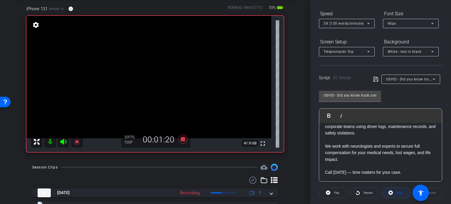
click at [390, 191] on icon at bounding box center [390, 192] width 4 height 7
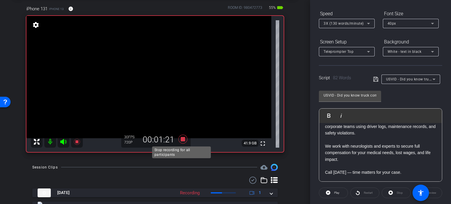
click at [182, 137] on icon at bounding box center [182, 139] width 9 height 9
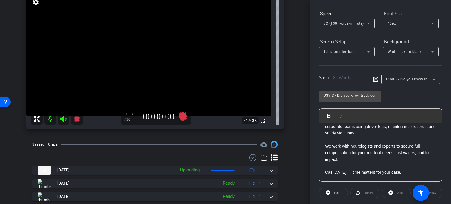
scroll to position [88, 0]
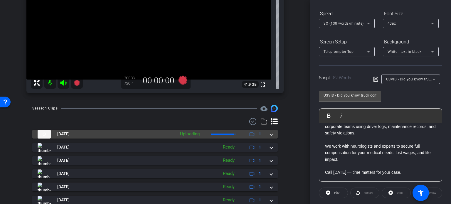
click at [270, 135] on span at bounding box center [271, 134] width 2 height 6
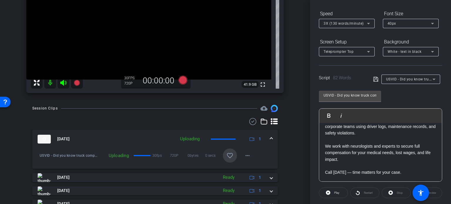
drag, startPoint x: 228, startPoint y: 153, endPoint x: 284, endPoint y: 158, distance: 56.3
click at [229, 153] on mat-icon "favorite_border" at bounding box center [229, 155] width 7 height 7
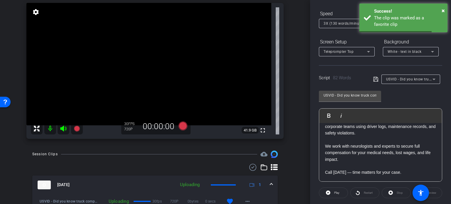
scroll to position [29, 0]
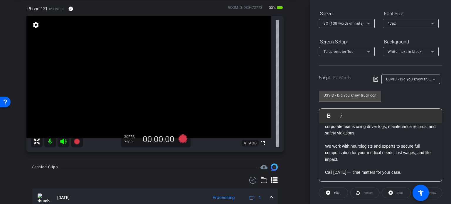
click at [293, 164] on div "arrow_back Beck/Jeff Beck,Lauren Winer_Shoot01_08152025 Back to project Send in…" at bounding box center [155, 73] width 310 height 204
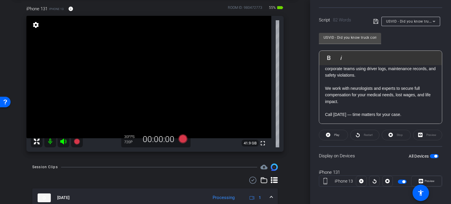
scroll to position [116, 0]
click at [429, 153] on span "button" at bounding box center [433, 155] width 9 height 4
click at [299, 121] on div "arrow_back Beck/Jeff Beck,Lauren Winer_Shoot01_08152025 Back to project Send in…" at bounding box center [155, 73] width 310 height 204
click at [180, 139] on icon at bounding box center [182, 138] width 9 height 9
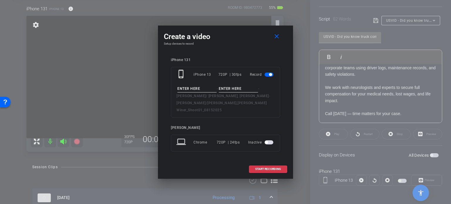
click at [194, 92] on input at bounding box center [196, 88] width 39 height 7
type input "Lauren Audio"
click at [238, 92] on input at bounding box center [238, 88] width 39 height 7
type input "Take1"
click at [236, 45] on h4 "Setup devices to record" at bounding box center [225, 44] width 123 height 4
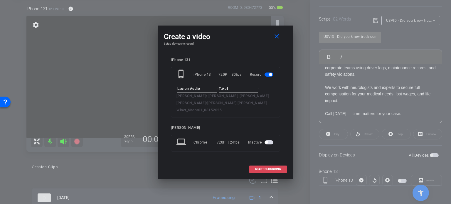
click at [262, 168] on span "START RECORDING" at bounding box center [268, 169] width 26 height 3
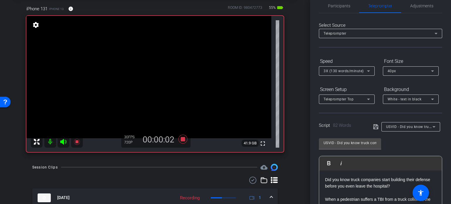
scroll to position [0, 0]
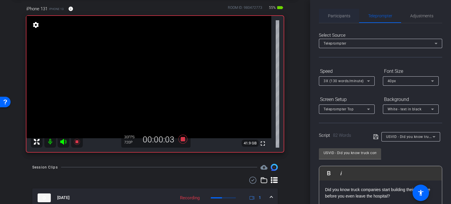
click at [337, 14] on span "Participants" at bounding box center [339, 16] width 22 height 4
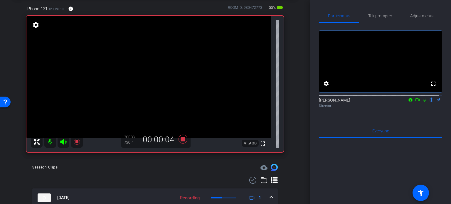
click at [422, 102] on icon at bounding box center [424, 100] width 5 height 4
click at [177, 140] on icon at bounding box center [183, 139] width 14 height 11
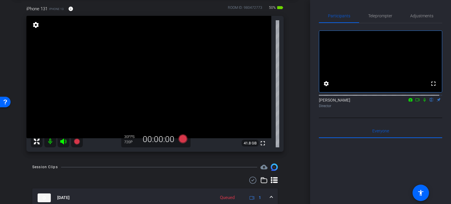
scroll to position [59, 0]
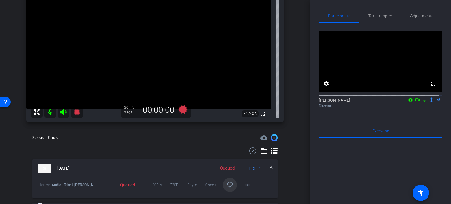
click at [226, 183] on mat-icon "favorite_border" at bounding box center [229, 184] width 7 height 7
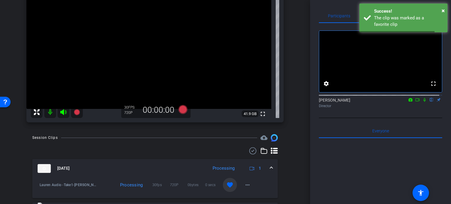
click at [270, 166] on mat-expansion-panel-header "Aug 15, 2025 Processing 1" at bounding box center [154, 168] width 245 height 19
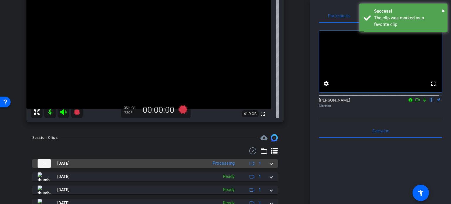
click at [271, 165] on mat-expansion-panel-header "Aug 15, 2025 Processing 1" at bounding box center [154, 163] width 245 height 9
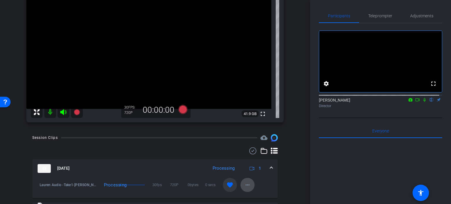
click at [244, 185] on mat-icon "more_horiz" at bounding box center [247, 184] width 7 height 7
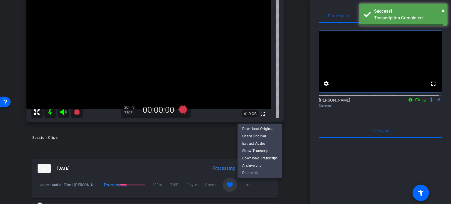
click at [295, 184] on div at bounding box center [225, 102] width 451 height 204
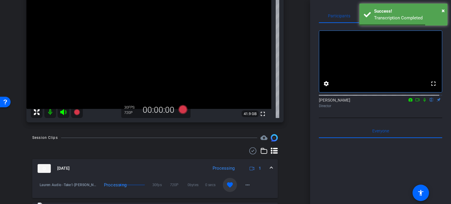
click at [270, 170] on span at bounding box center [271, 168] width 2 height 6
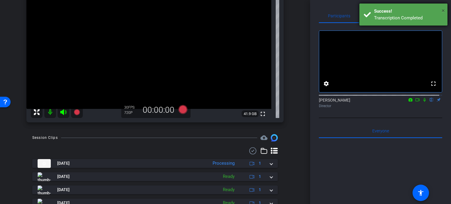
click at [444, 10] on span "×" at bounding box center [442, 10] width 3 height 7
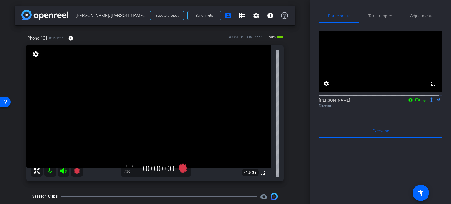
scroll to position [0, 0]
click at [0, 117] on div "arrow_back Beck/Jeff Beck,Lauren Winer_Shoot01_08152025 Back to project Send in…" at bounding box center [155, 102] width 310 height 204
click at [294, 121] on div "arrow_back Beck/Jeff Beck,Lauren Winer_Shoot01_08152025 Back to project Send in…" at bounding box center [155, 102] width 310 height 204
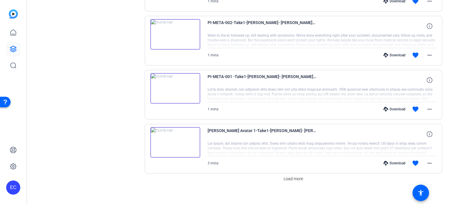
scroll to position [443, 0]
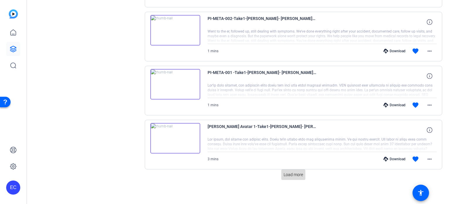
click at [300, 172] on span "Load more" at bounding box center [292, 175] width 19 height 6
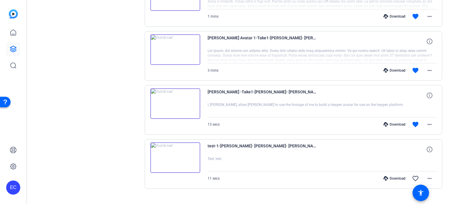
scroll to position [540, 0]
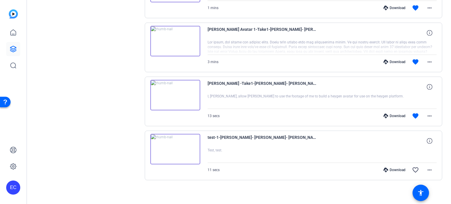
click at [392, 111] on div "Download favorite more_horiz" at bounding box center [356, 116] width 160 height 14
click at [392, 114] on div "Download" at bounding box center [394, 116] width 28 height 5
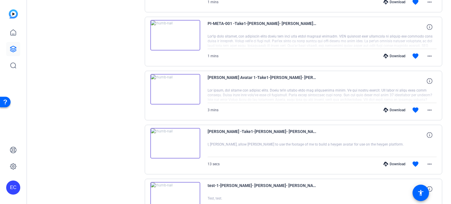
scroll to position [481, 0]
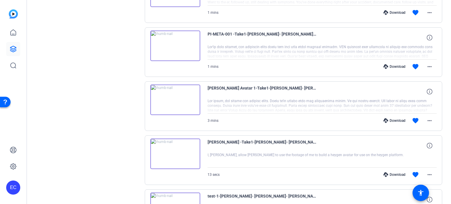
click at [397, 118] on div "Download" at bounding box center [394, 120] width 28 height 5
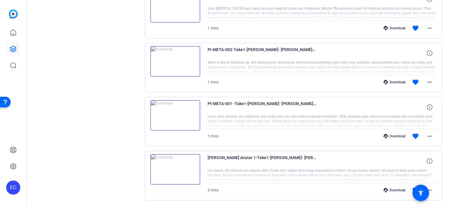
scroll to position [393, 0]
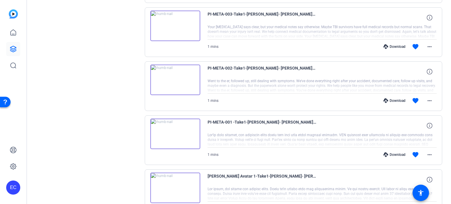
click at [393, 150] on div "Download favorite more_horiz" at bounding box center [356, 155] width 160 height 14
click at [393, 152] on div "Download" at bounding box center [394, 154] width 28 height 5
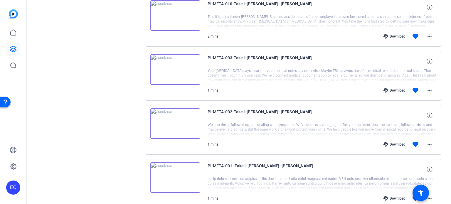
scroll to position [335, 0]
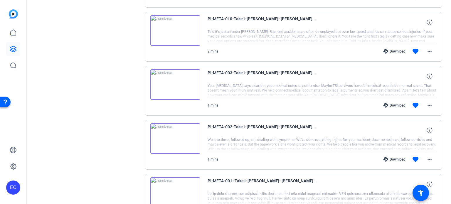
click at [390, 158] on div "Download" at bounding box center [394, 159] width 28 height 5
click at [92, 89] on div "Sessions Scripts Sessions more_horiz [PERSON_NAME]/[PERSON_NAME],[PERSON_NAME] …" at bounding box center [88, 56] width 98 height 696
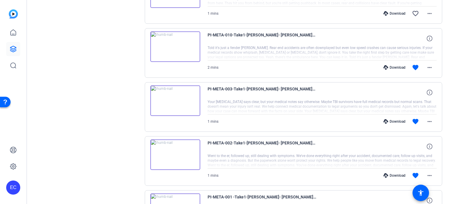
scroll to position [305, 0]
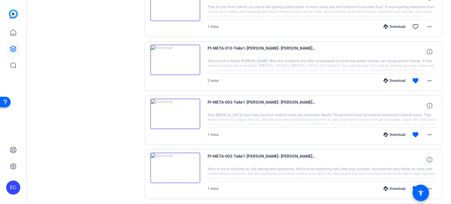
click at [398, 133] on div "Download" at bounding box center [394, 134] width 28 height 5
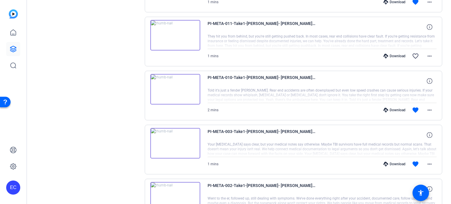
scroll to position [247, 0]
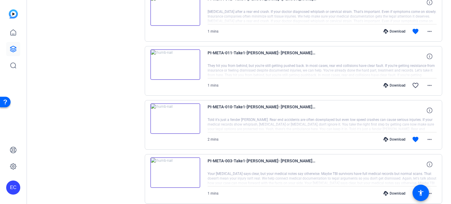
click at [392, 137] on div "Download" at bounding box center [394, 139] width 28 height 5
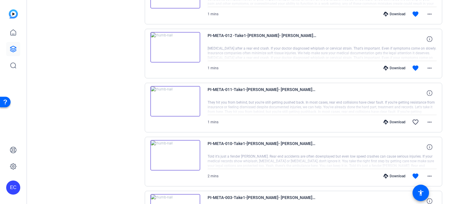
scroll to position [188, 0]
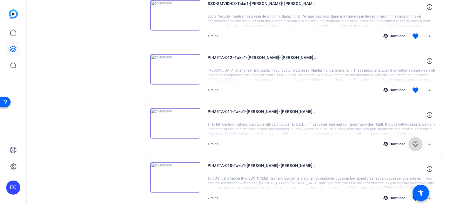
click at [414, 145] on mat-icon "favorite_border" at bounding box center [415, 144] width 7 height 7
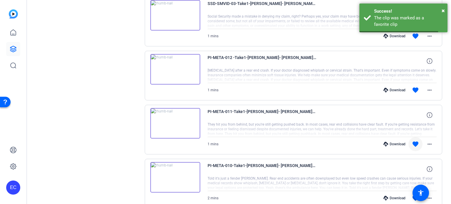
click at [397, 143] on div "Download" at bounding box center [394, 144] width 28 height 5
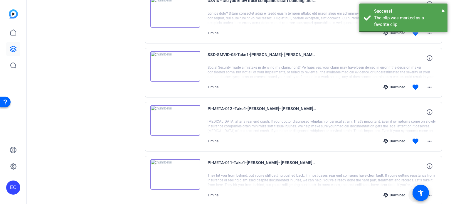
scroll to position [129, 0]
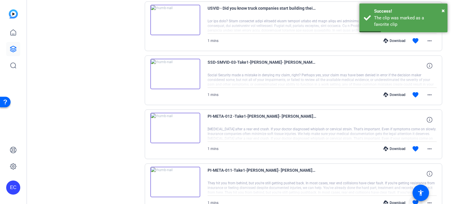
click at [392, 146] on div "Download" at bounding box center [394, 148] width 28 height 5
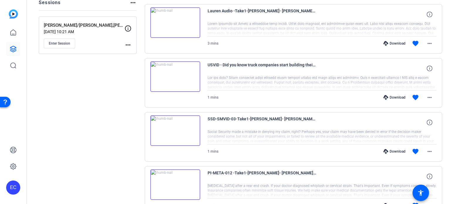
scroll to position [71, 0]
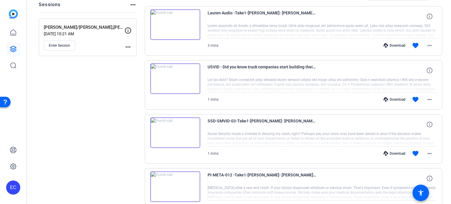
click at [390, 152] on div "Download" at bounding box center [394, 153] width 28 height 5
click at [393, 98] on div "Download" at bounding box center [394, 99] width 28 height 5
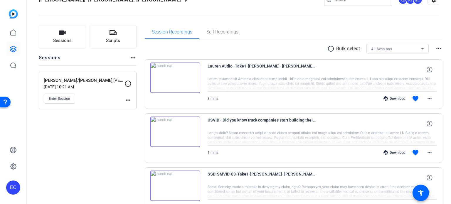
scroll to position [12, 0]
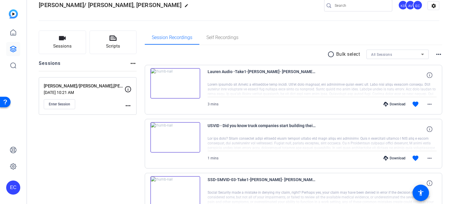
click at [390, 105] on div "Download" at bounding box center [394, 104] width 28 height 5
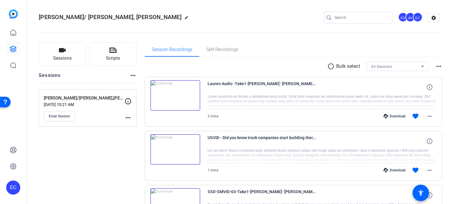
click at [129, 118] on mat-icon "more_horiz" at bounding box center [127, 117] width 7 height 7
click at [100, 165] on div at bounding box center [225, 102] width 451 height 204
click at [124, 60] on button "Scripts" at bounding box center [112, 54] width 47 height 23
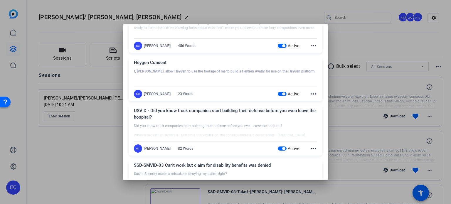
scroll to position [117, 0]
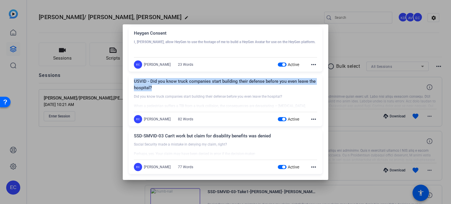
drag, startPoint x: 162, startPoint y: 86, endPoint x: 131, endPoint y: 77, distance: 32.3
click at [131, 77] on div "USVID - Did you know truck companies start building their defense before you ev…" at bounding box center [225, 100] width 194 height 51
copy div "USVID - Did you know truck companies start building their defense before you ev…"
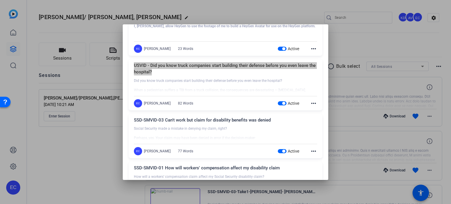
scroll to position [147, 0]
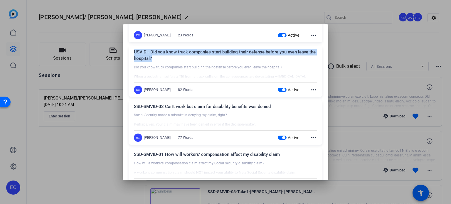
click at [280, 87] on div "Active" at bounding box center [289, 90] width 22 height 6
click at [282, 90] on span "button" at bounding box center [283, 89] width 3 height 3
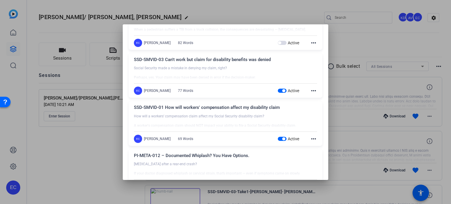
scroll to position [205, 0]
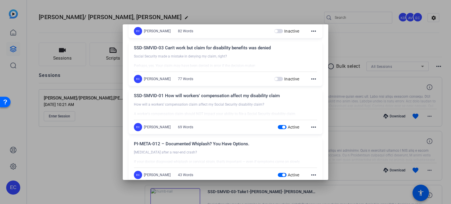
click at [282, 126] on span "button" at bounding box center [283, 127] width 3 height 3
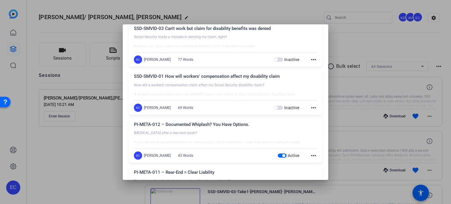
scroll to position [235, 0]
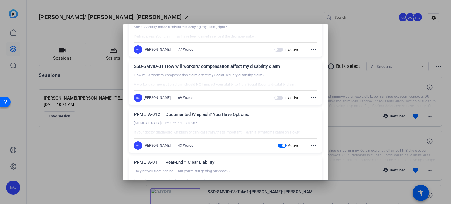
click at [286, 144] on label "Active" at bounding box center [292, 146] width 13 height 6
click at [283, 144] on button "Active" at bounding box center [282, 145] width 9 height 4
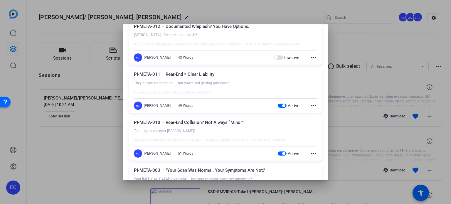
scroll to position [381, 0]
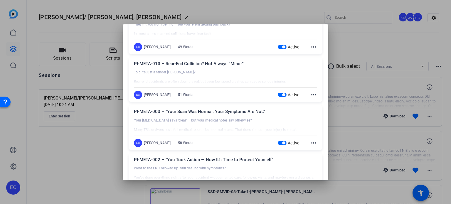
click at [282, 46] on span "button" at bounding box center [283, 46] width 3 height 3
click at [278, 97] on div "Active" at bounding box center [289, 95] width 22 height 6
click at [278, 95] on span "button" at bounding box center [282, 95] width 9 height 4
click at [278, 142] on span "button" at bounding box center [282, 143] width 9 height 4
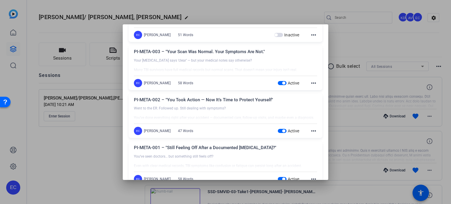
scroll to position [456, 0]
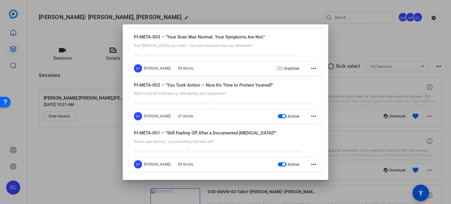
click at [278, 116] on span "button" at bounding box center [282, 116] width 9 height 4
click at [278, 162] on span "button" at bounding box center [282, 164] width 9 height 4
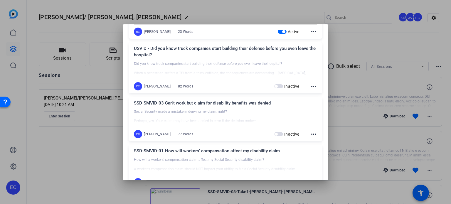
scroll to position [45, 0]
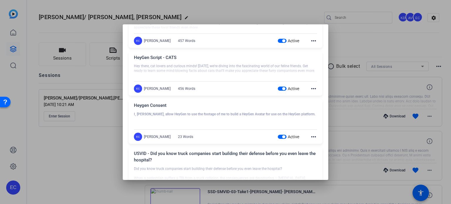
click at [96, 154] on div at bounding box center [225, 102] width 451 height 204
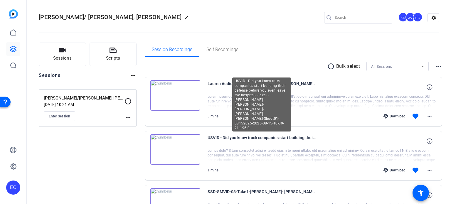
scroll to position [29, 0]
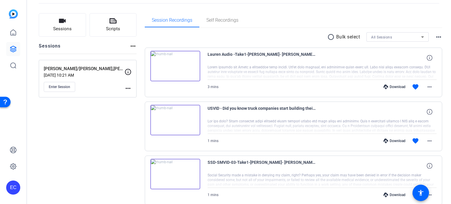
click at [391, 141] on div "Download" at bounding box center [394, 140] width 28 height 5
click at [390, 86] on div "Download" at bounding box center [394, 86] width 28 height 5
